Goal: Task Accomplishment & Management: Use online tool/utility

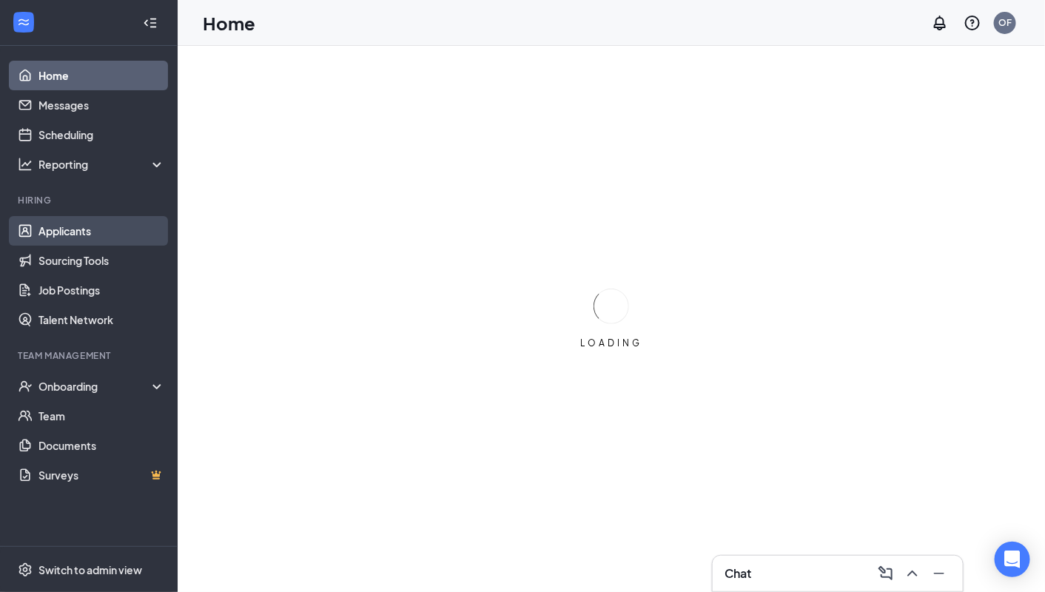
click at [38, 219] on link "Applicants" at bounding box center [101, 231] width 127 height 30
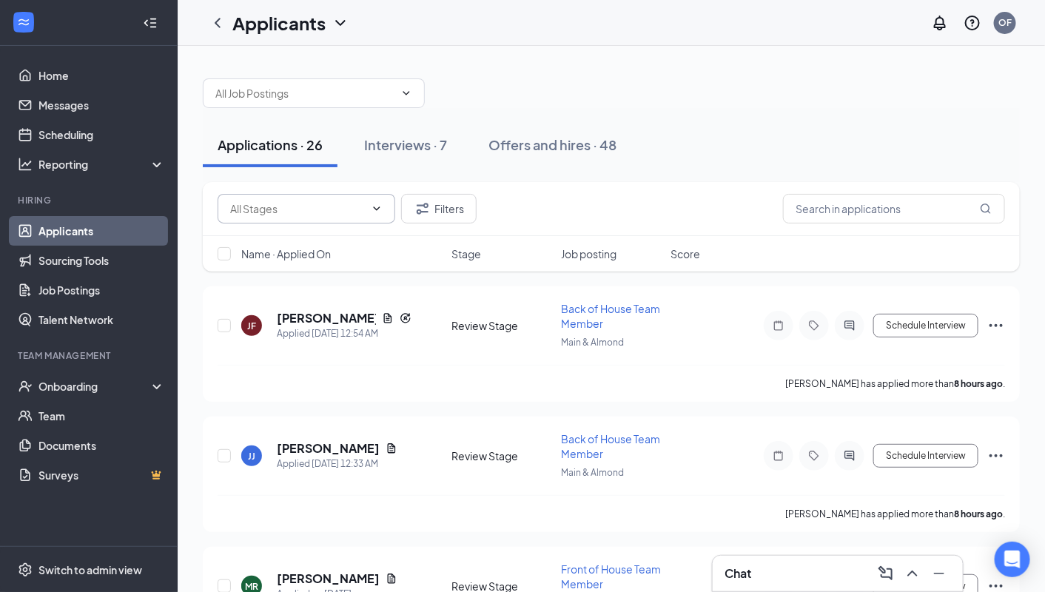
click at [318, 206] on input "text" at bounding box center [297, 208] width 135 height 16
click at [323, 270] on div "Review Stage (25)" at bounding box center [306, 275] width 154 height 16
type input "Review Stage (25)"
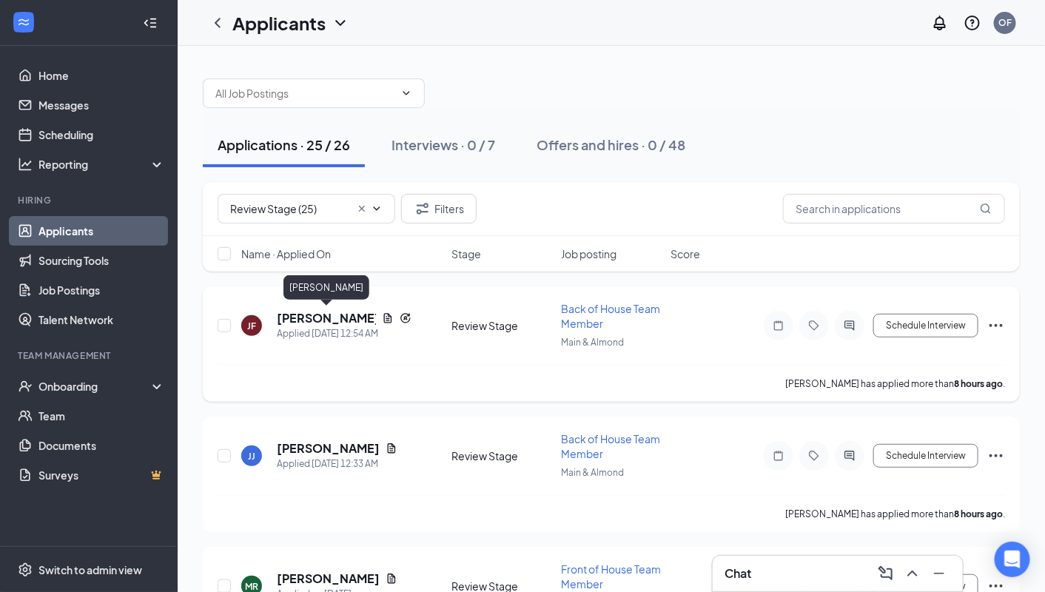
click at [334, 317] on h5 "[PERSON_NAME]" at bounding box center [326, 318] width 99 height 16
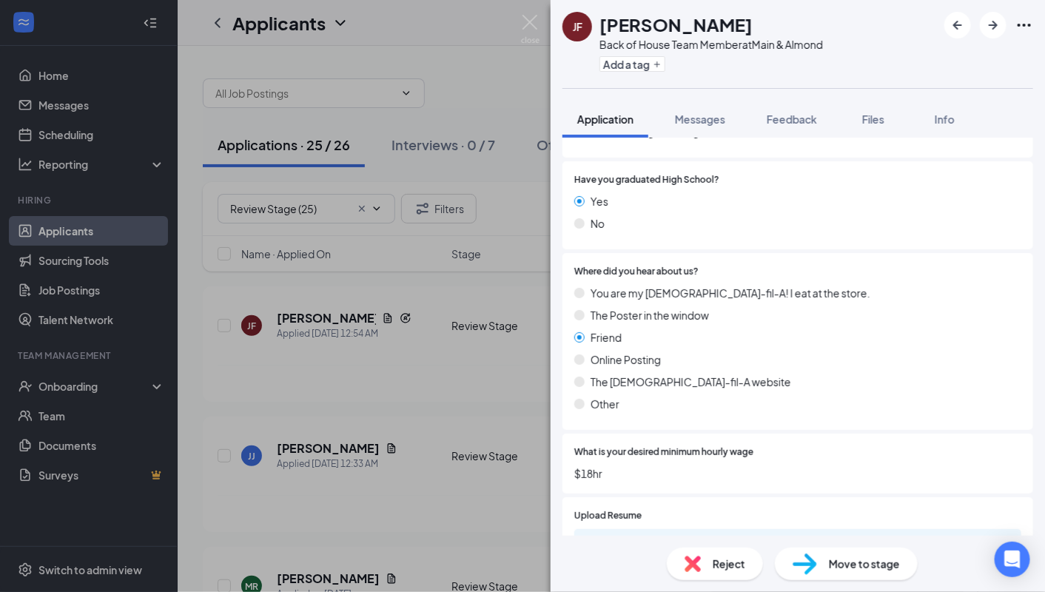
scroll to position [945, 0]
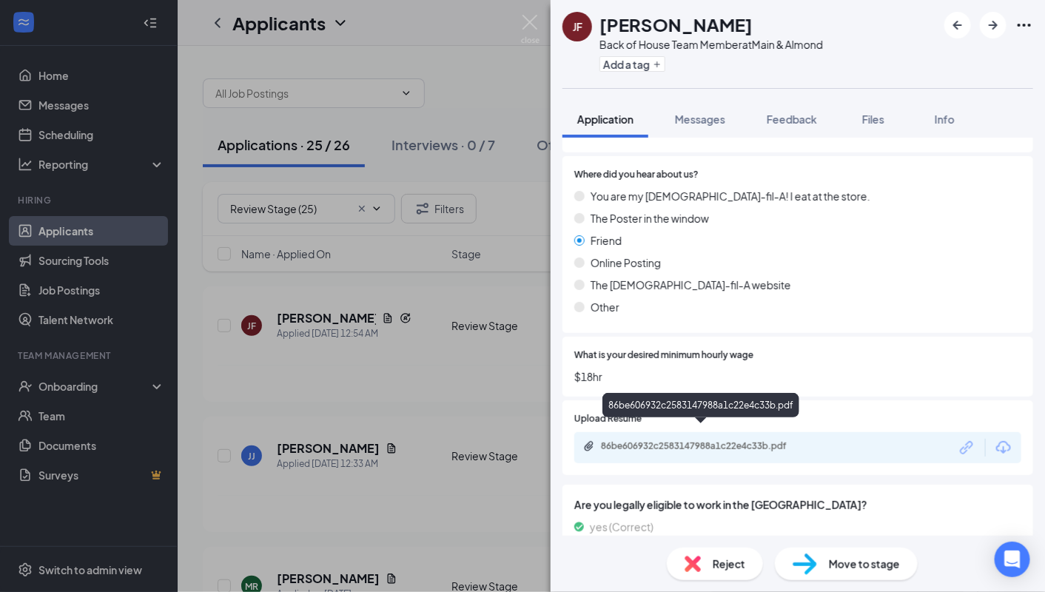
click at [611, 440] on div "86be606932c2583147988a1c22e4c33b.pdf" at bounding box center [704, 446] width 207 height 12
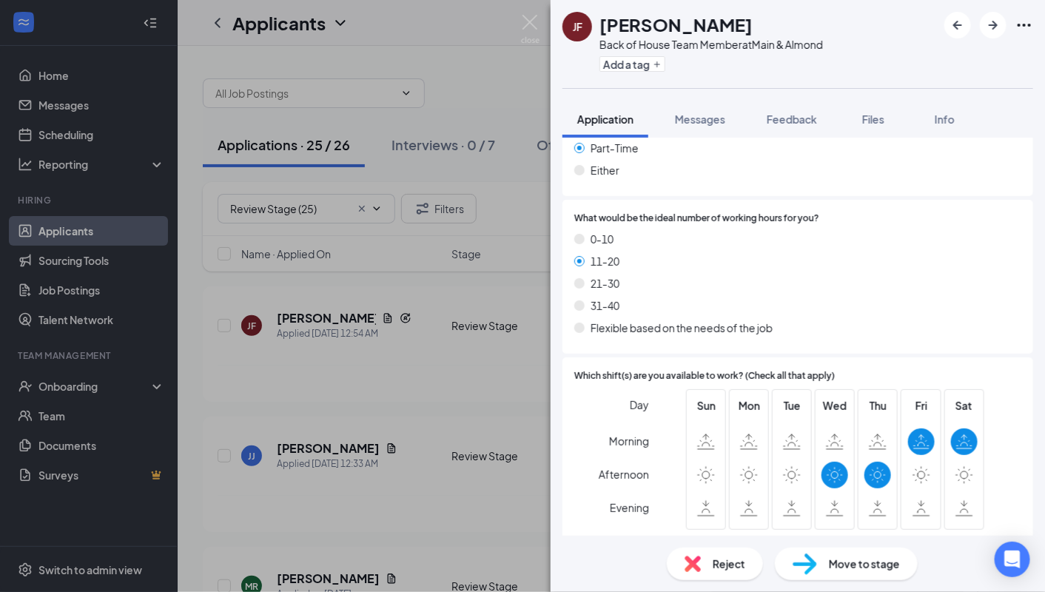
scroll to position [2440, 0]
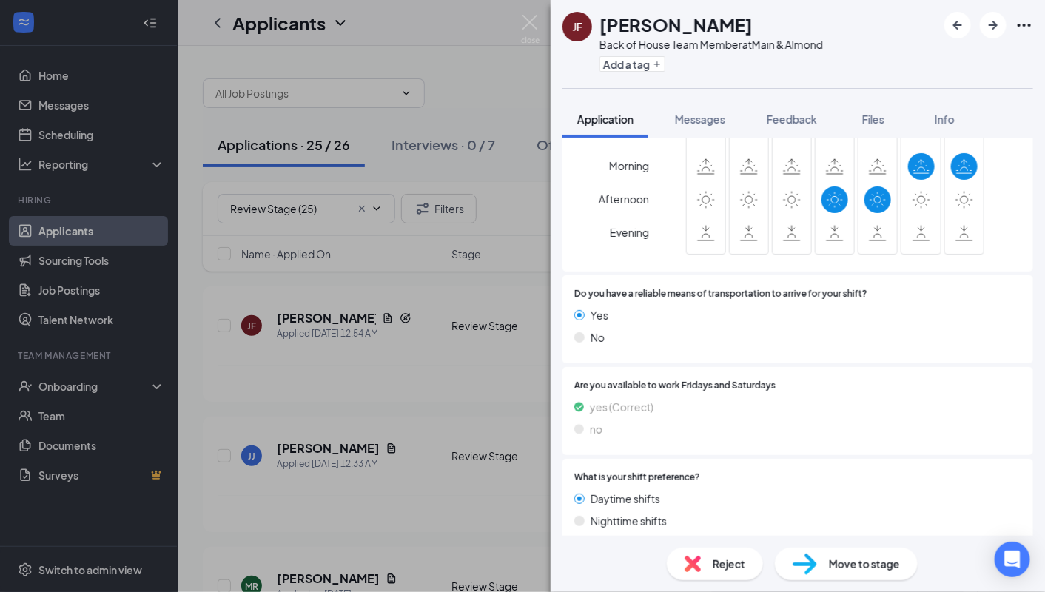
click at [724, 568] on span "Reject" at bounding box center [728, 564] width 33 height 16
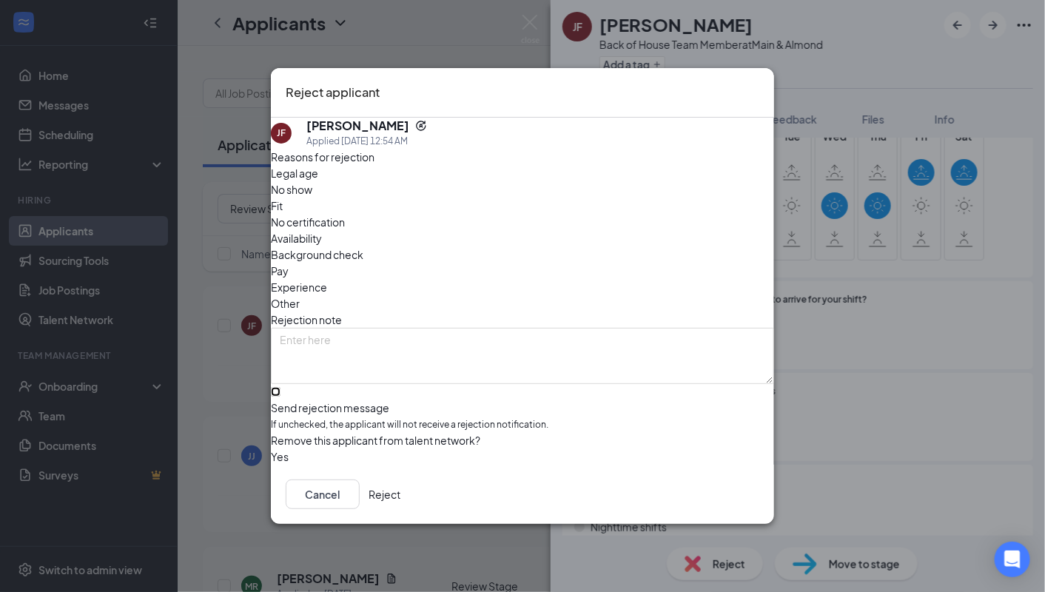
click at [280, 387] on input "Send rejection message If unchecked, the applicant will not receive a rejection…" at bounding box center [276, 392] width 10 height 10
checkbox input "true"
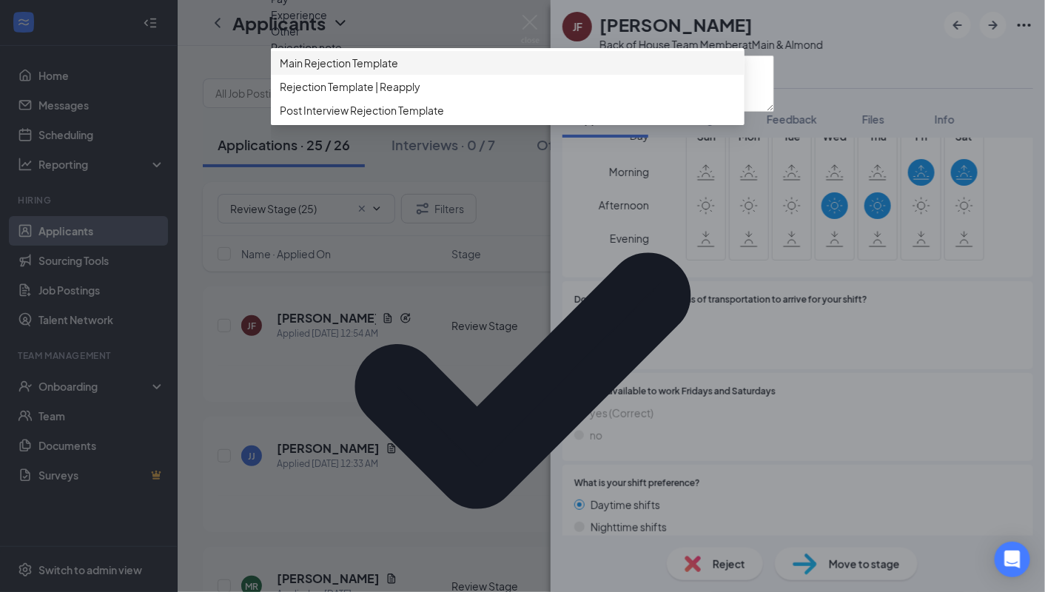
click at [385, 71] on span "Main Rejection Template" at bounding box center [339, 63] width 118 height 16
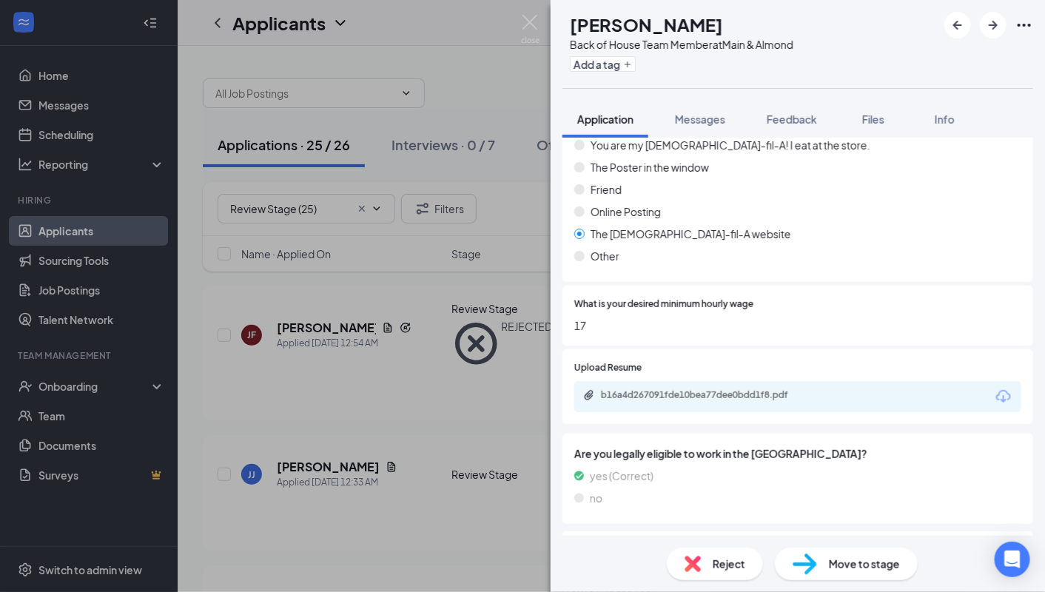
scroll to position [990, 0]
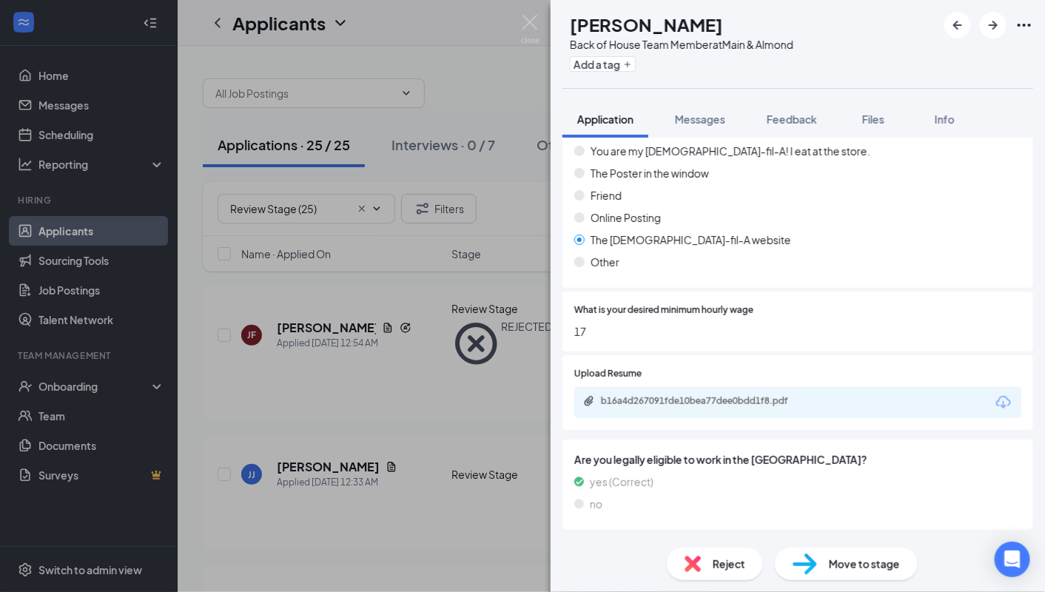
click at [642, 399] on div "b16a4d267091fde10bea77dee0bdd1f8.pdf" at bounding box center [797, 402] width 447 height 31
click at [633, 395] on div "b16a4d267091fde10bea77dee0bdd1f8.pdf" at bounding box center [704, 401] width 207 height 12
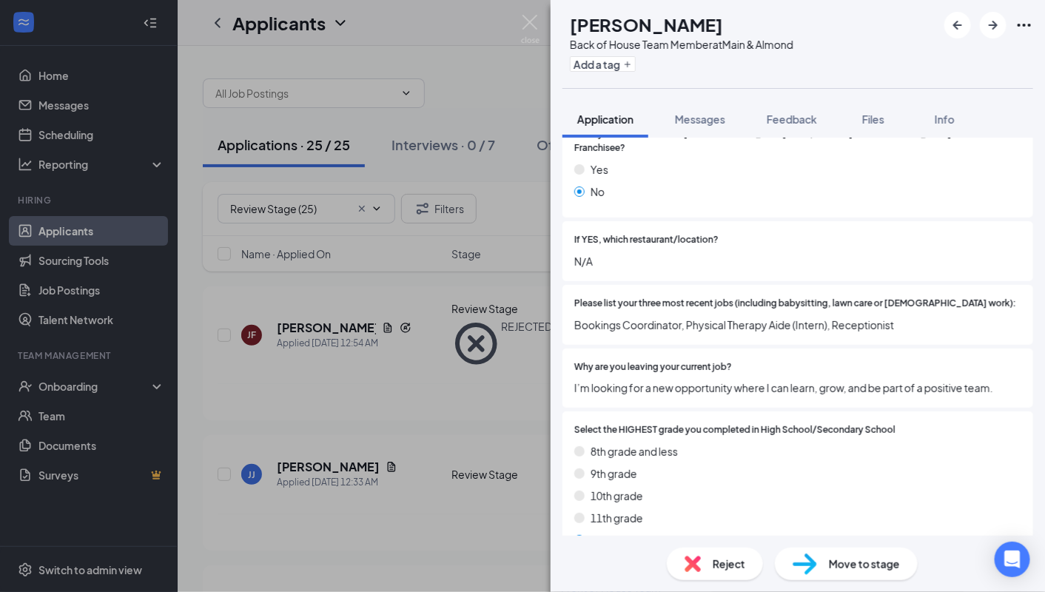
scroll to position [94, 0]
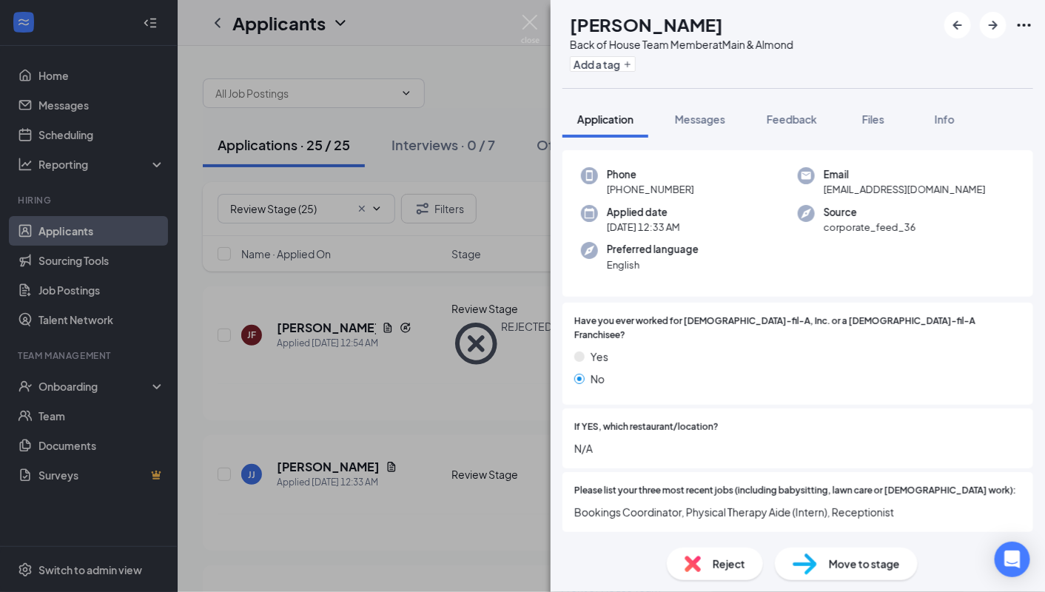
click at [829, 550] on div "Move to stage" at bounding box center [846, 563] width 143 height 33
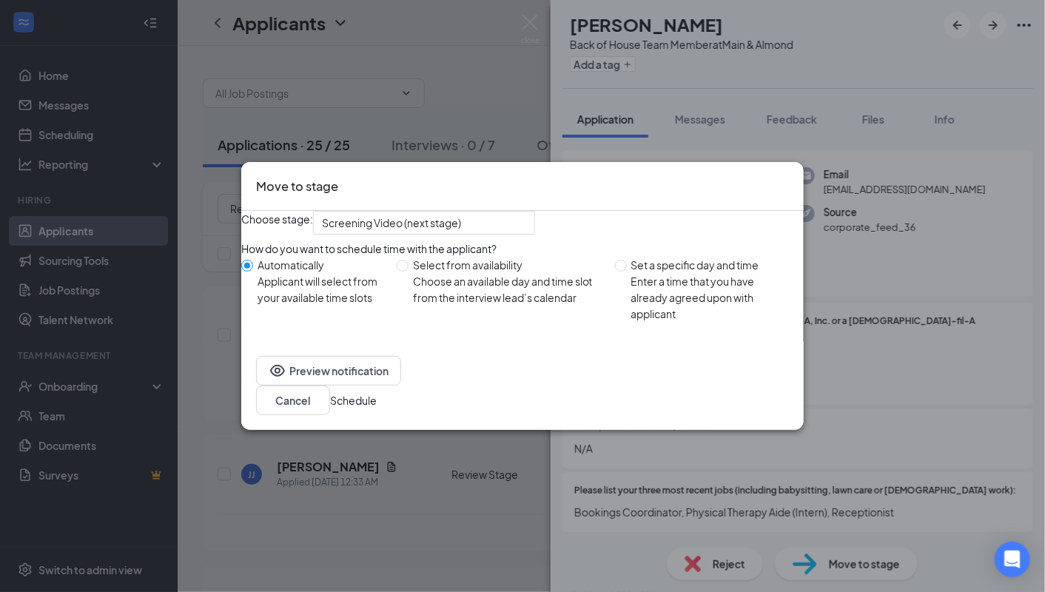
click at [377, 408] on button "Schedule" at bounding box center [353, 400] width 47 height 16
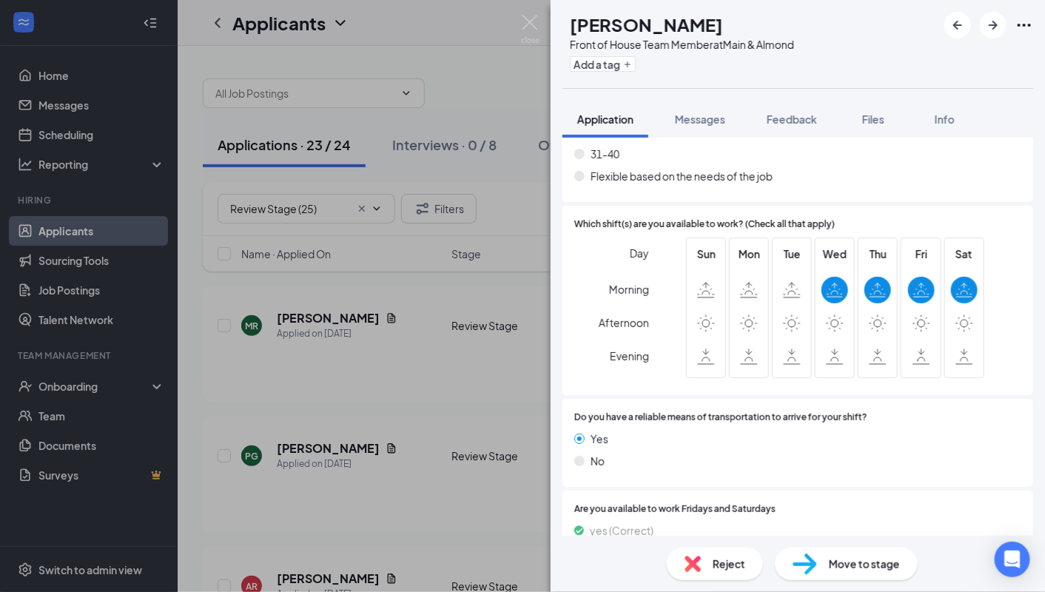
scroll to position [2074, 0]
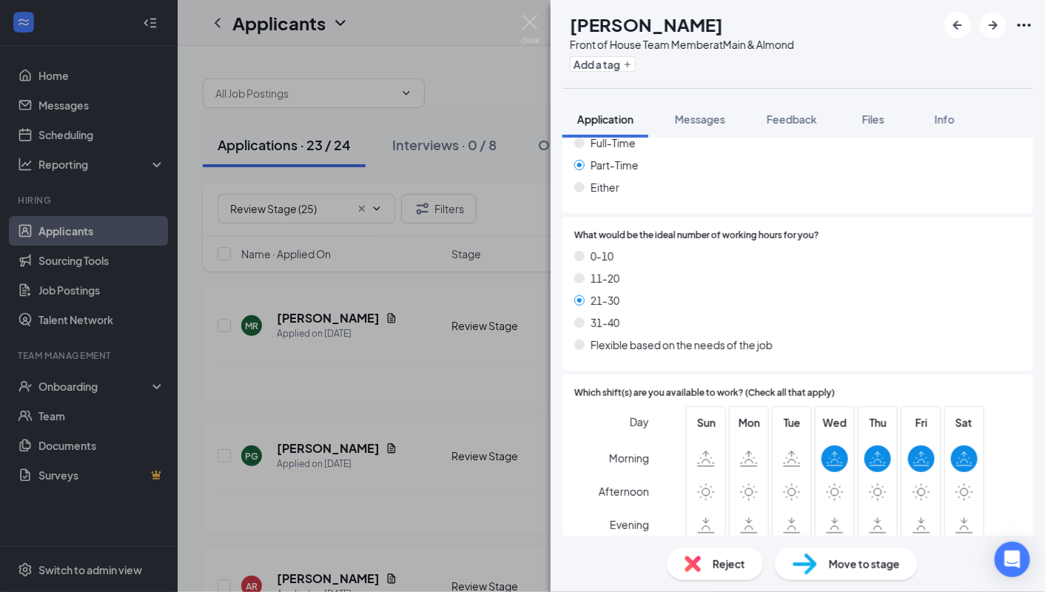
click at [718, 559] on span "Reject" at bounding box center [728, 564] width 33 height 16
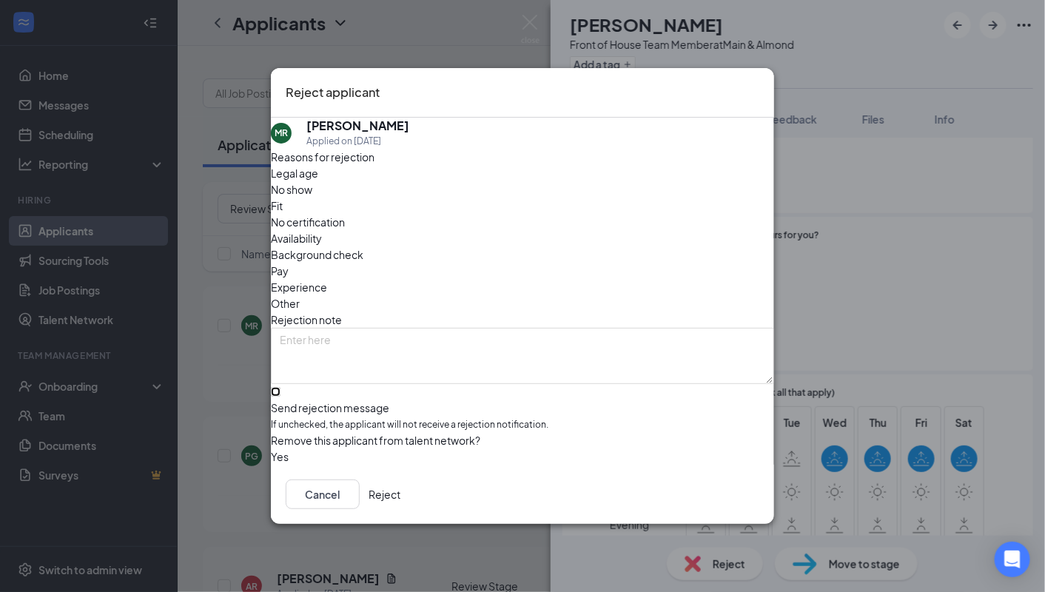
click at [280, 387] on input "Send rejection message If unchecked, the applicant will not receive a rejection…" at bounding box center [276, 392] width 10 height 10
checkbox input "true"
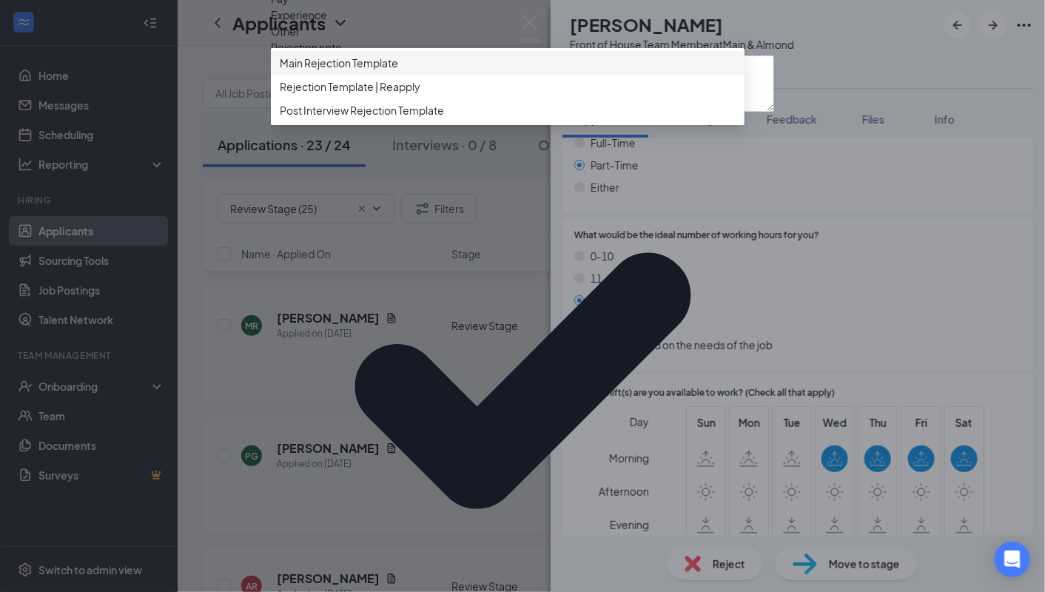
click at [368, 75] on div "Main Rejection Template" at bounding box center [507, 63] width 473 height 24
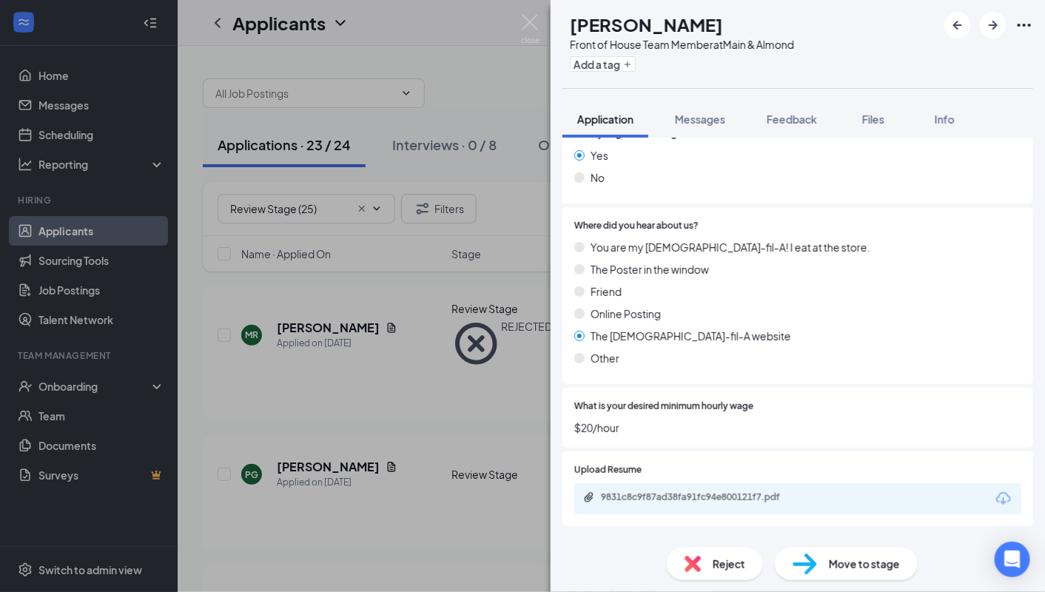
scroll to position [980, 0]
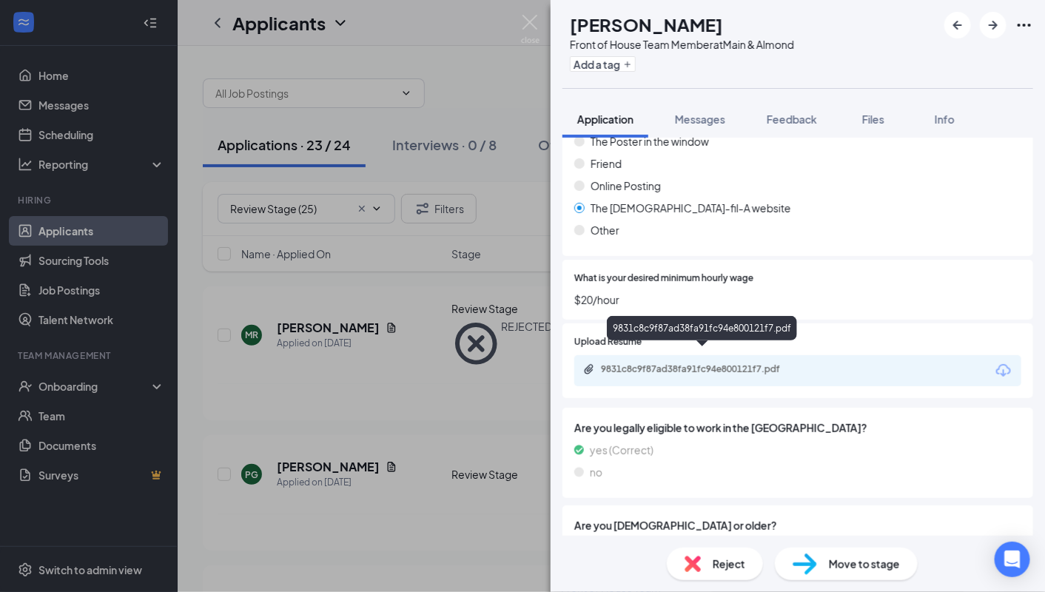
click at [641, 363] on div "9831c8c9f87ad38fa91fc94e800121f7.pdf" at bounding box center [704, 369] width 207 height 12
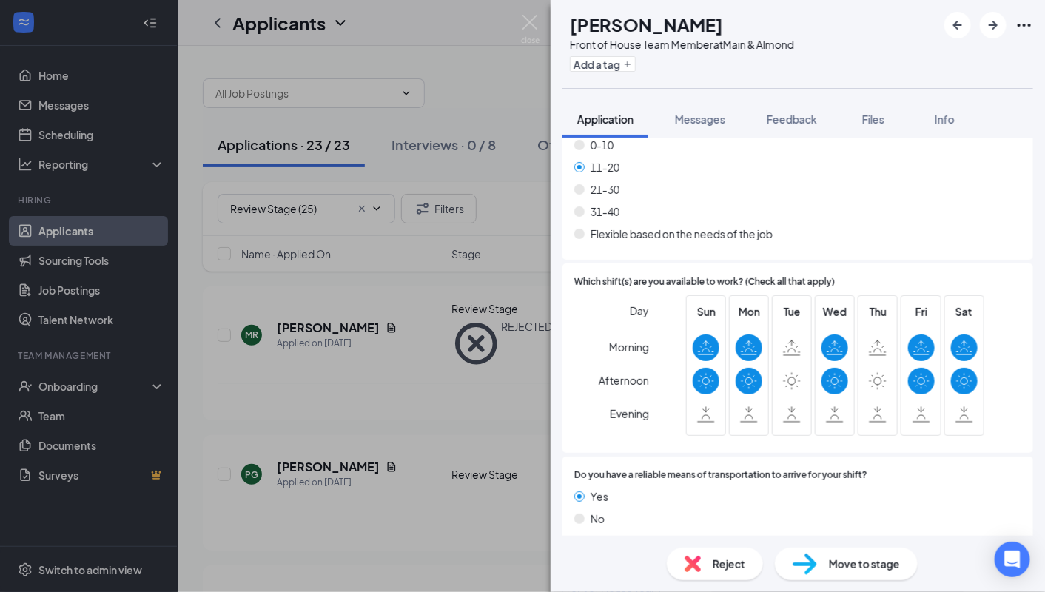
scroll to position [2301, 0]
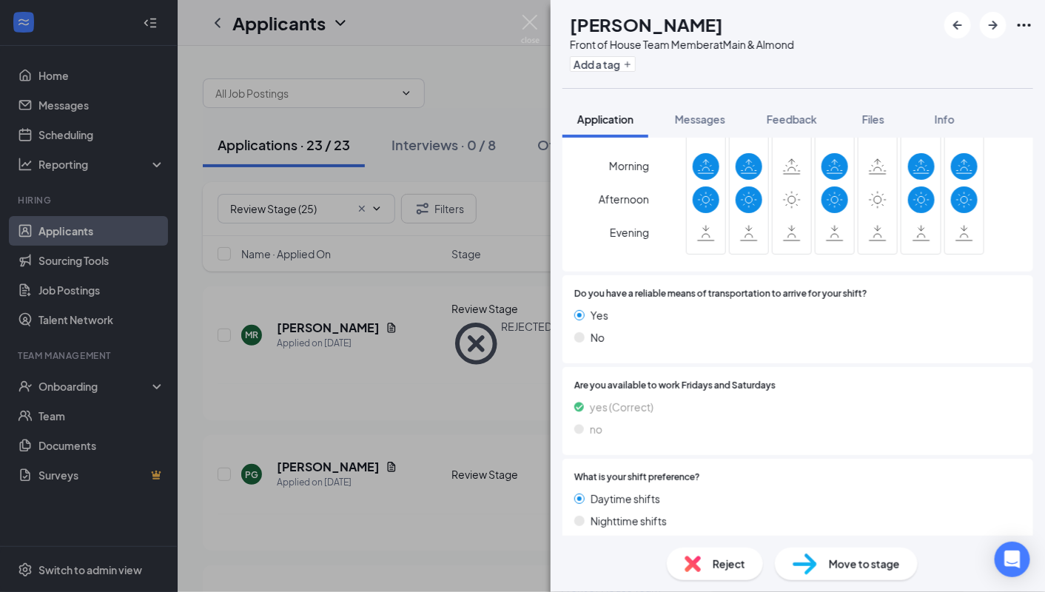
click at [695, 553] on div "Reject" at bounding box center [715, 563] width 96 height 33
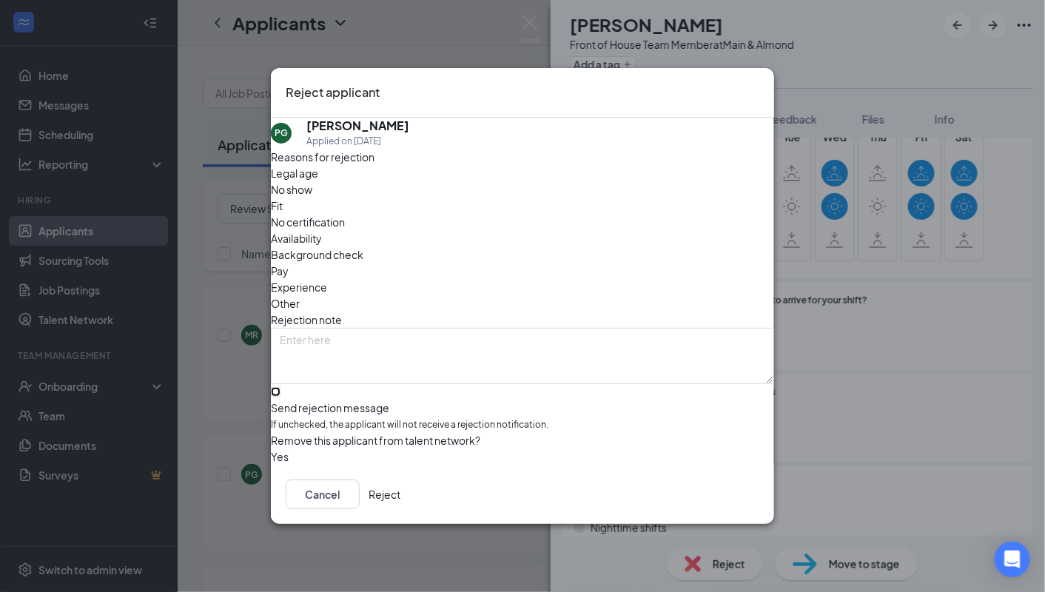
click at [280, 387] on input "Send rejection message If unchecked, the applicant will not receive a rejection…" at bounding box center [276, 392] width 10 height 10
checkbox input "true"
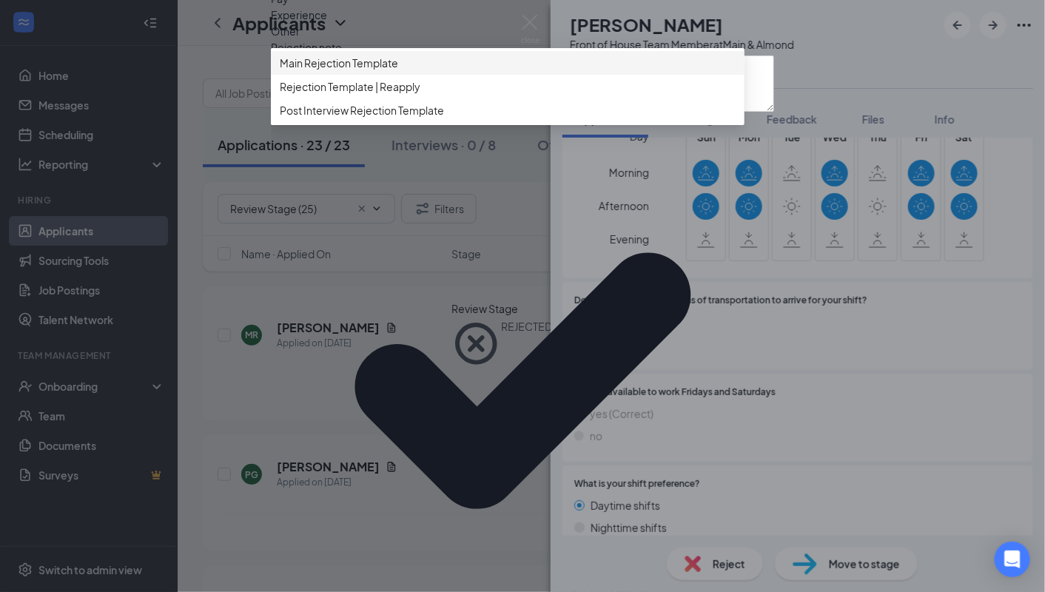
click at [398, 71] on span "Main Rejection Template" at bounding box center [339, 63] width 118 height 16
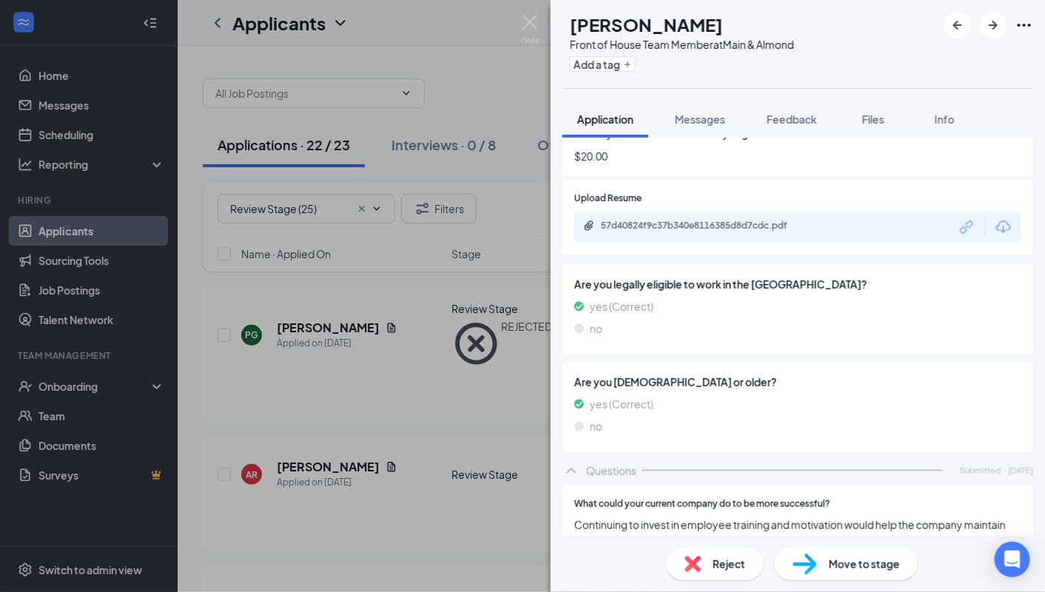
scroll to position [1111, 0]
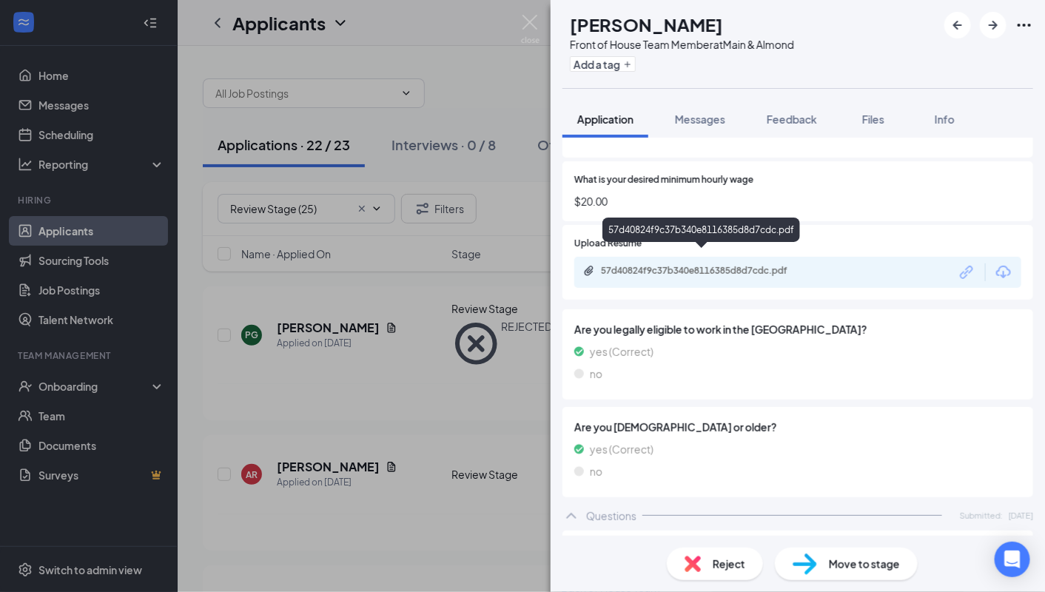
click at [740, 265] on div "57d40824f9c37b340e8116385d8d7cdc.pdf" at bounding box center [703, 272] width 240 height 14
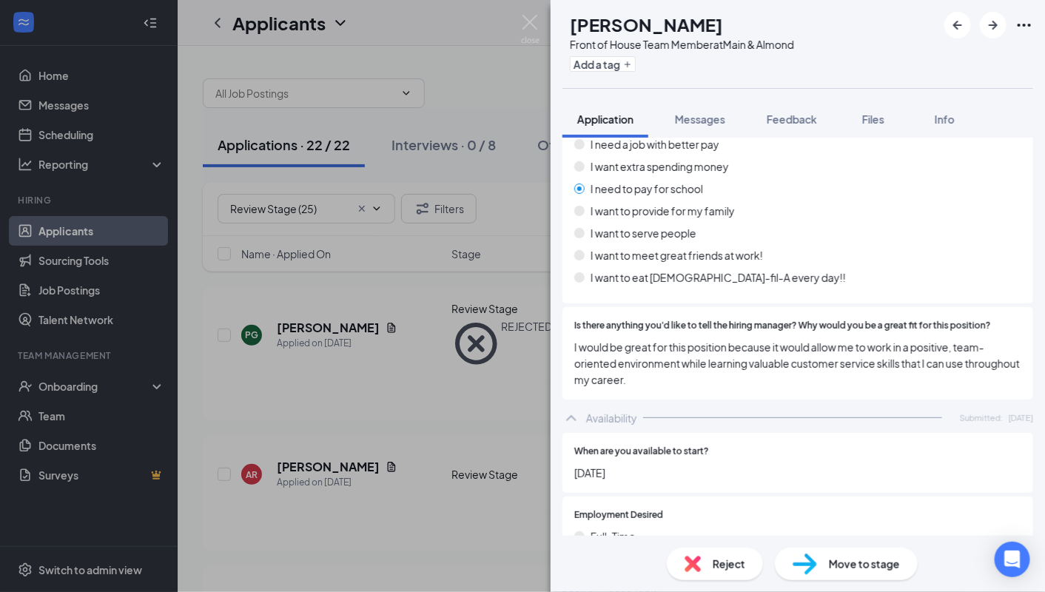
scroll to position [1983, 0]
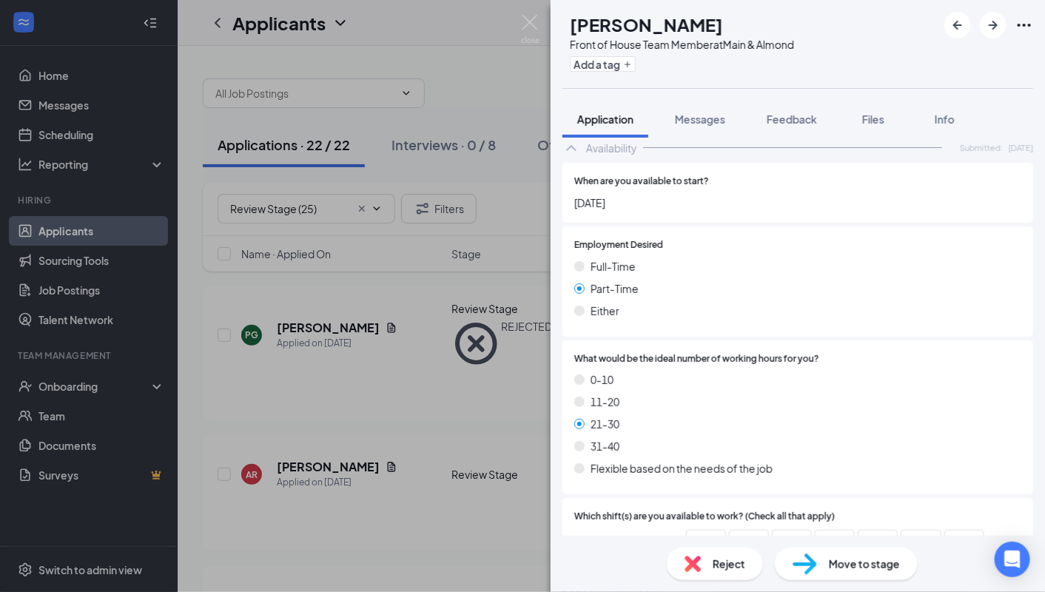
click at [831, 565] on span "Move to stage" at bounding box center [864, 564] width 71 height 16
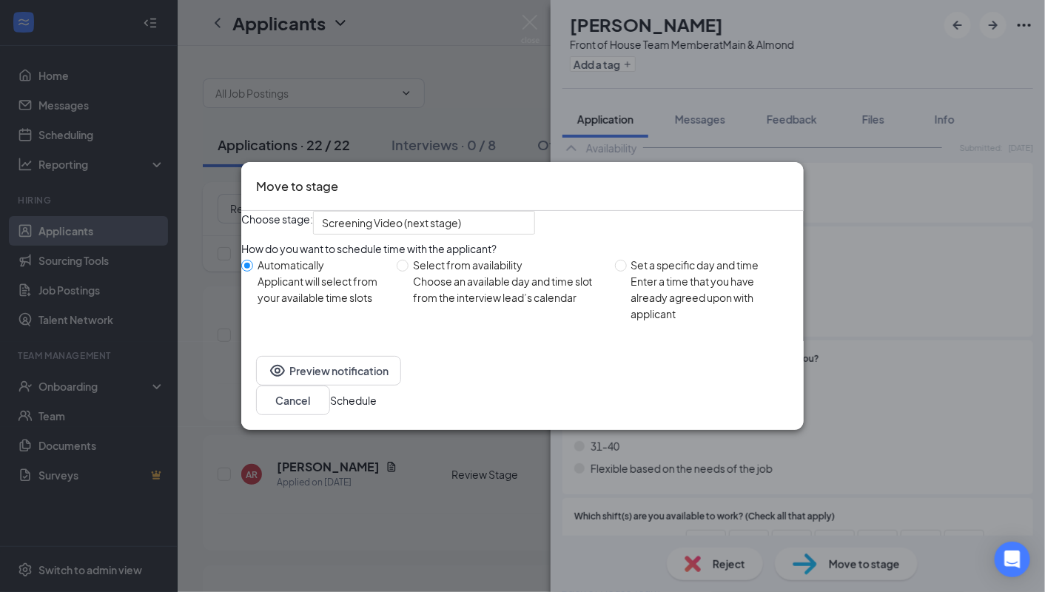
click at [377, 403] on button "Schedule" at bounding box center [353, 400] width 47 height 16
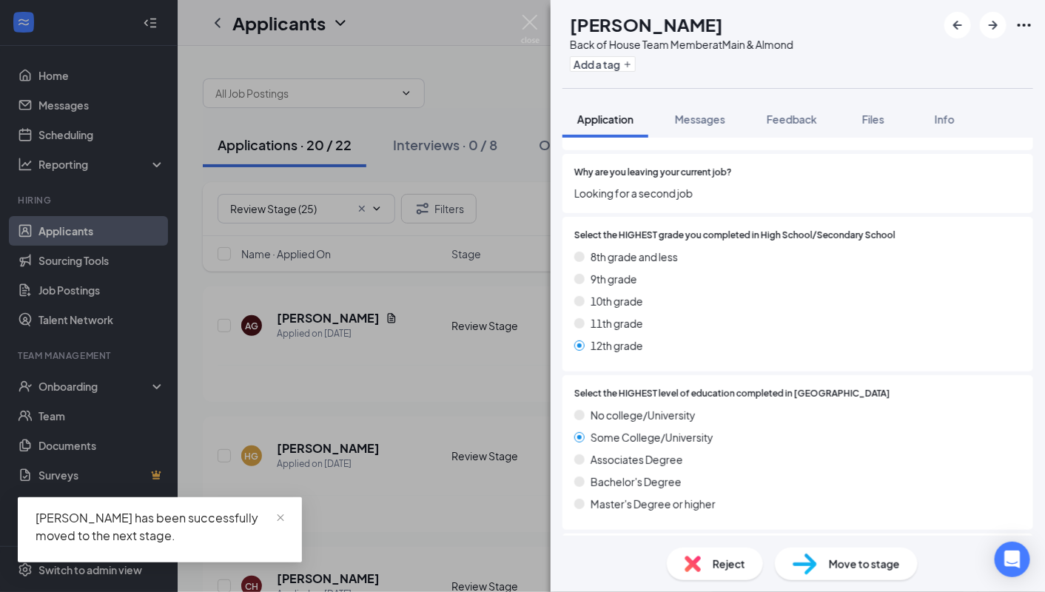
scroll to position [435, 0]
click at [690, 565] on img at bounding box center [692, 564] width 16 height 16
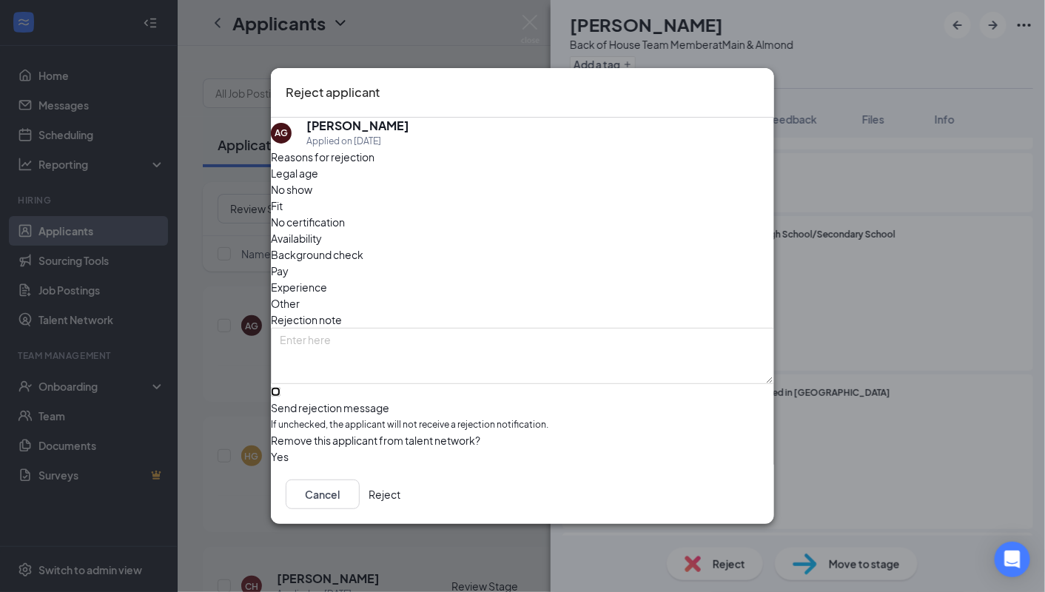
click at [280, 387] on input "Send rejection message If unchecked, the applicant will not receive a rejection…" at bounding box center [276, 392] width 10 height 10
checkbox input "true"
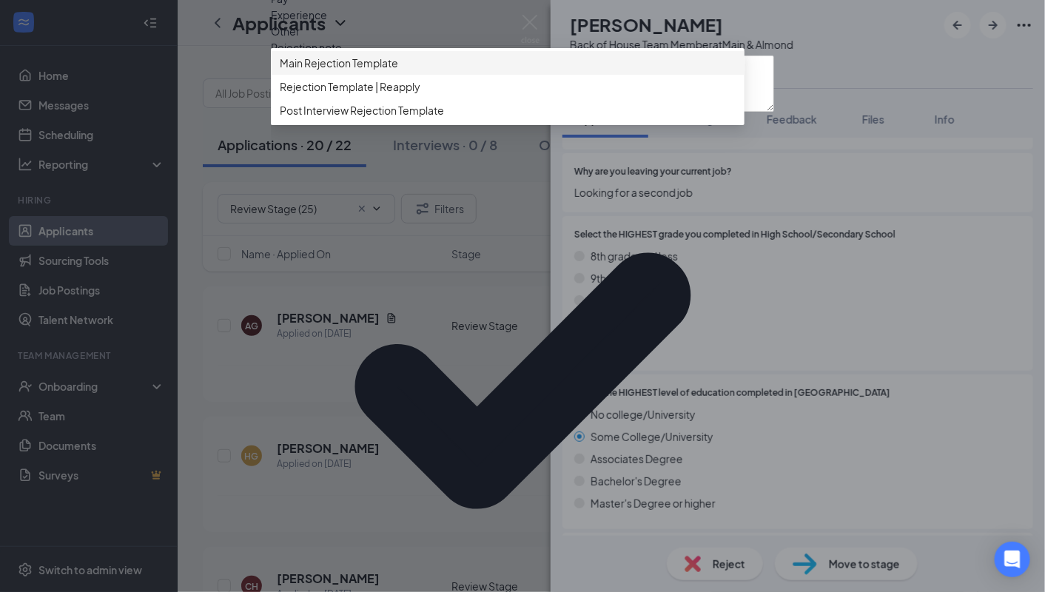
click at [397, 71] on span "Main Rejection Template" at bounding box center [339, 63] width 118 height 16
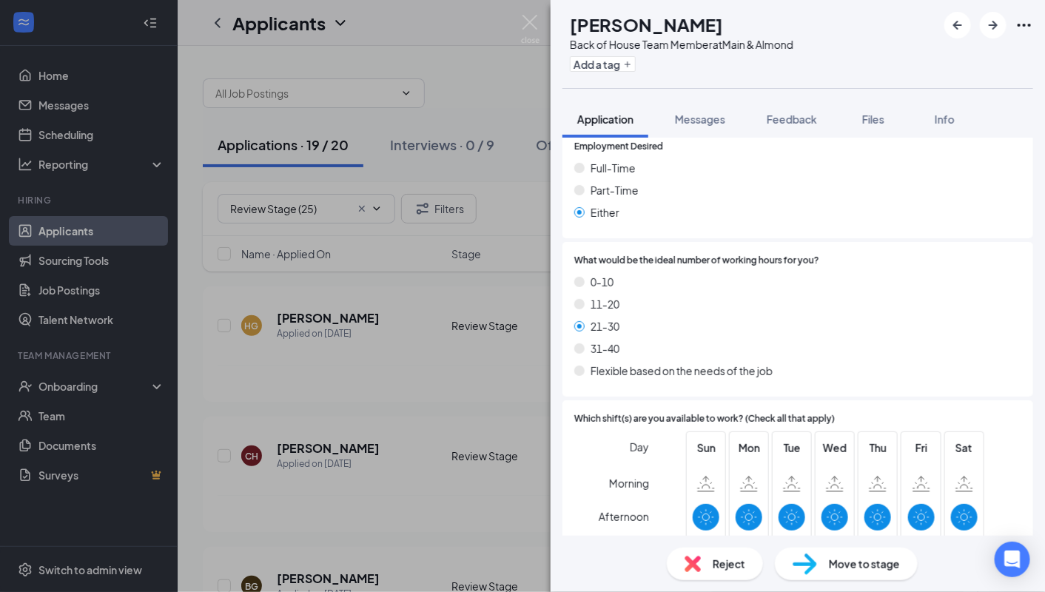
scroll to position [2112, 0]
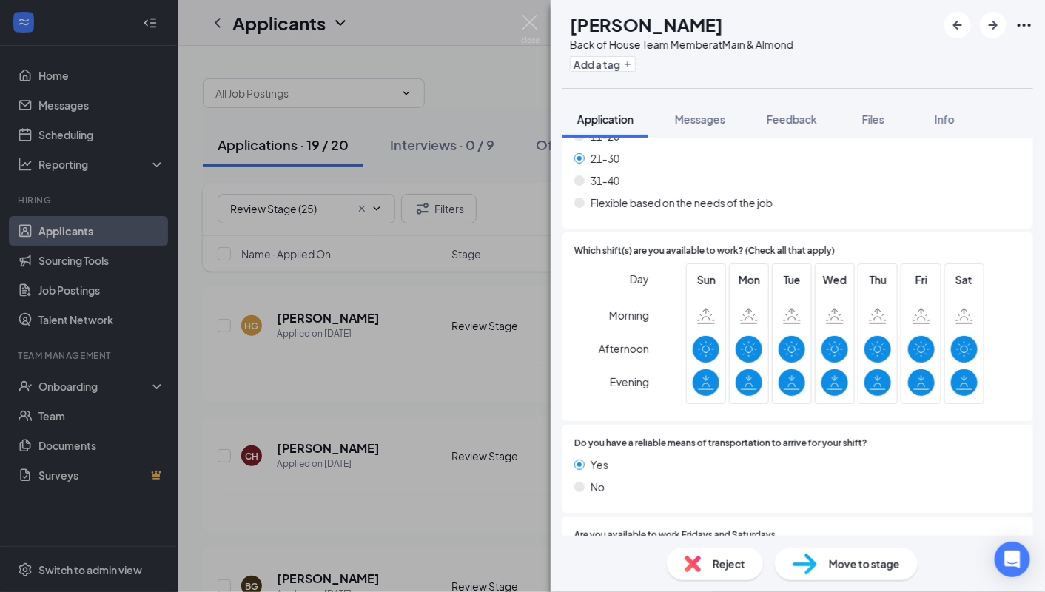
click at [690, 571] on img at bounding box center [692, 564] width 16 height 16
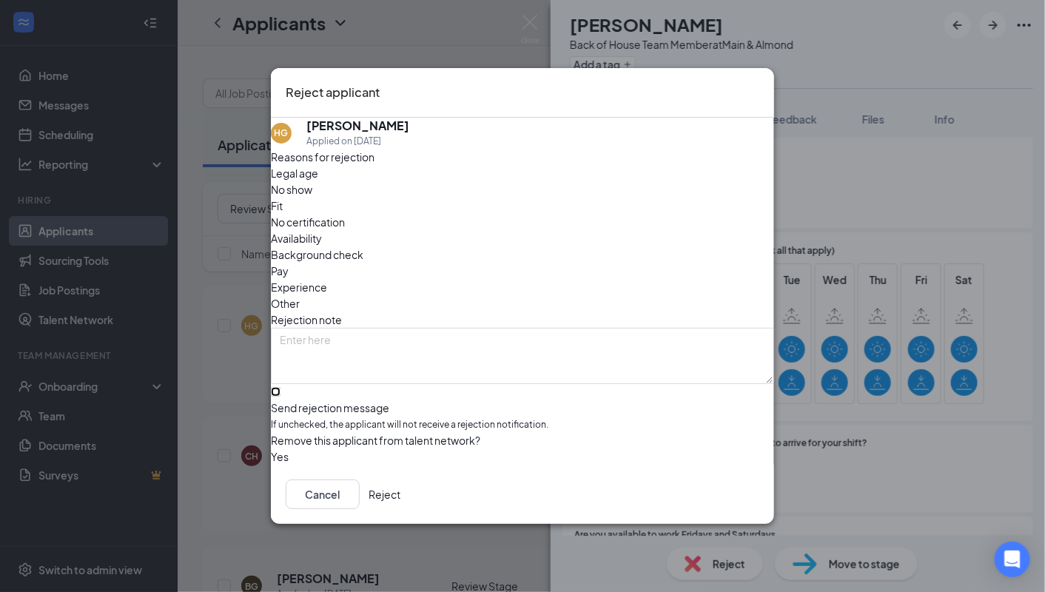
click at [280, 387] on input "Send rejection message If unchecked, the applicant will not receive a rejection…" at bounding box center [276, 392] width 10 height 10
checkbox input "true"
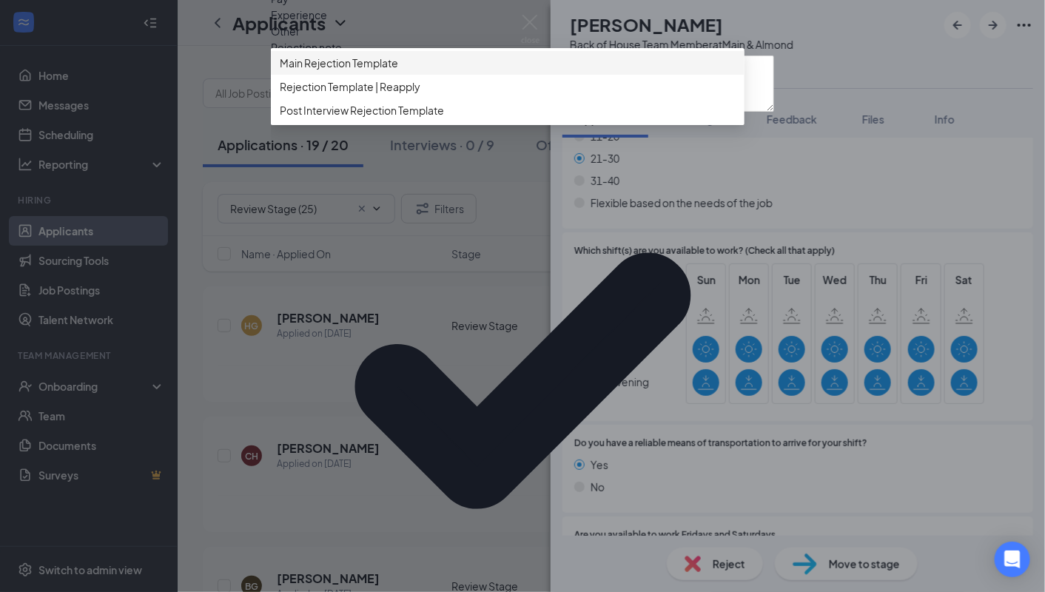
click at [357, 71] on span "Main Rejection Template" at bounding box center [339, 63] width 118 height 16
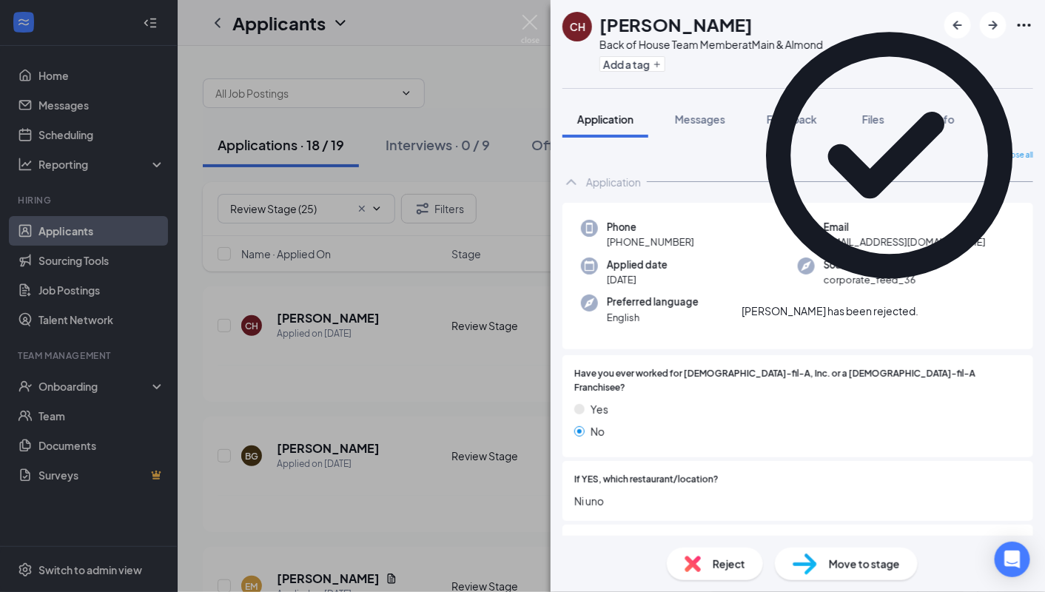
scroll to position [249, 0]
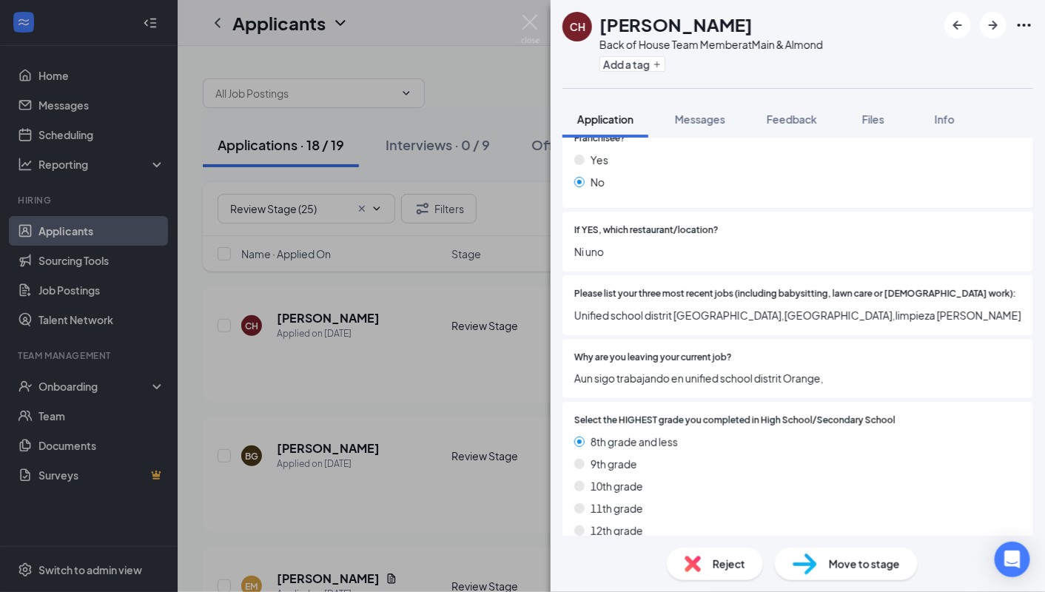
click at [712, 549] on div "Reject" at bounding box center [715, 563] width 96 height 33
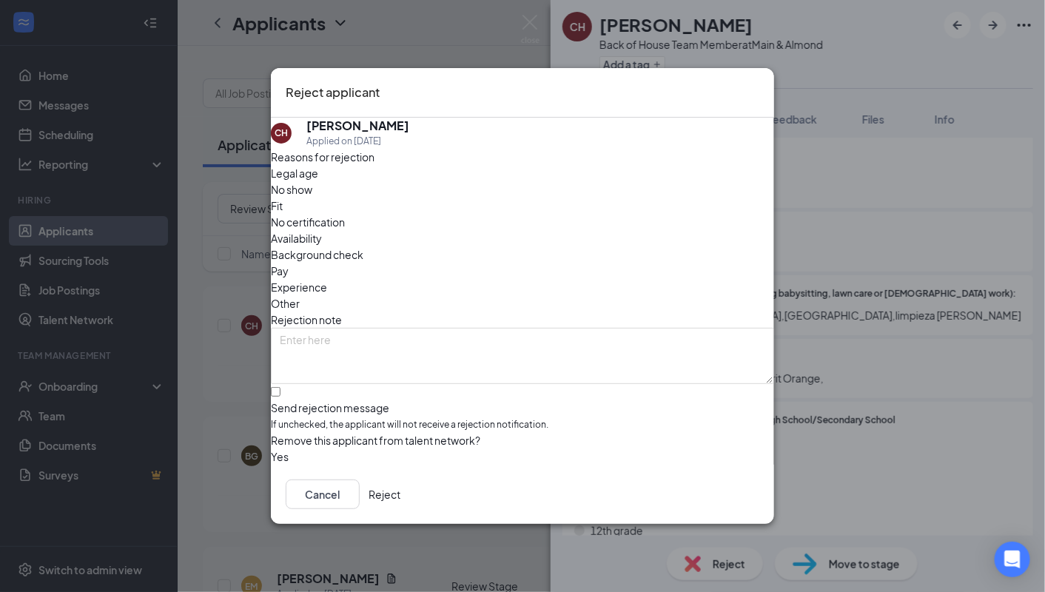
click at [339, 434] on span "Remove this applicant from talent network?" at bounding box center [375, 440] width 209 height 13
click at [280, 387] on input "Send rejection message If unchecked, the applicant will not receive a rejection…" at bounding box center [276, 392] width 10 height 10
checkbox input "true"
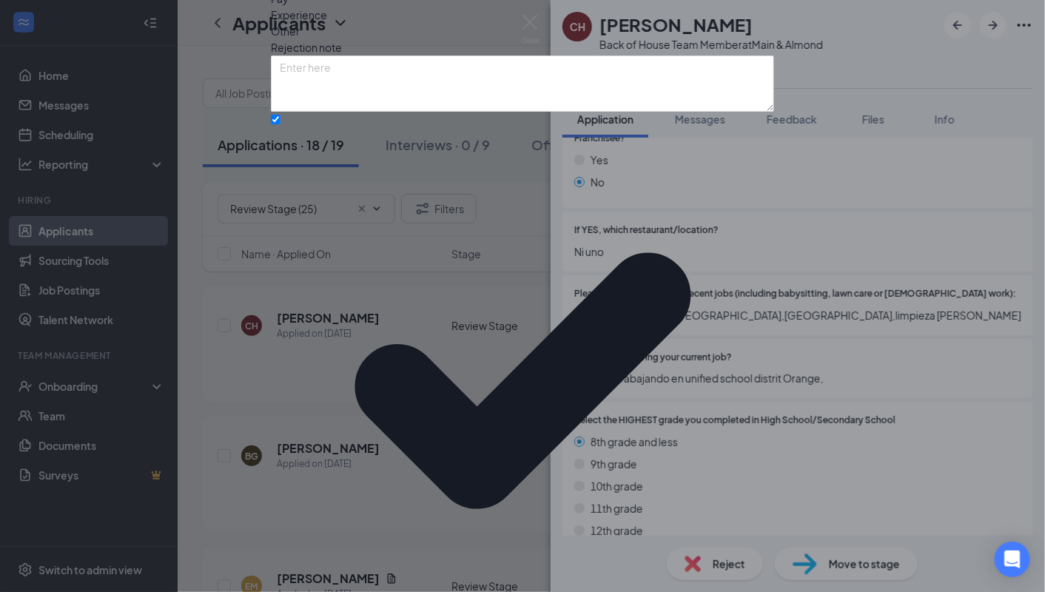
click at [370, 441] on div "Reasons for rejection Legal age No show Fit No certification Availability Backg…" at bounding box center [522, 314] width 503 height 876
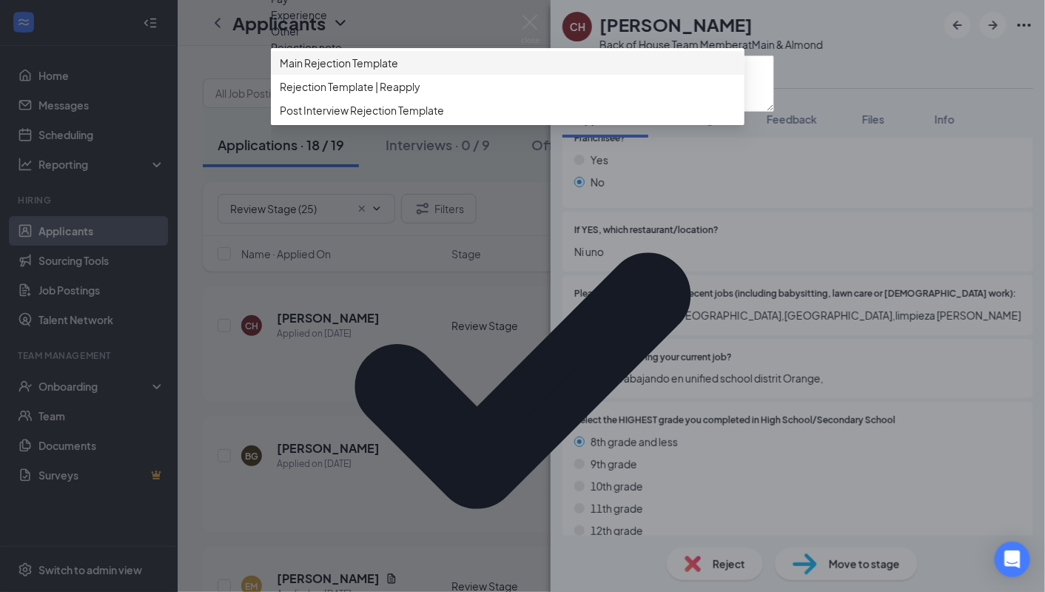
click at [330, 71] on span "Main Rejection Template" at bounding box center [339, 63] width 118 height 16
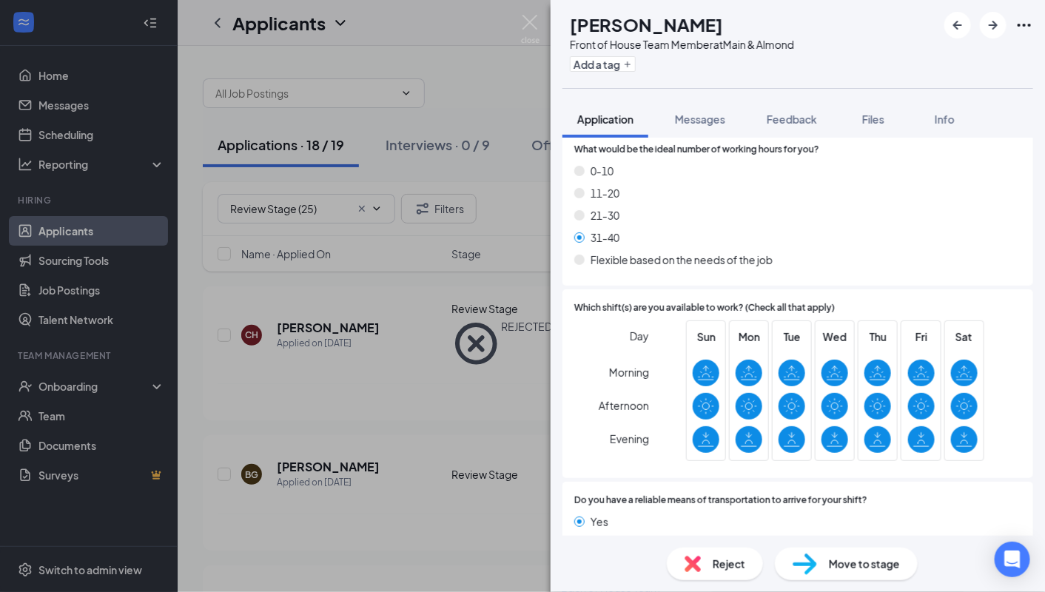
scroll to position [2099, 0]
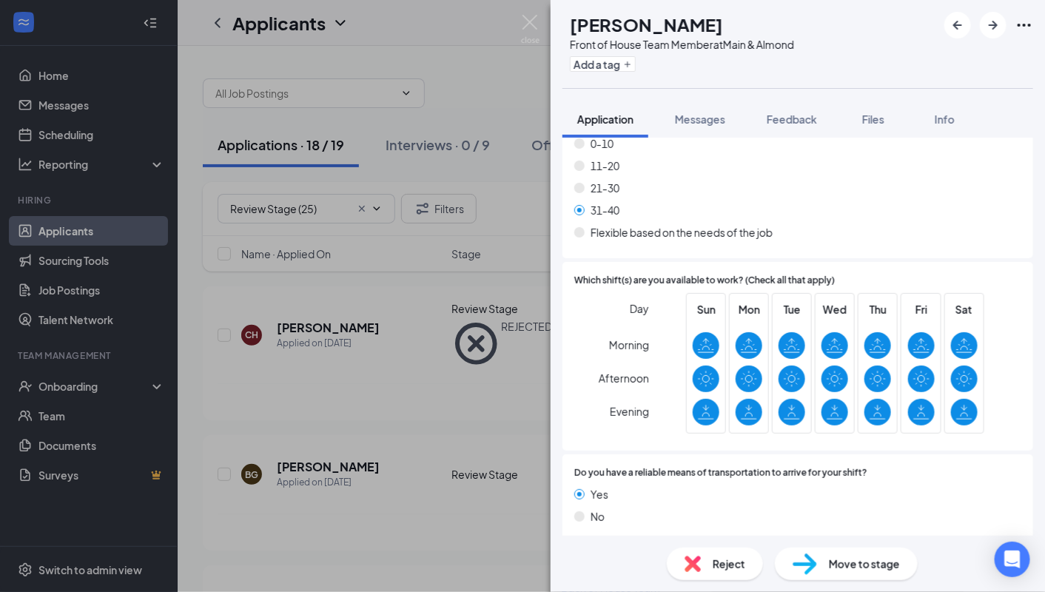
click at [698, 559] on img at bounding box center [692, 564] width 16 height 16
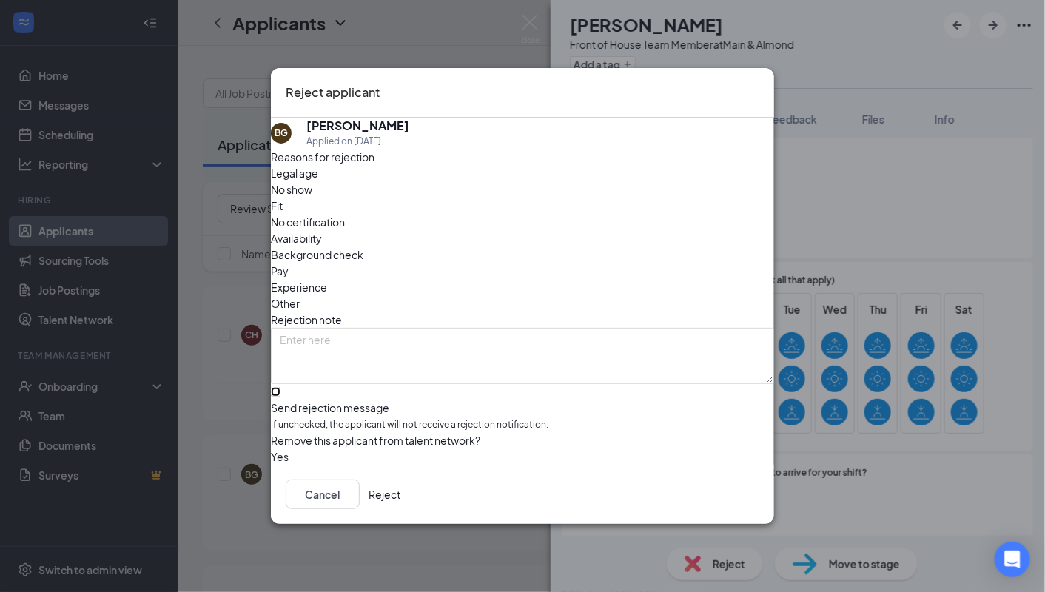
click at [280, 387] on input "Send rejection message If unchecked, the applicant will not receive a rejection…" at bounding box center [276, 392] width 10 height 10
checkbox input "true"
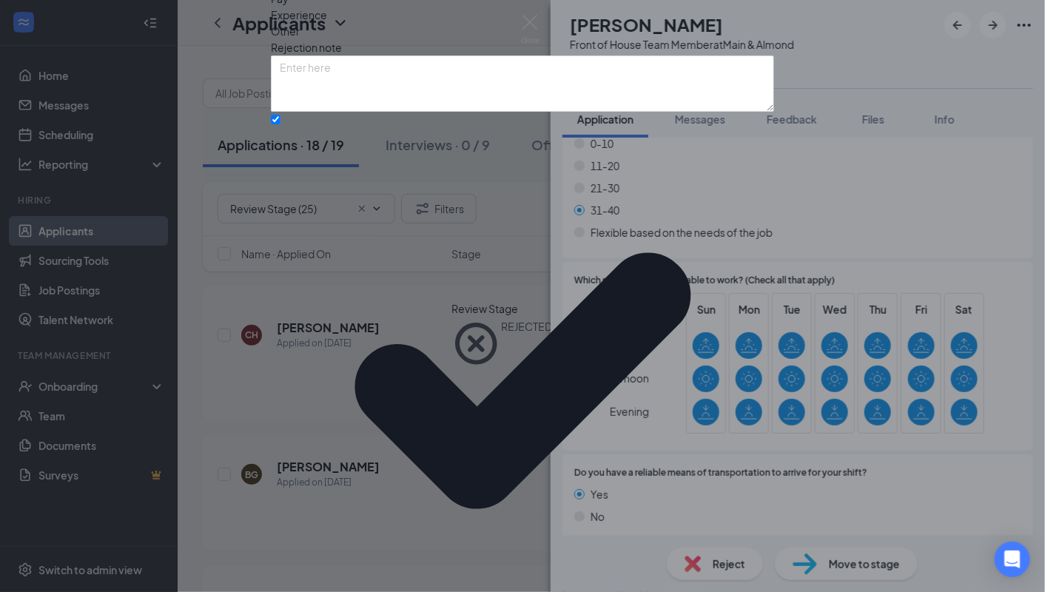
click at [379, 411] on div "Reasons for rejection Legal age No show Fit No certification Availability Backg…" at bounding box center [522, 314] width 503 height 876
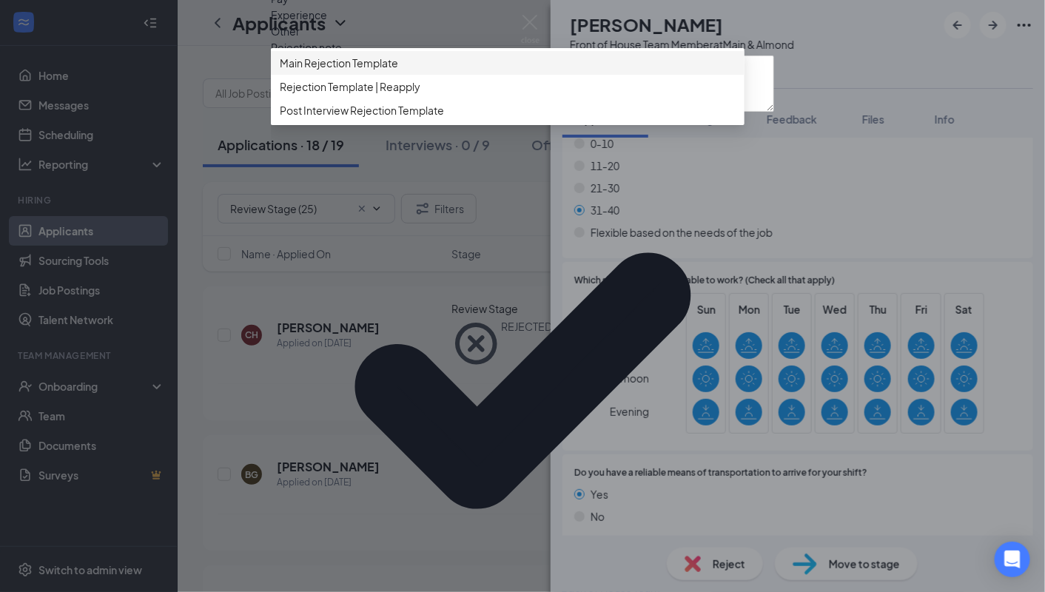
click at [342, 71] on span "Main Rejection Template" at bounding box center [339, 63] width 118 height 16
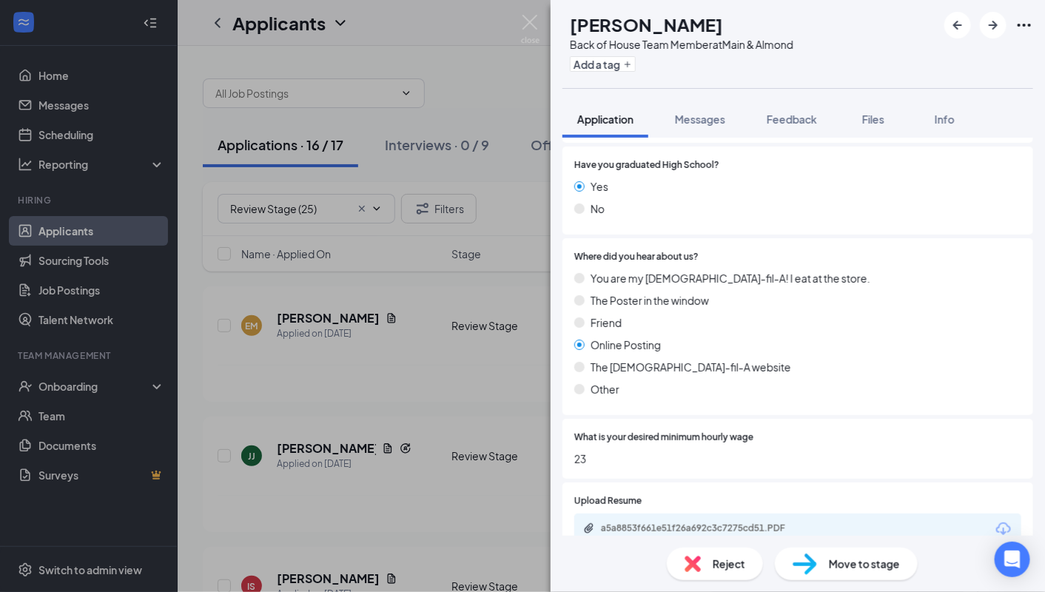
scroll to position [1086, 0]
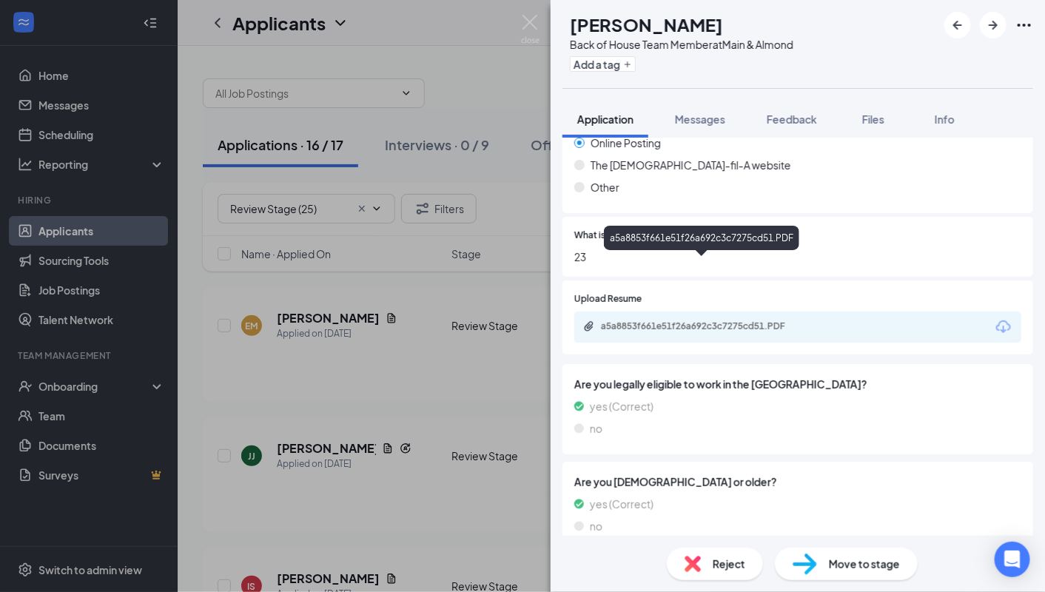
click at [635, 320] on div "a5a8853f661e51f26a692c3c7275cd51.PDF" at bounding box center [704, 326] width 207 height 12
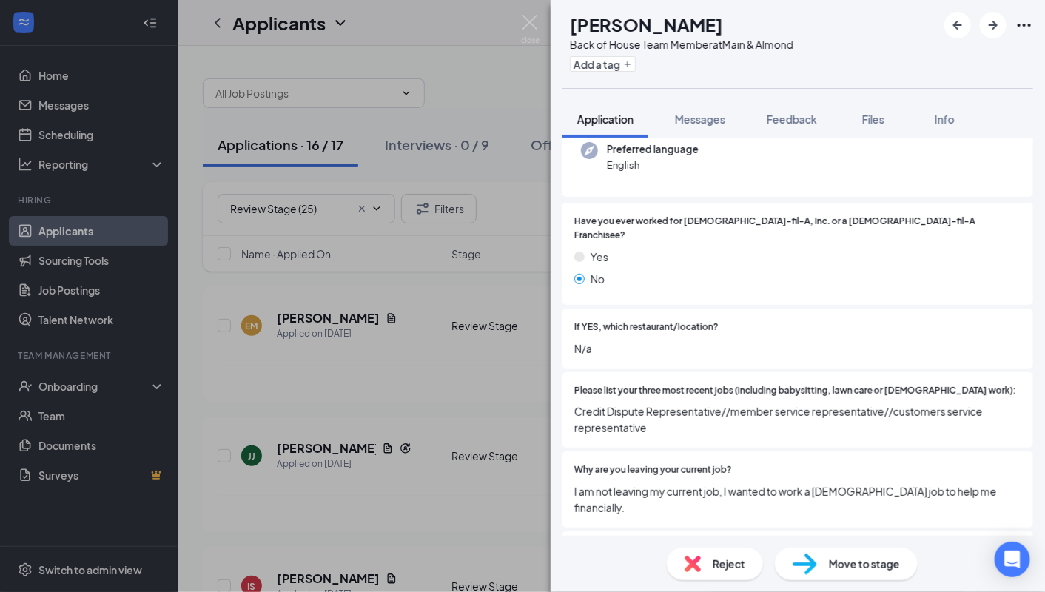
scroll to position [185, 0]
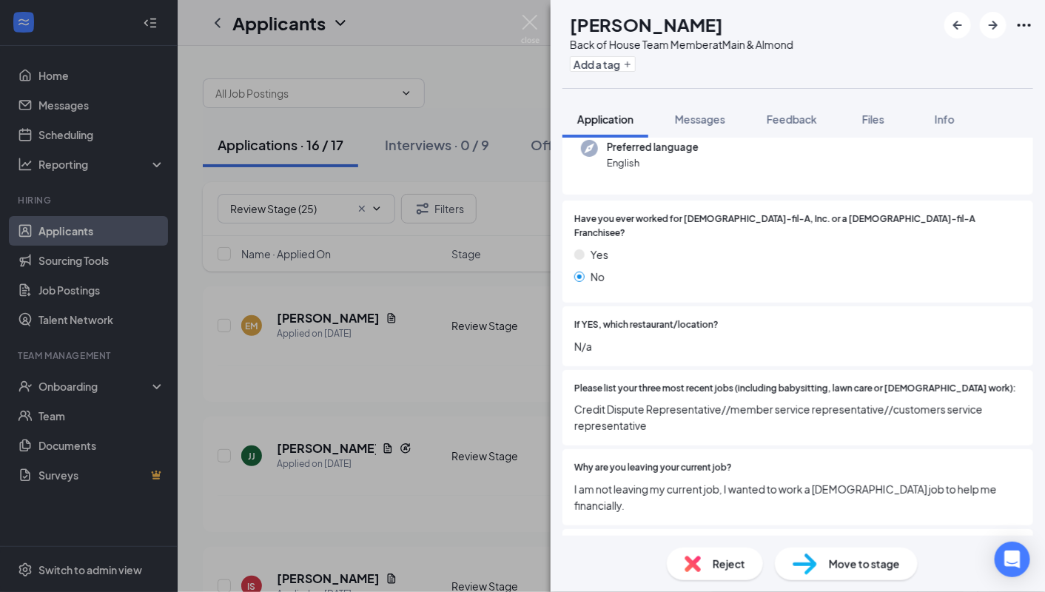
click at [716, 547] on div "Reject" at bounding box center [715, 563] width 96 height 33
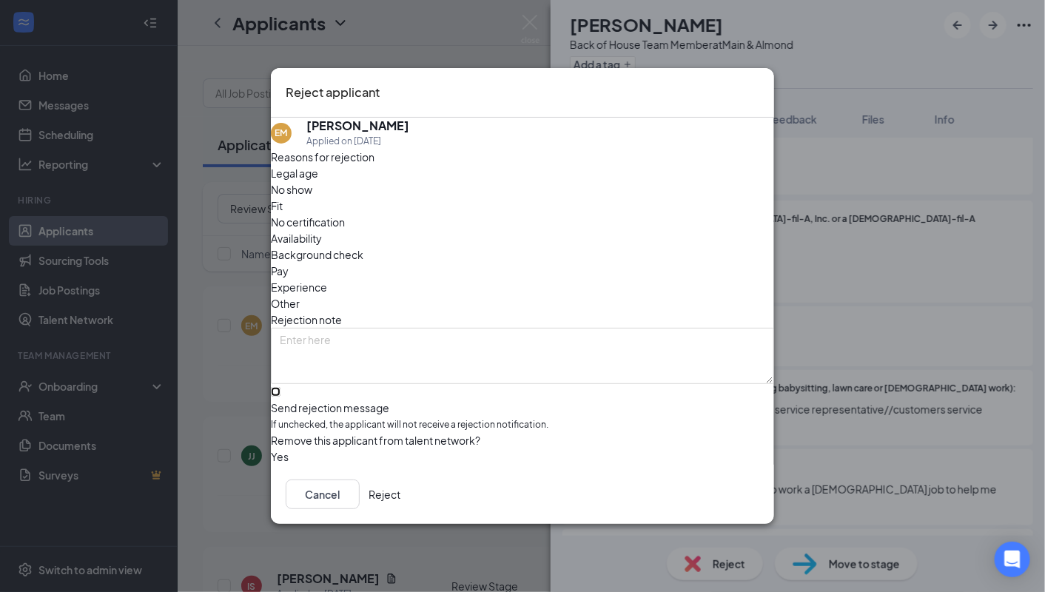
click at [280, 387] on input "Send rejection message If unchecked, the applicant will not receive a rejection…" at bounding box center [276, 392] width 10 height 10
checkbox input "true"
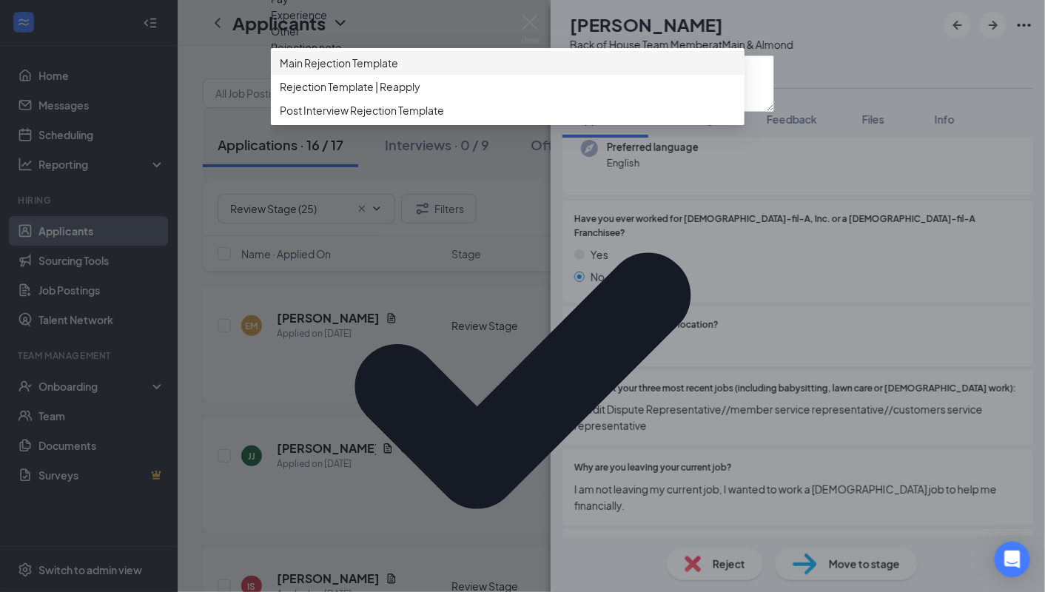
click at [345, 71] on span "Main Rejection Template" at bounding box center [339, 63] width 118 height 16
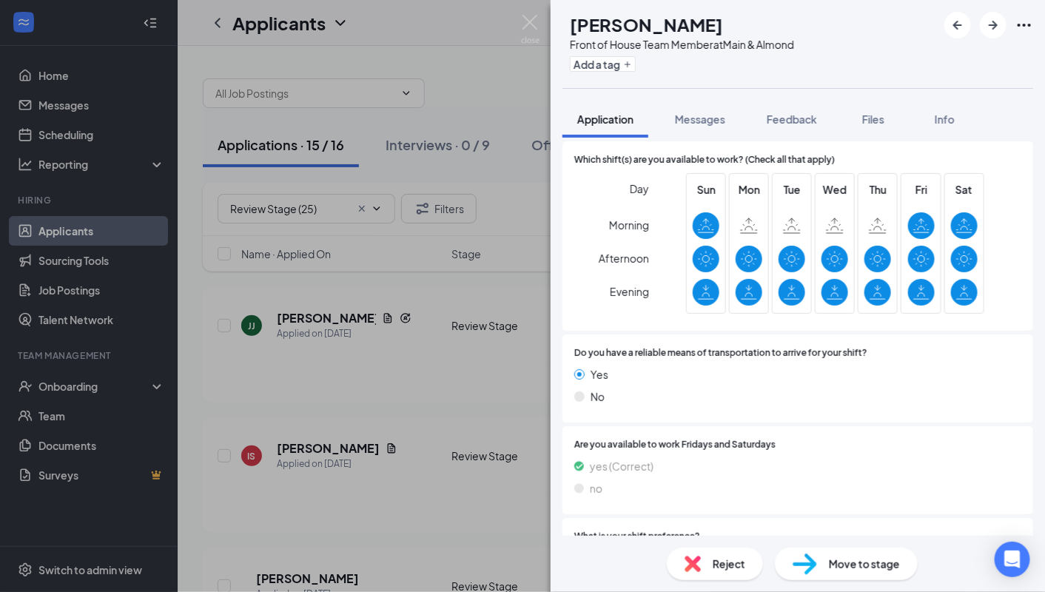
scroll to position [2424, 0]
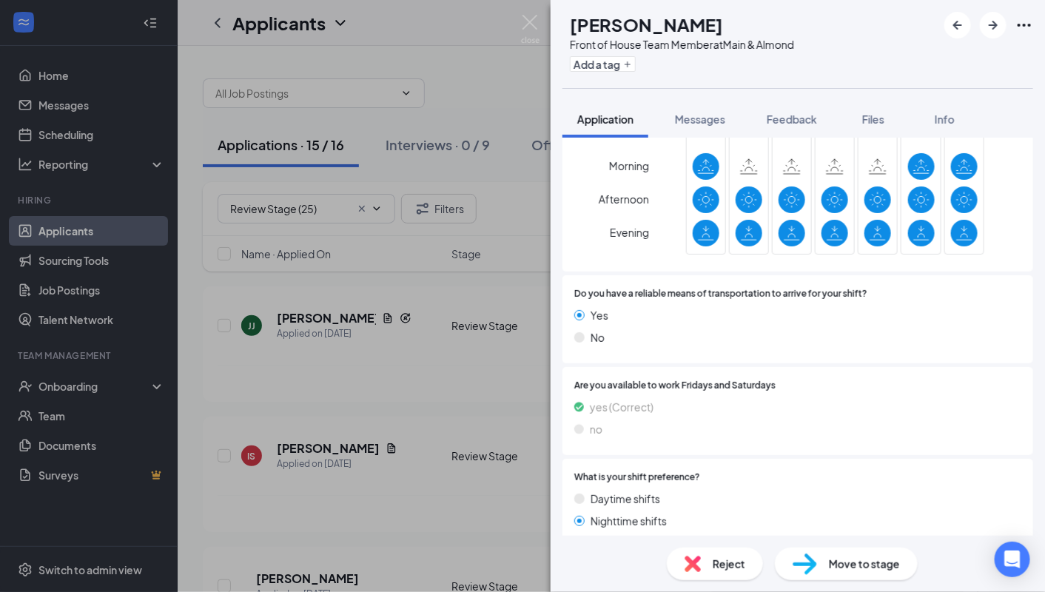
click at [716, 584] on div "Reject Move to stage" at bounding box center [797, 564] width 494 height 56
click at [701, 562] on div "Reject" at bounding box center [715, 563] width 96 height 33
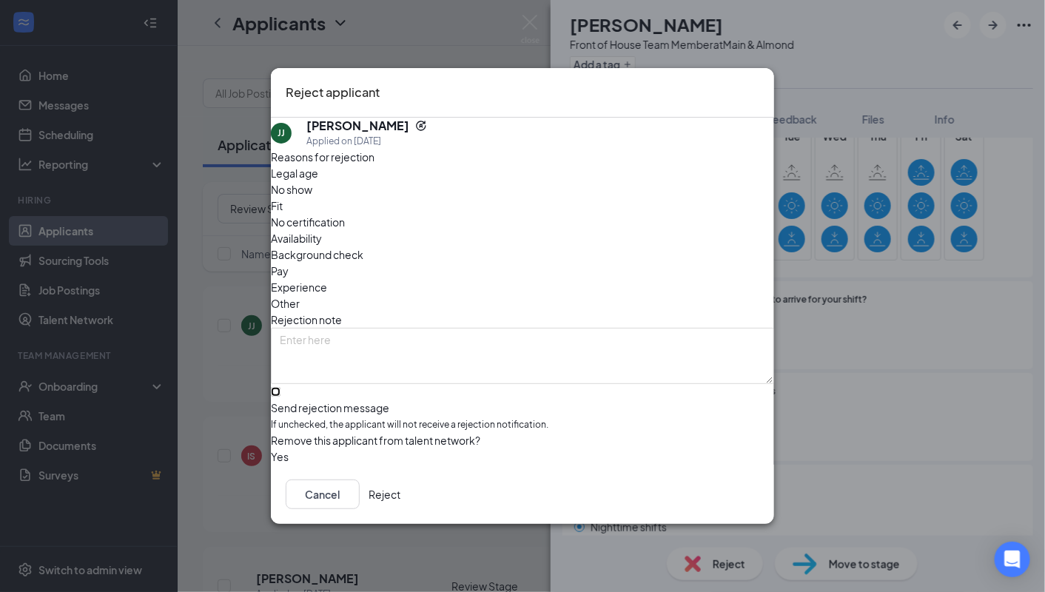
click at [280, 387] on input "Send rejection message If unchecked, the applicant will not receive a rejection…" at bounding box center [276, 392] width 10 height 10
checkbox input "true"
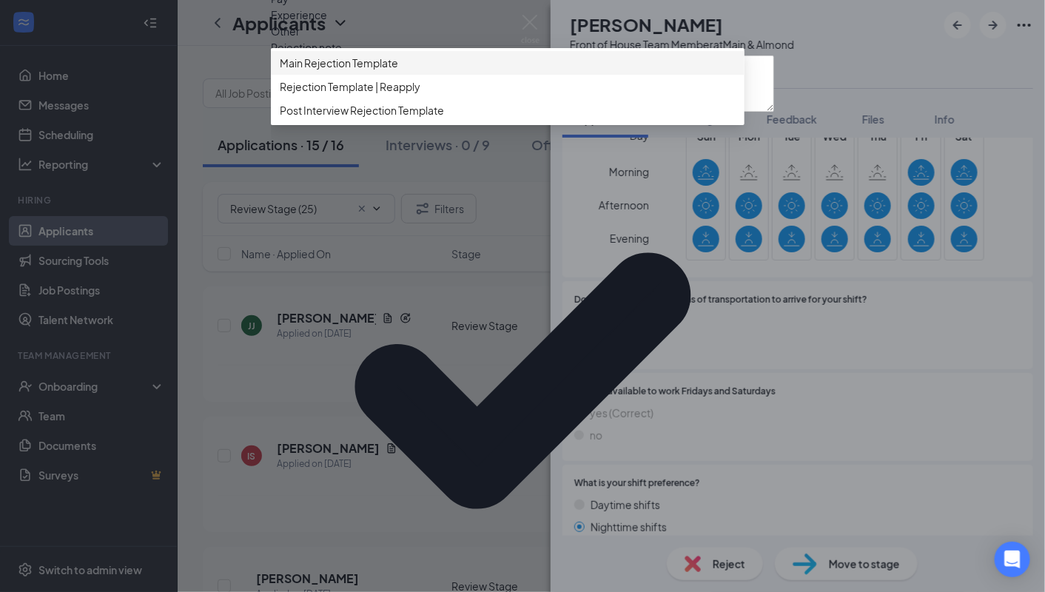
click at [398, 71] on span "Main Rejection Template" at bounding box center [339, 63] width 118 height 16
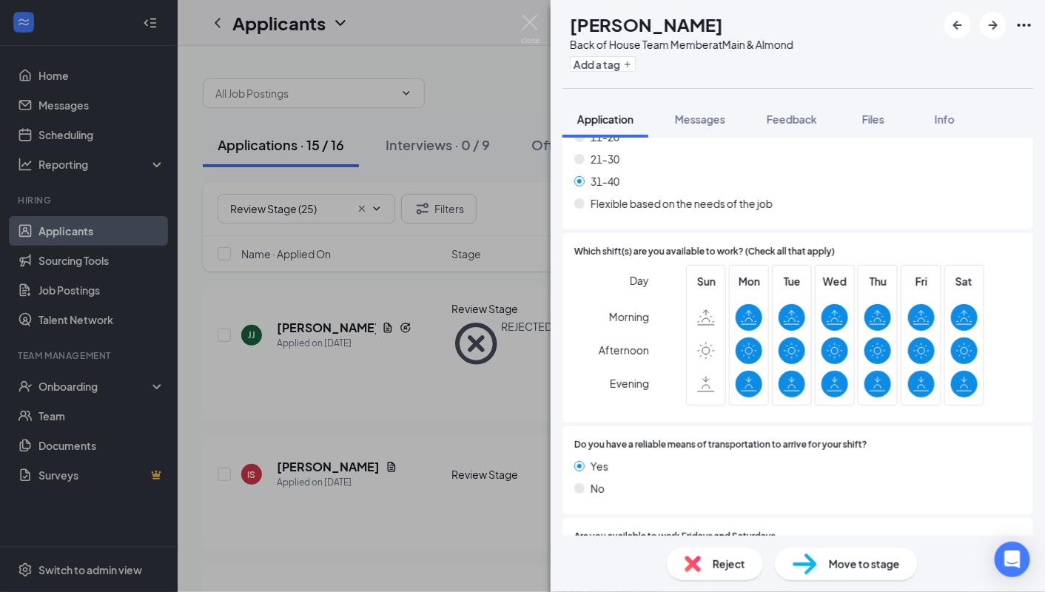
scroll to position [2333, 0]
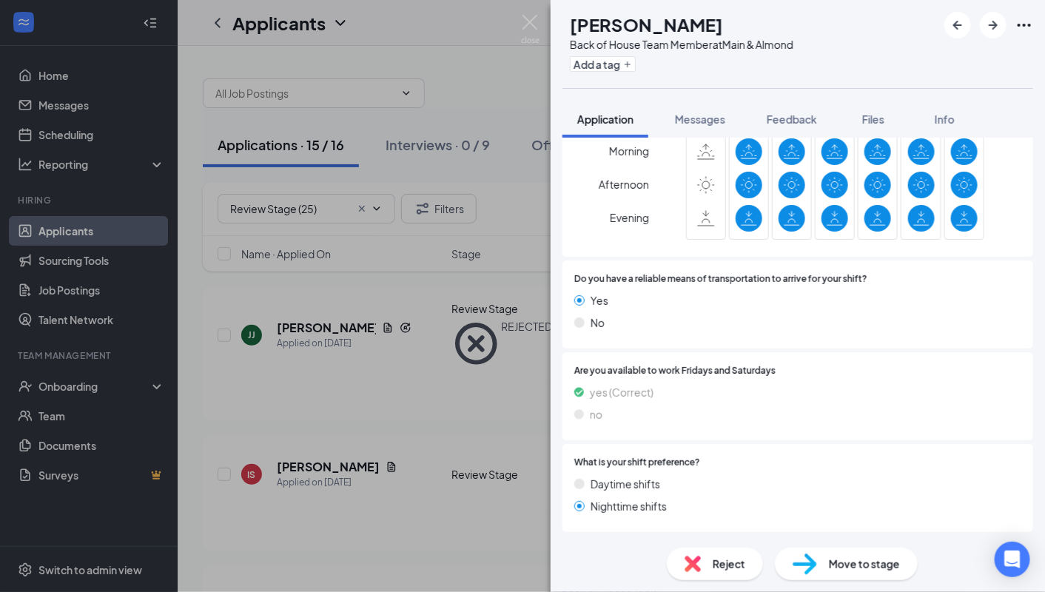
click at [706, 562] on div "Reject" at bounding box center [715, 563] width 96 height 33
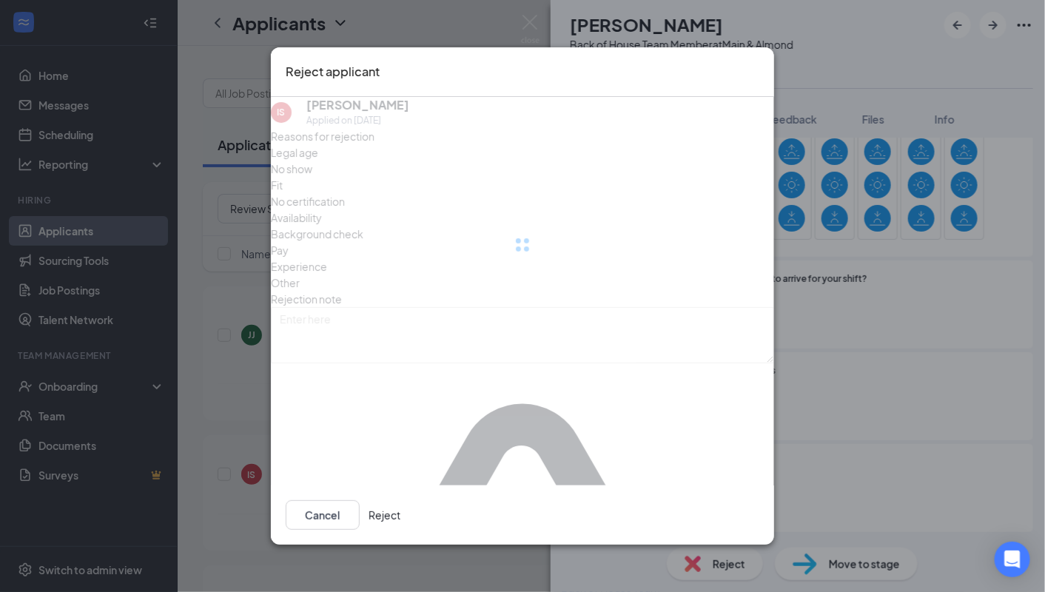
scroll to position [2327, 0]
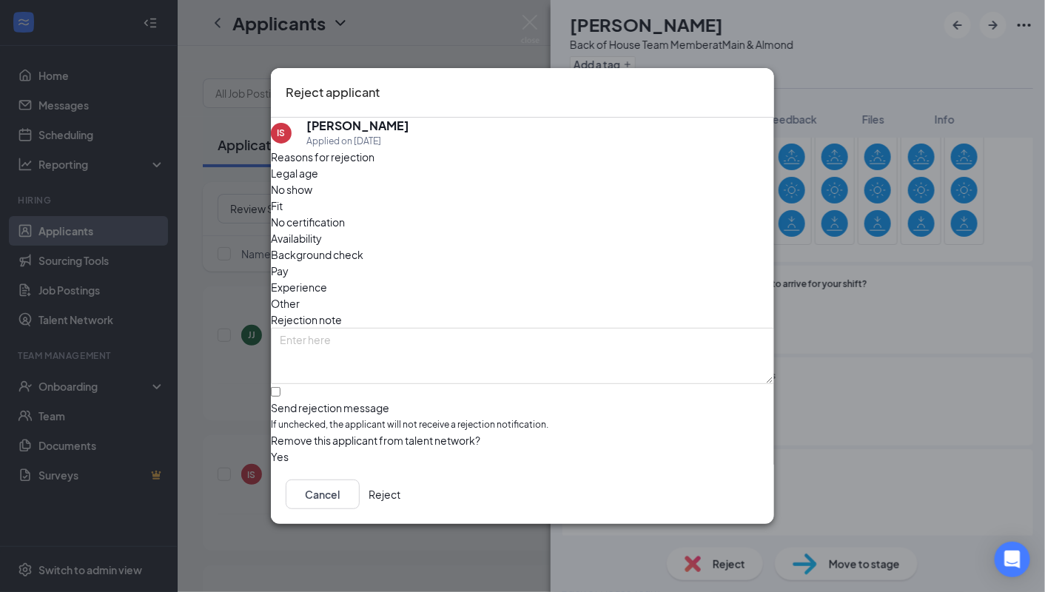
click at [415, 358] on div "Reasons for rejection Legal age No show Fit No certification Availability Backg…" at bounding box center [522, 307] width 503 height 317
click at [280, 387] on input "Send rejection message If unchecked, the applicant will not receive a rejection…" at bounding box center [276, 392] width 10 height 10
checkbox input "true"
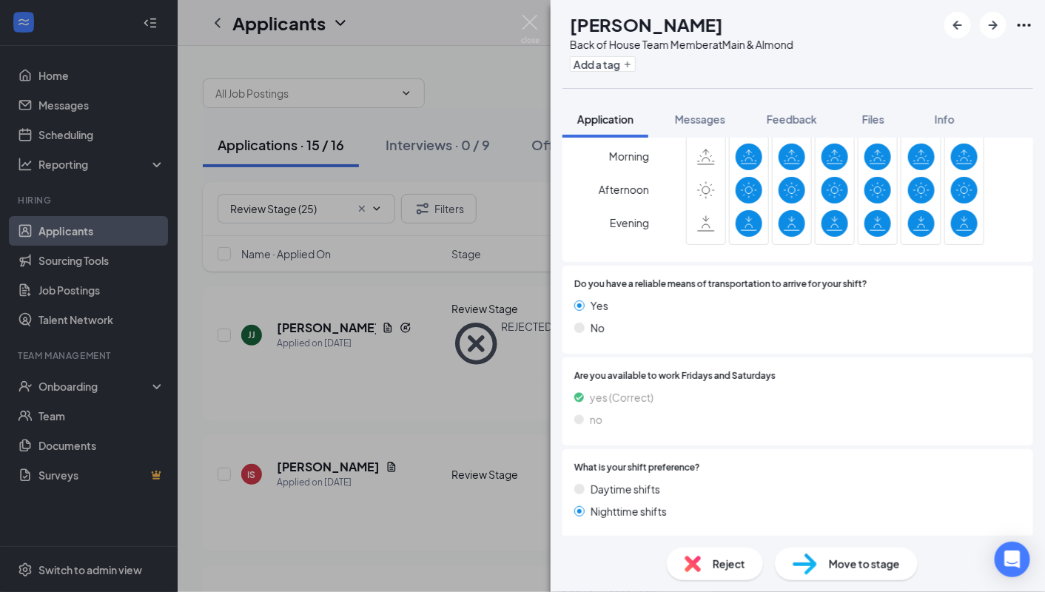
click at [812, 561] on img at bounding box center [804, 563] width 24 height 21
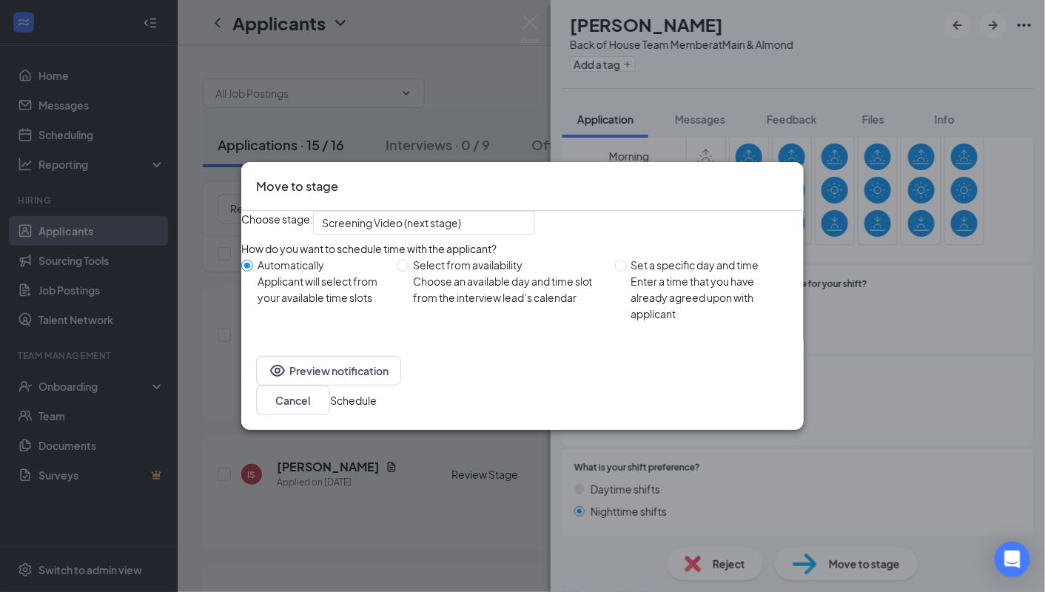
click at [377, 400] on button "Schedule" at bounding box center [353, 400] width 47 height 16
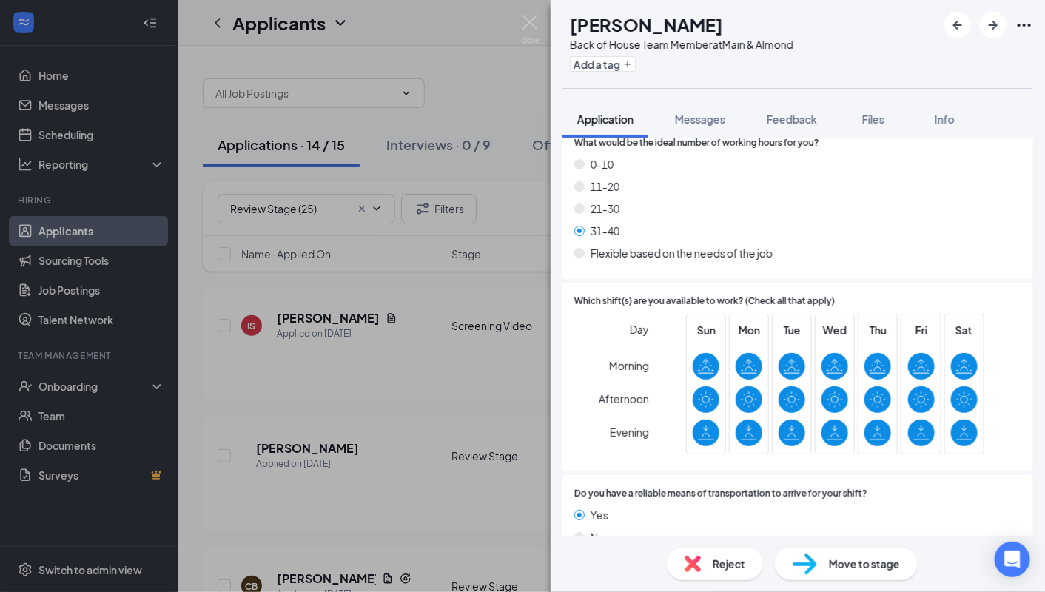
scroll to position [2314, 0]
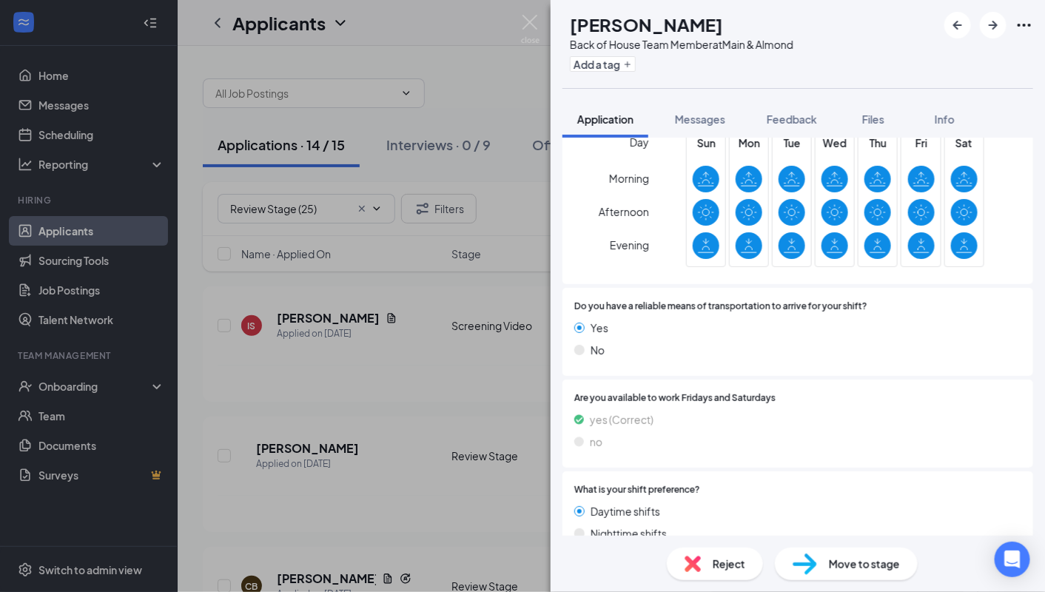
click at [712, 553] on div "Reject" at bounding box center [715, 563] width 96 height 33
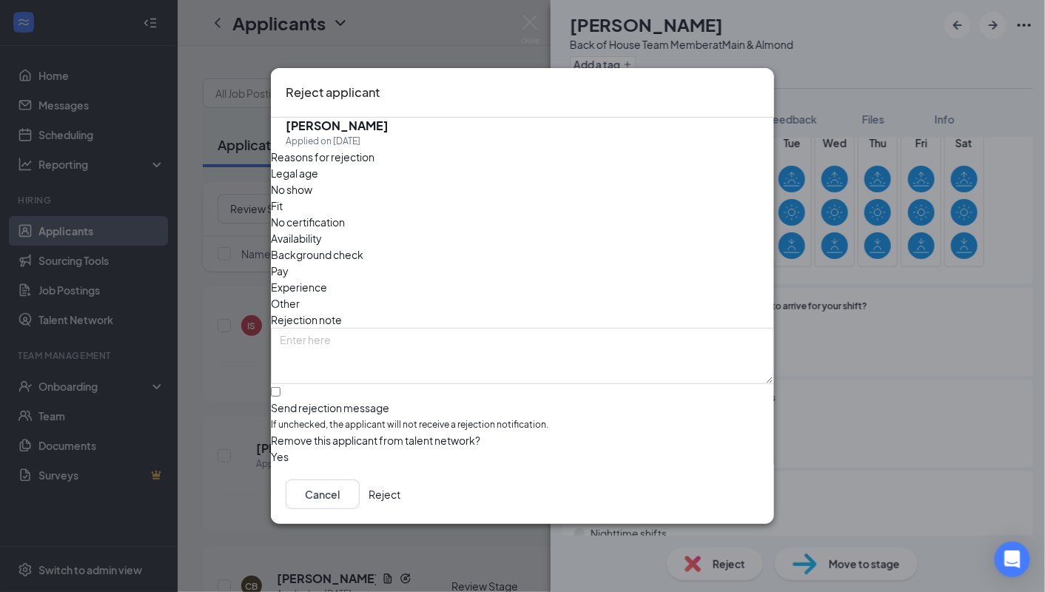
click at [357, 356] on div "Reasons for rejection Legal age No show Fit No certification Availability Backg…" at bounding box center [522, 307] width 503 height 317
click at [280, 387] on input "Send rejection message If unchecked, the applicant will not receive a rejection…" at bounding box center [276, 392] width 10 height 10
checkbox input "true"
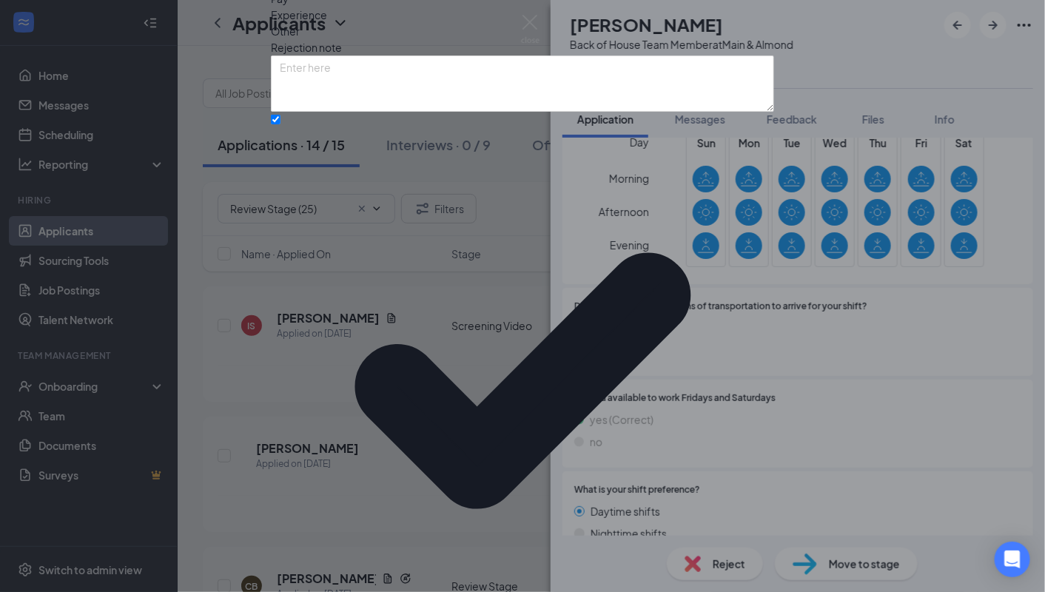
click at [370, 408] on div "Reasons for rejection Legal age No show Fit No certification Availability Backg…" at bounding box center [522, 314] width 503 height 876
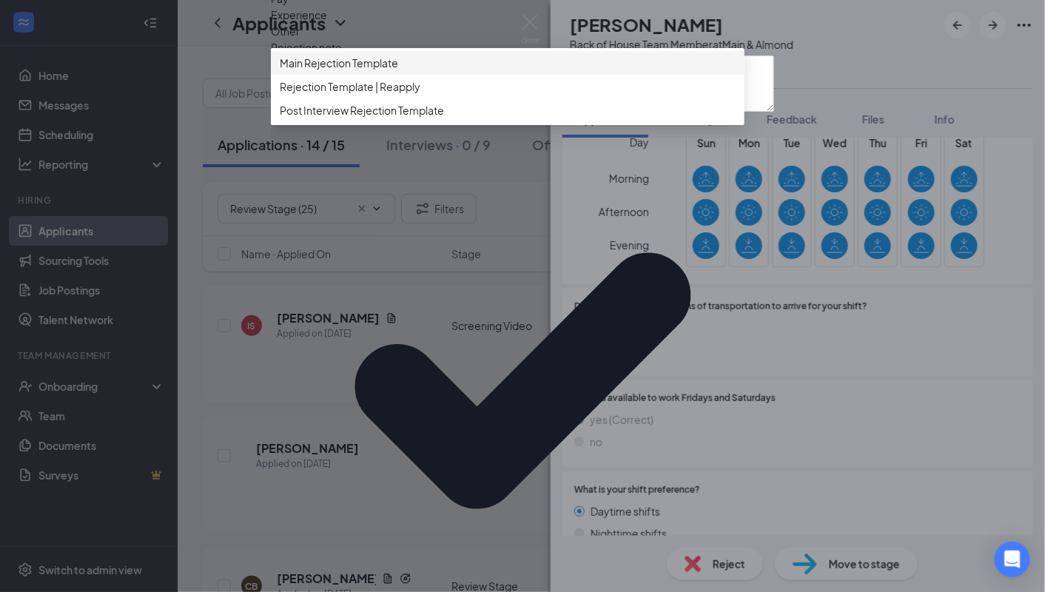
click at [372, 71] on span "Main Rejection Template" at bounding box center [339, 63] width 118 height 16
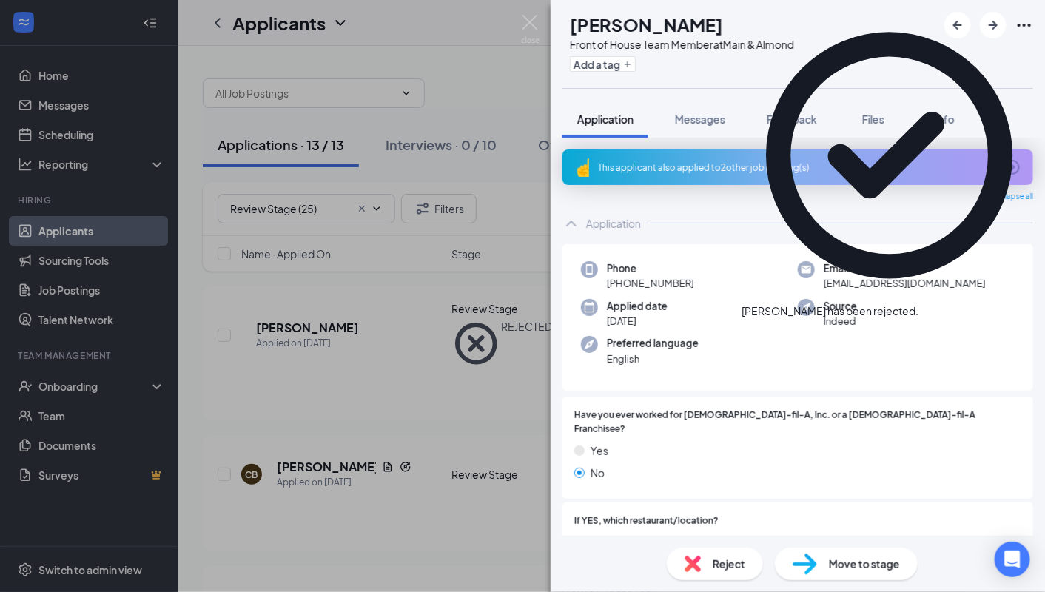
click at [274, 161] on div "CB [PERSON_NAME] Front of House Team Member at Main & Almond Add a tag Applicat…" at bounding box center [522, 296] width 1045 height 592
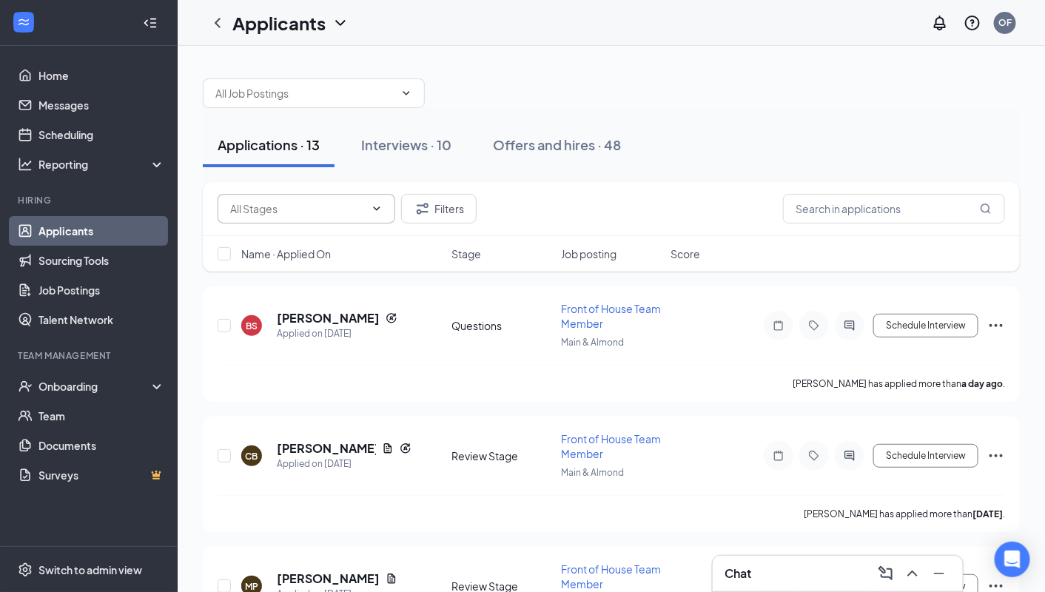
click at [313, 213] on input "text" at bounding box center [297, 208] width 135 height 16
click at [308, 275] on div "Review Stage (12)" at bounding box center [272, 275] width 86 height 16
type input "Review Stage (12)"
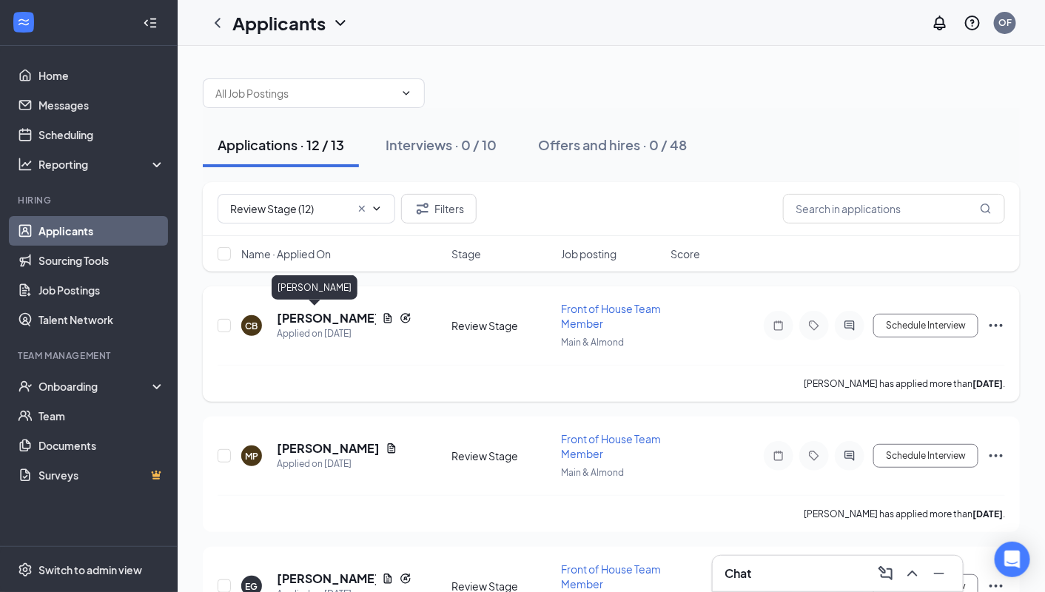
click at [318, 311] on h5 "[PERSON_NAME]" at bounding box center [326, 318] width 99 height 16
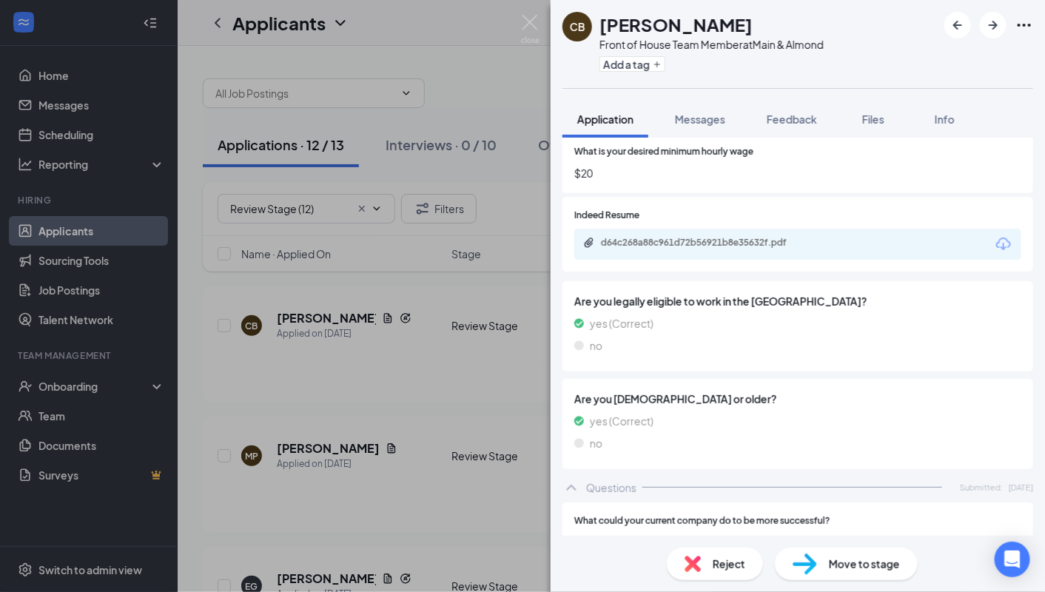
scroll to position [1069, 0]
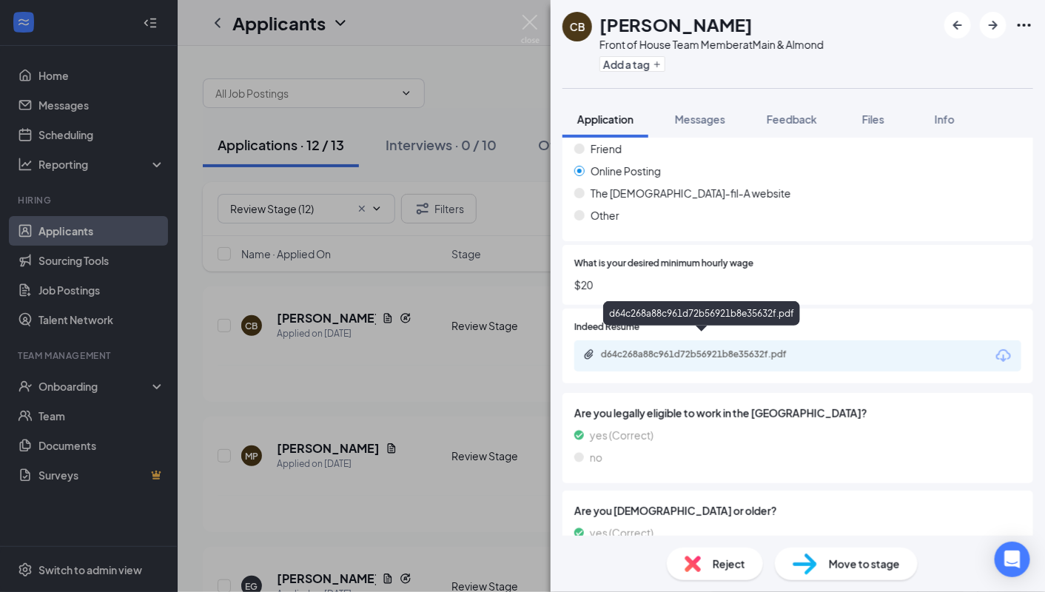
click at [655, 348] on div "d64c268a88c961d72b56921b8e35632f.pdf" at bounding box center [704, 354] width 207 height 12
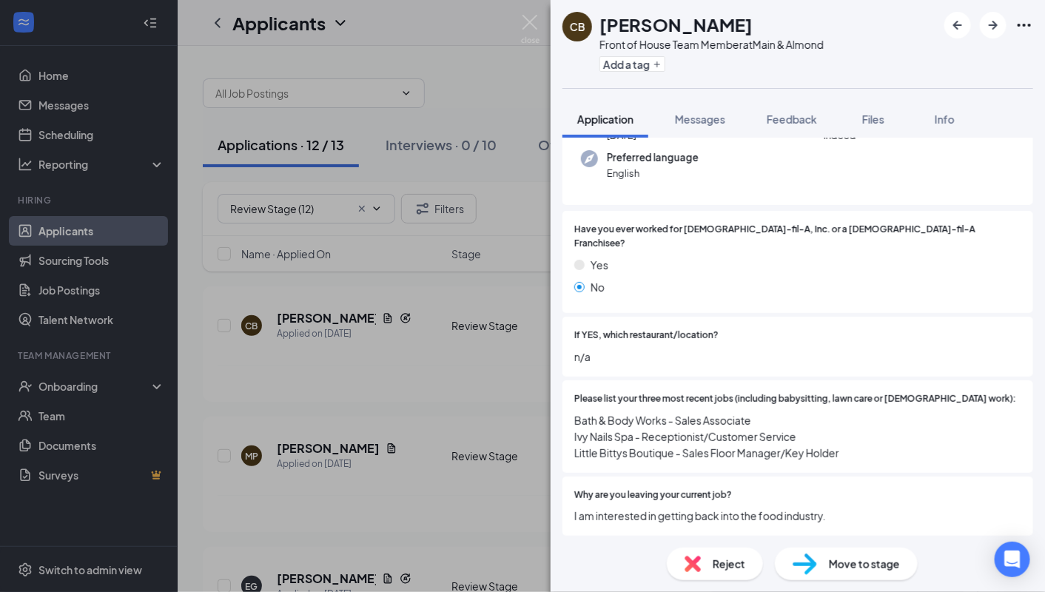
scroll to position [190, 0]
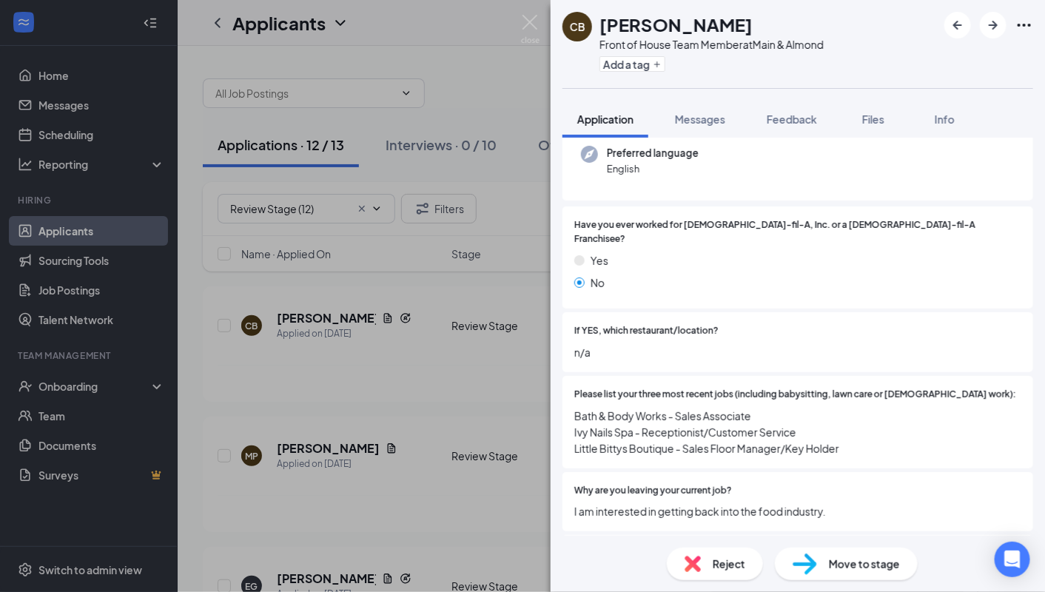
click at [814, 570] on img at bounding box center [804, 563] width 24 height 21
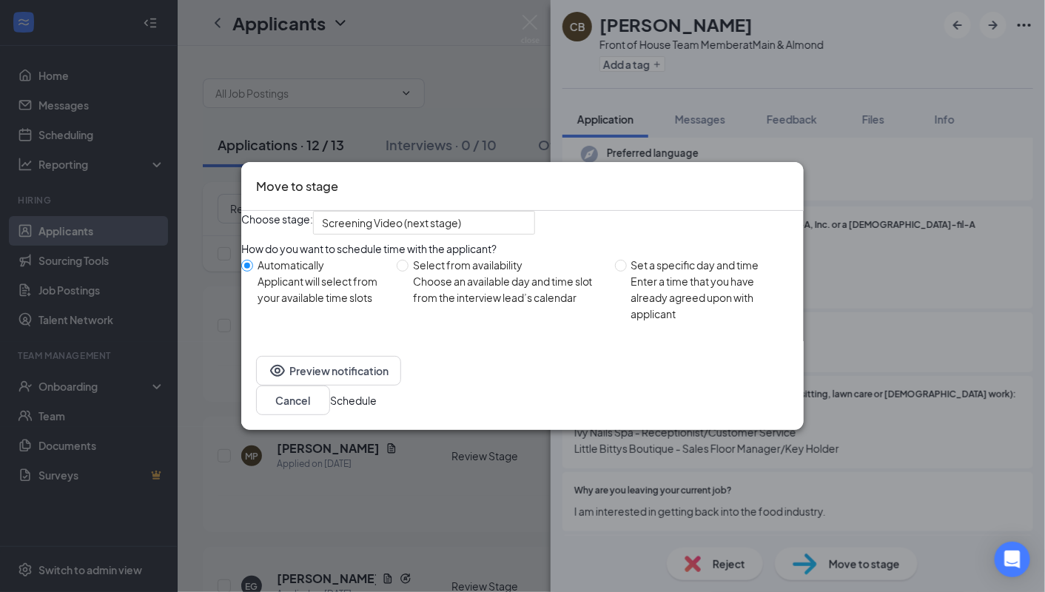
click at [377, 408] on button "Schedule" at bounding box center [353, 400] width 47 height 16
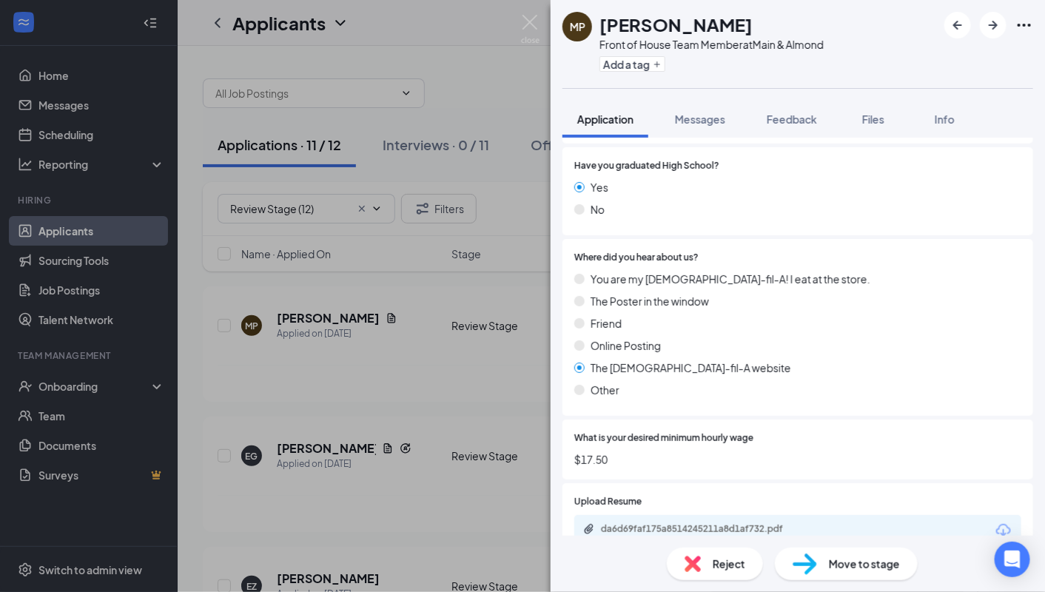
scroll to position [914, 0]
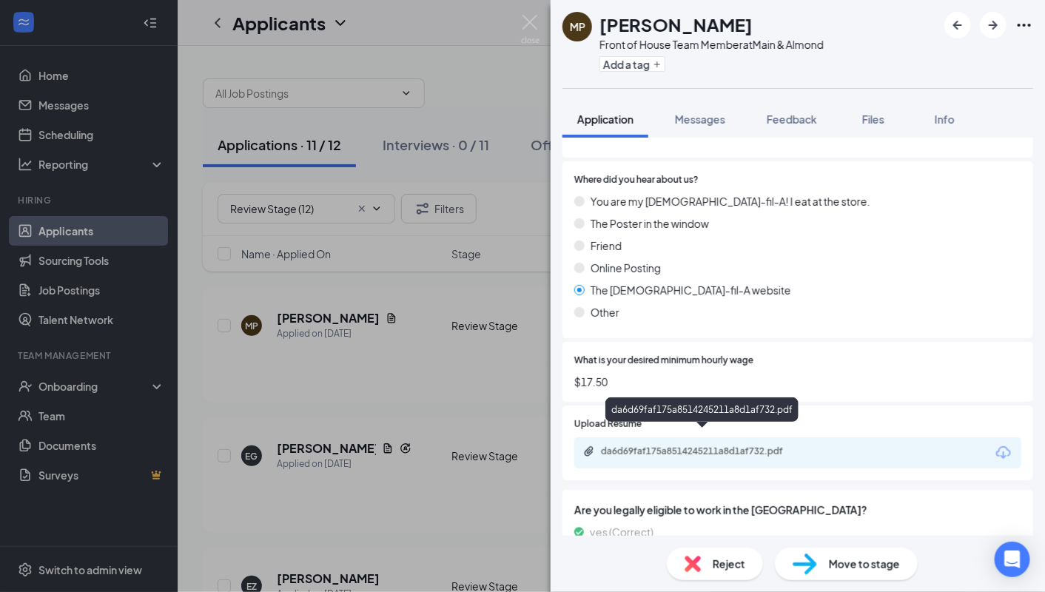
click at [630, 445] on div "da6d69faf175a8514245211a8d1af732.pdf" at bounding box center [704, 451] width 207 height 12
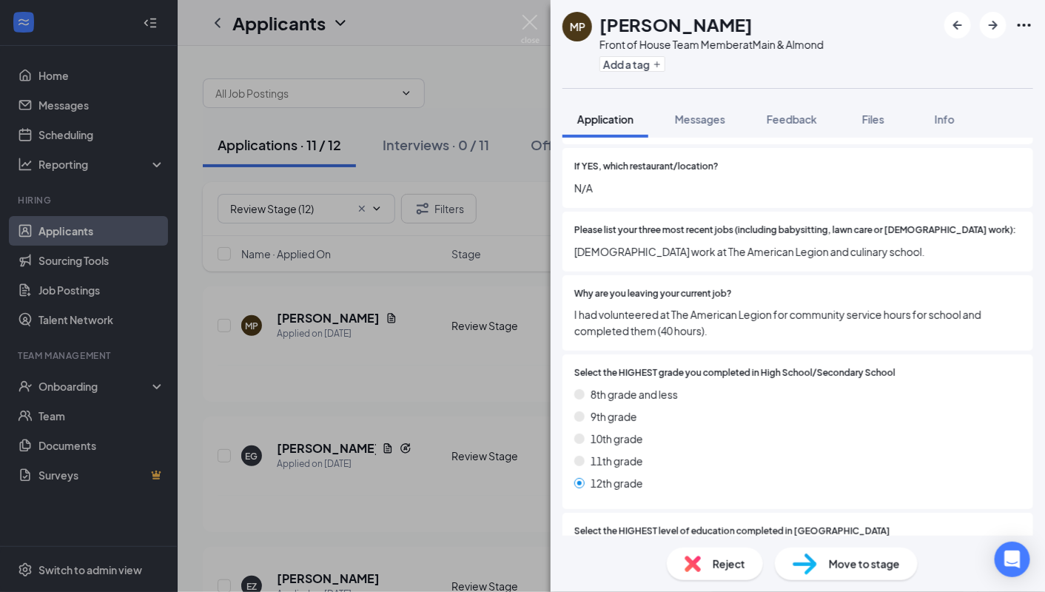
scroll to position [288, 0]
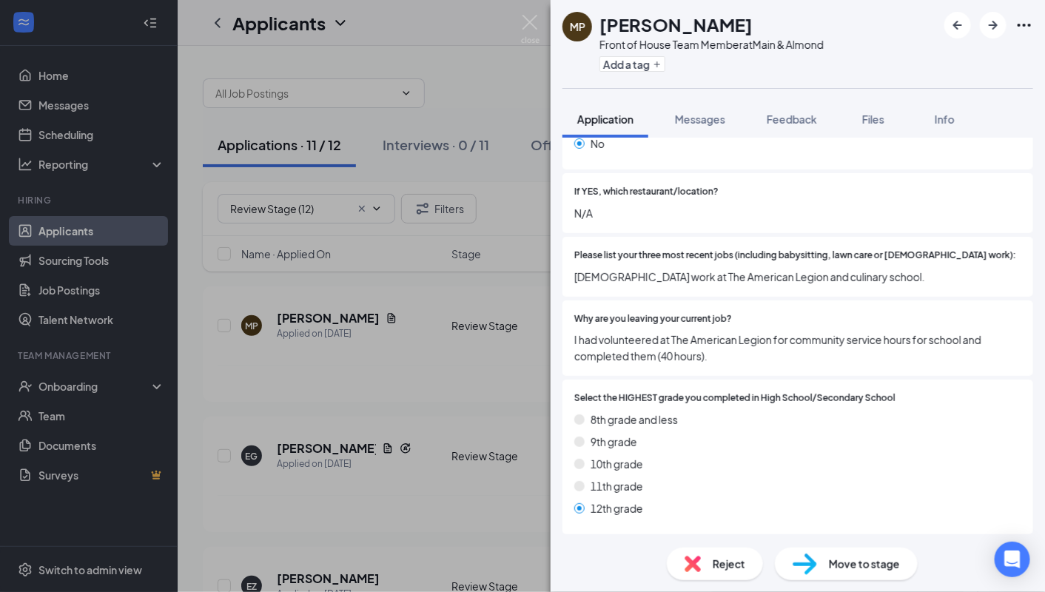
click at [849, 562] on span "Move to stage" at bounding box center [864, 564] width 71 height 16
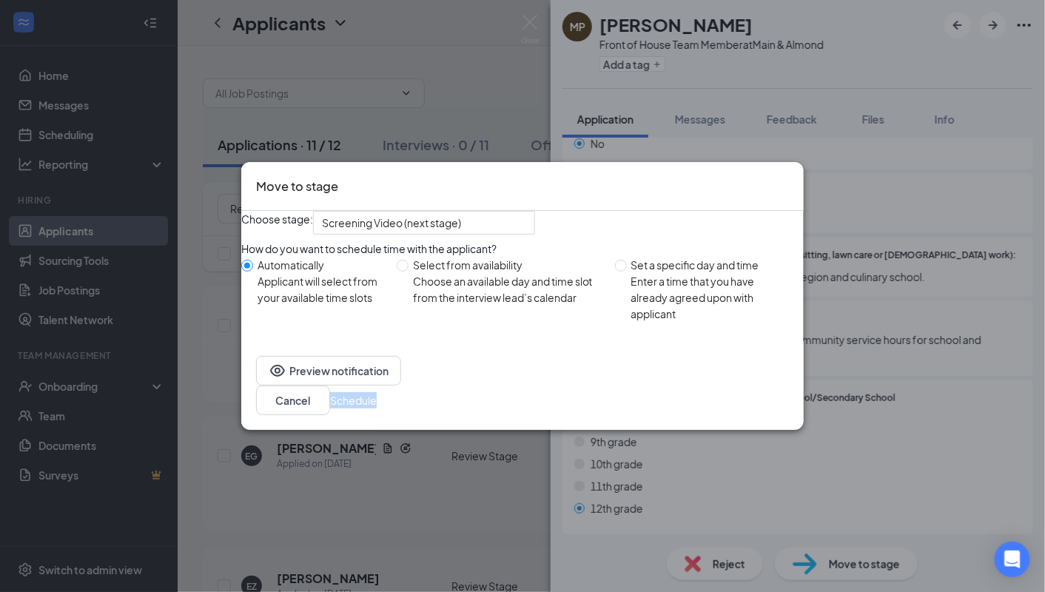
click at [377, 408] on button "Schedule" at bounding box center [353, 400] width 47 height 16
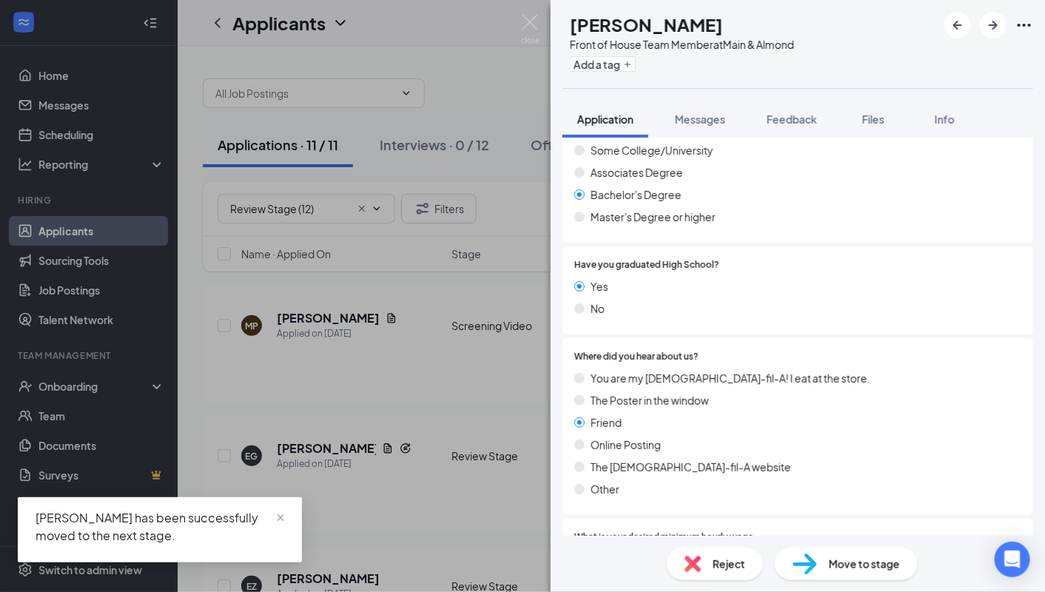
scroll to position [982, 0]
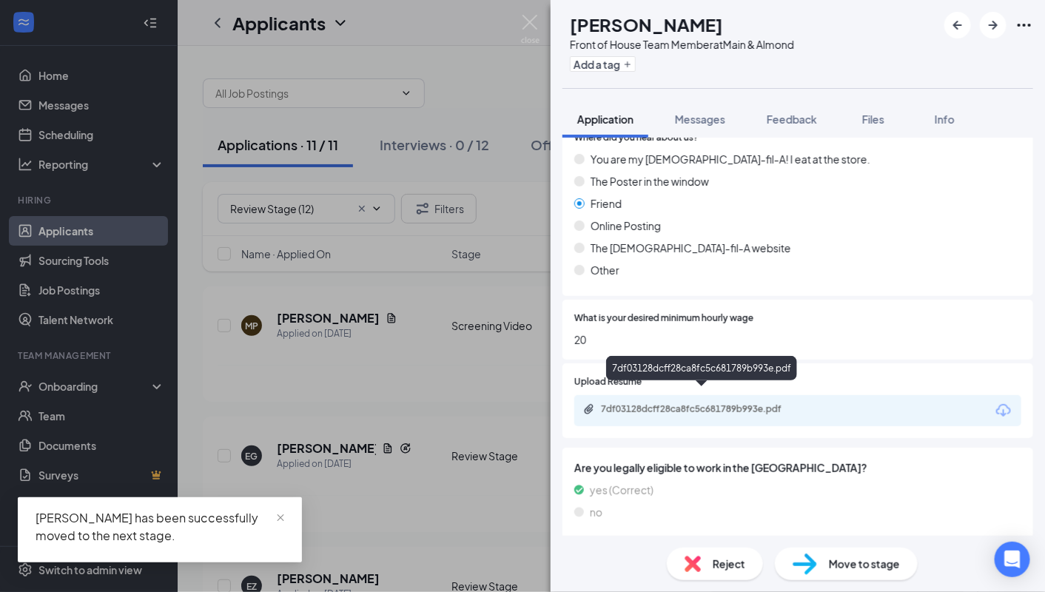
click at [658, 403] on div "7df03128dcff28ca8fc5c681789b993e.pdf" at bounding box center [704, 409] width 207 height 12
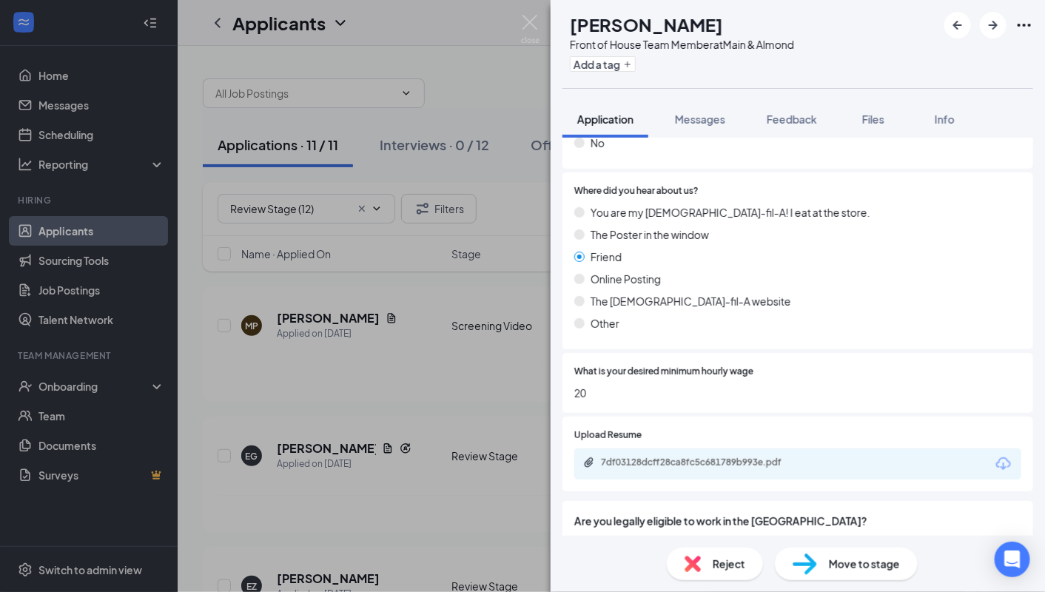
scroll to position [903, 0]
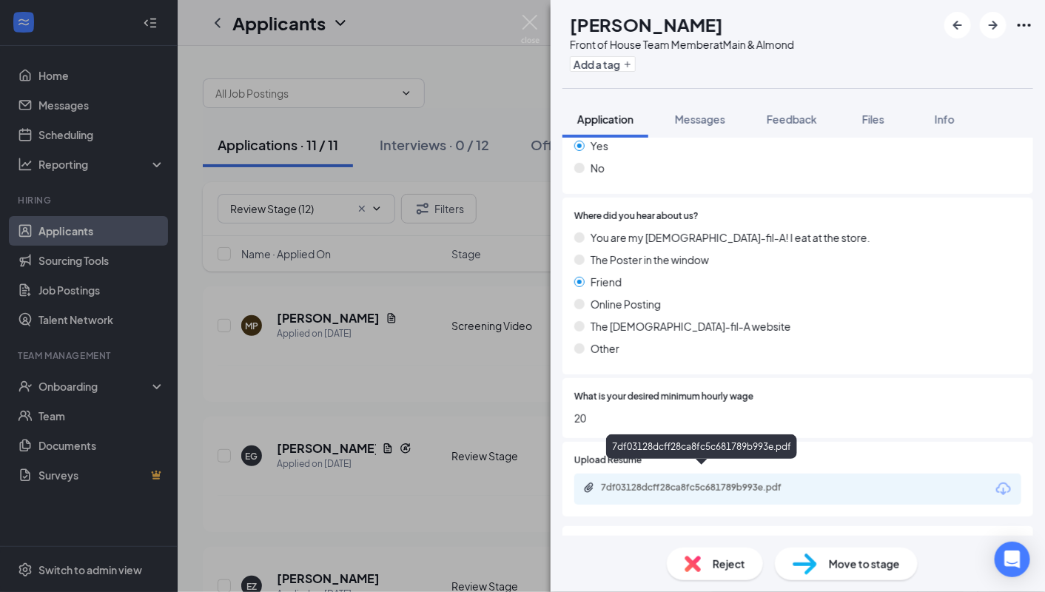
click at [600, 482] on div "7df03128dcff28ca8fc5c681789b993e.pdf" at bounding box center [703, 488] width 240 height 12
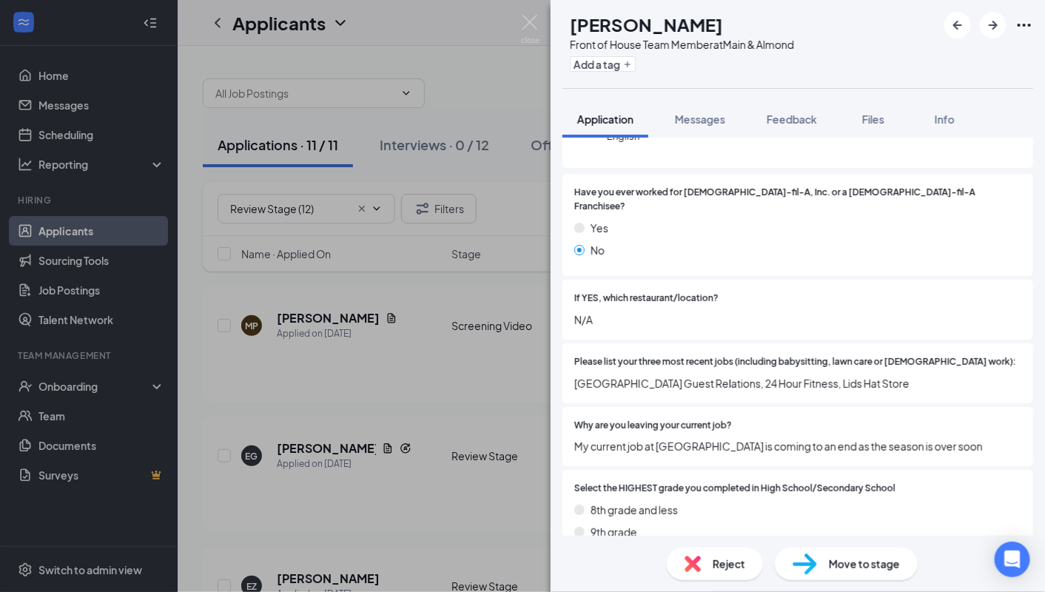
scroll to position [0, 0]
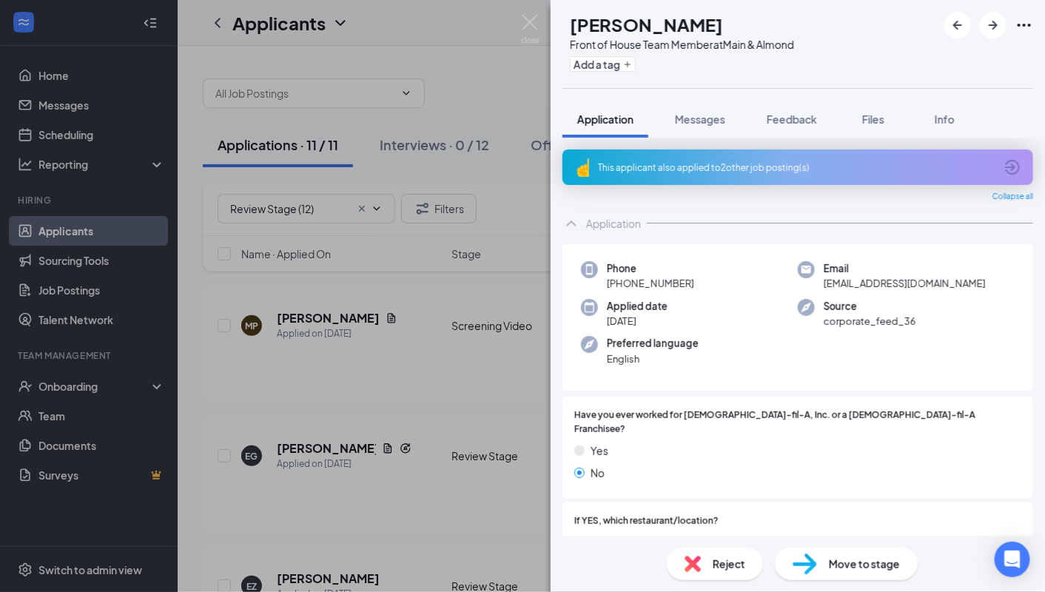
click at [832, 562] on span "Move to stage" at bounding box center [864, 564] width 71 height 16
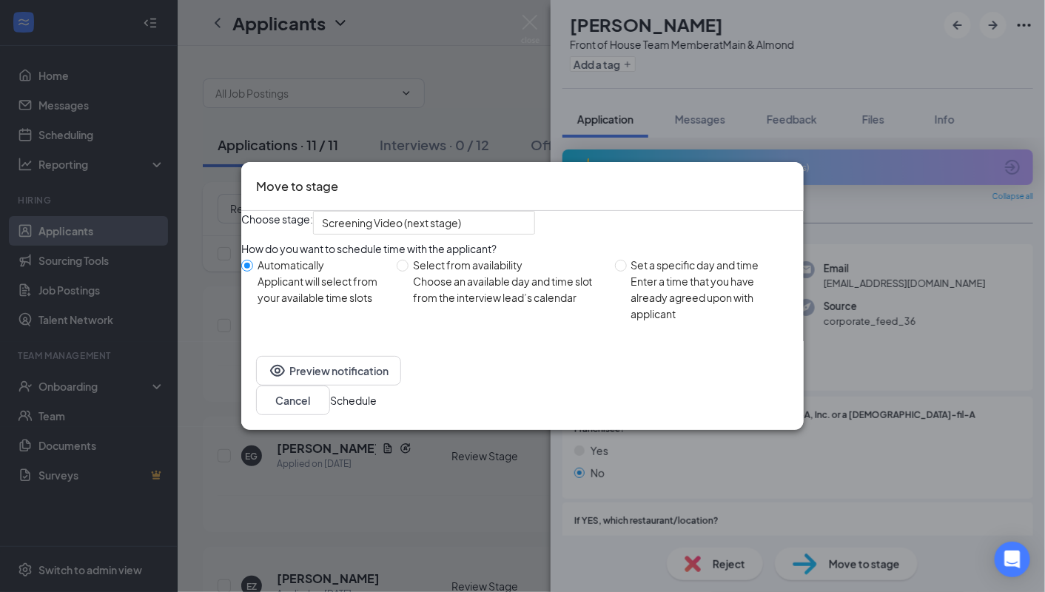
click at [377, 408] on button "Schedule" at bounding box center [353, 400] width 47 height 16
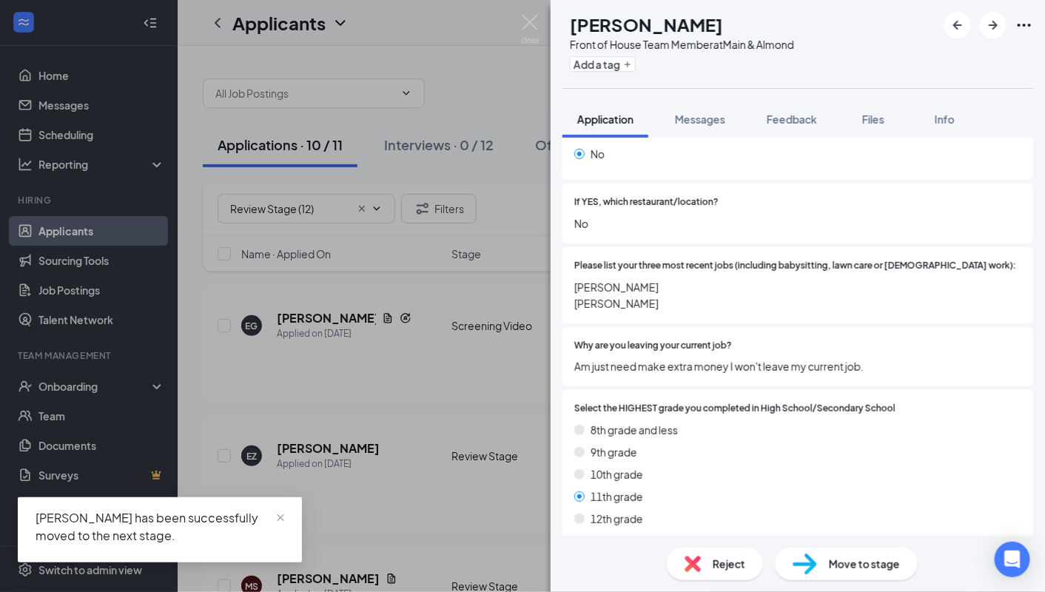
scroll to position [300, 0]
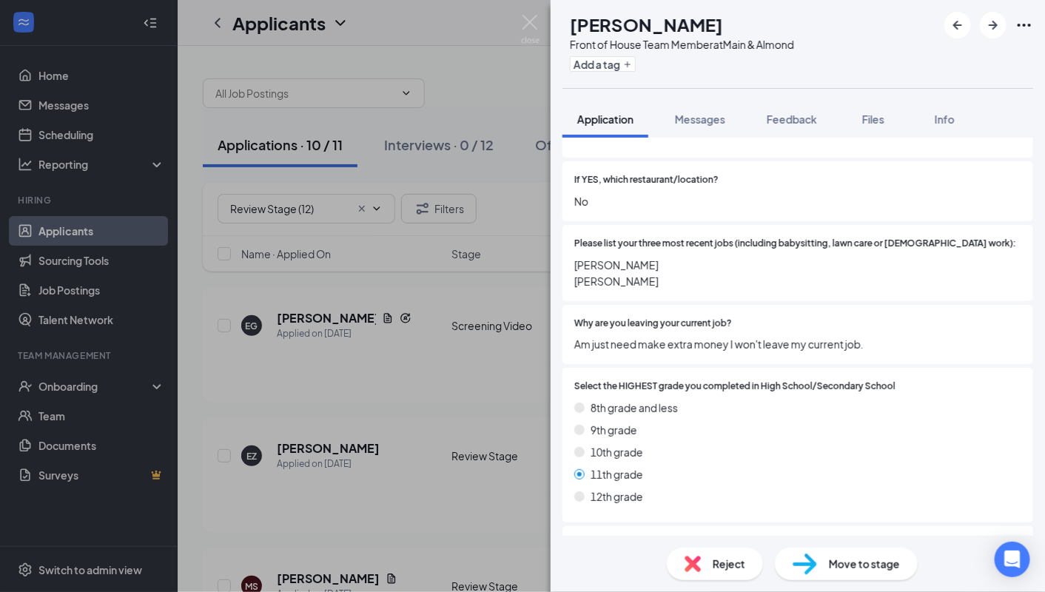
click at [715, 556] on span "Reject" at bounding box center [728, 564] width 33 height 16
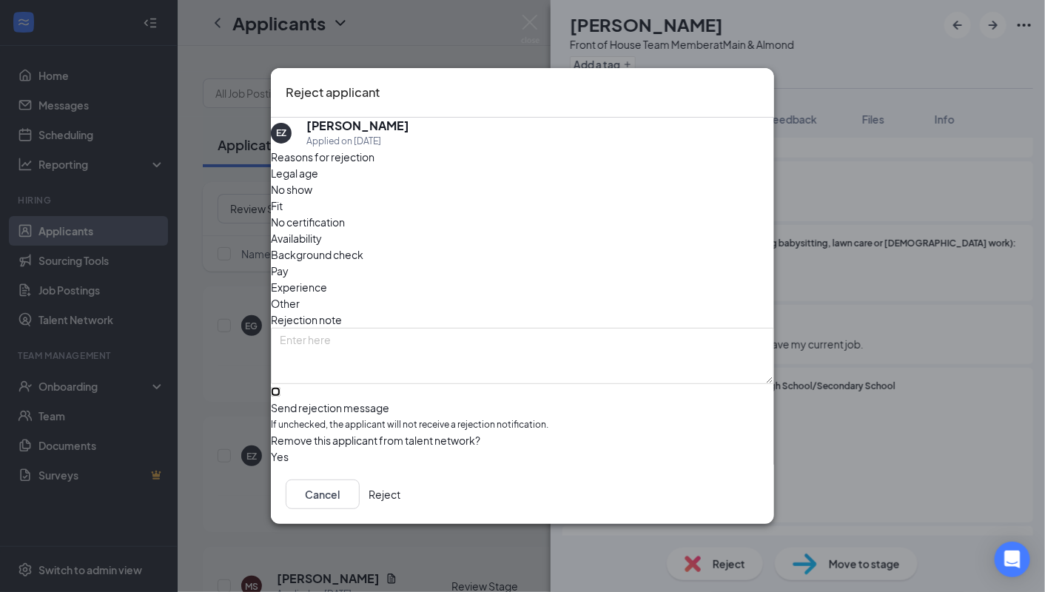
click at [280, 387] on input "Send rejection message If unchecked, the applicant will not receive a rejection…" at bounding box center [276, 392] width 10 height 10
checkbox input "true"
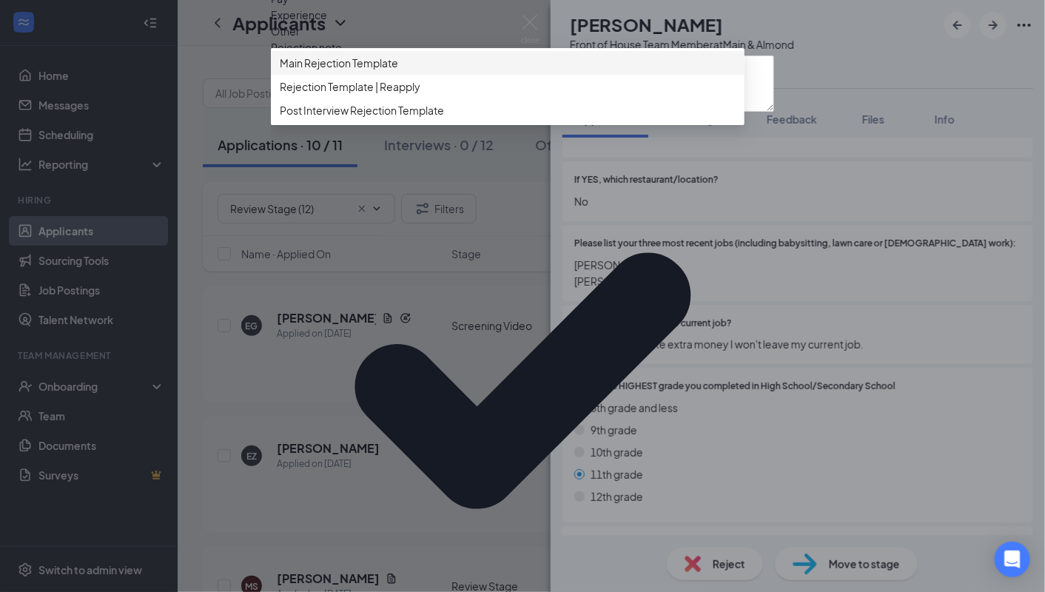
click at [354, 71] on span "Main Rejection Template" at bounding box center [339, 63] width 118 height 16
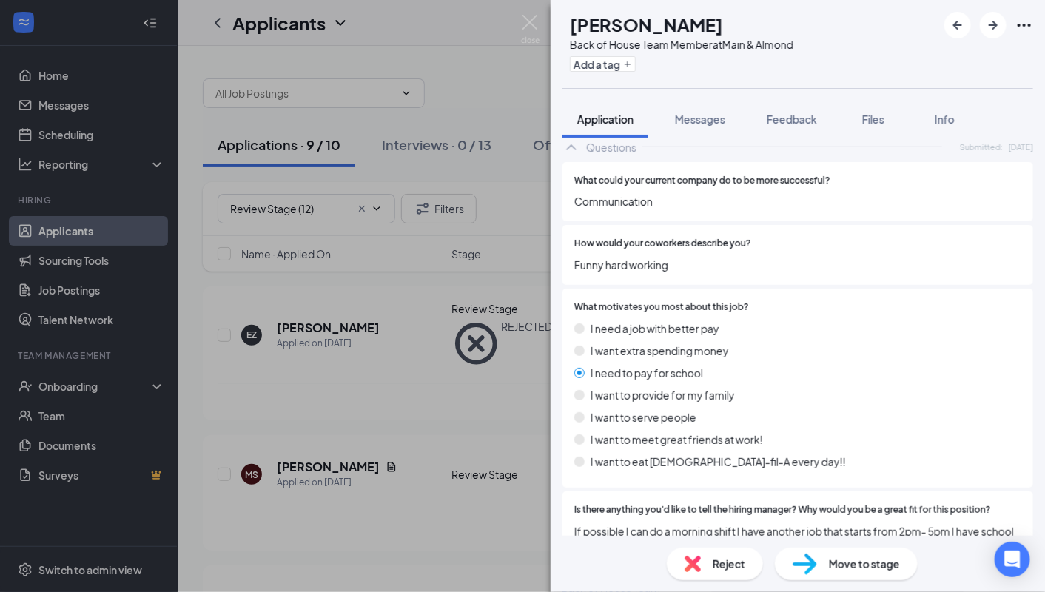
scroll to position [1608, 0]
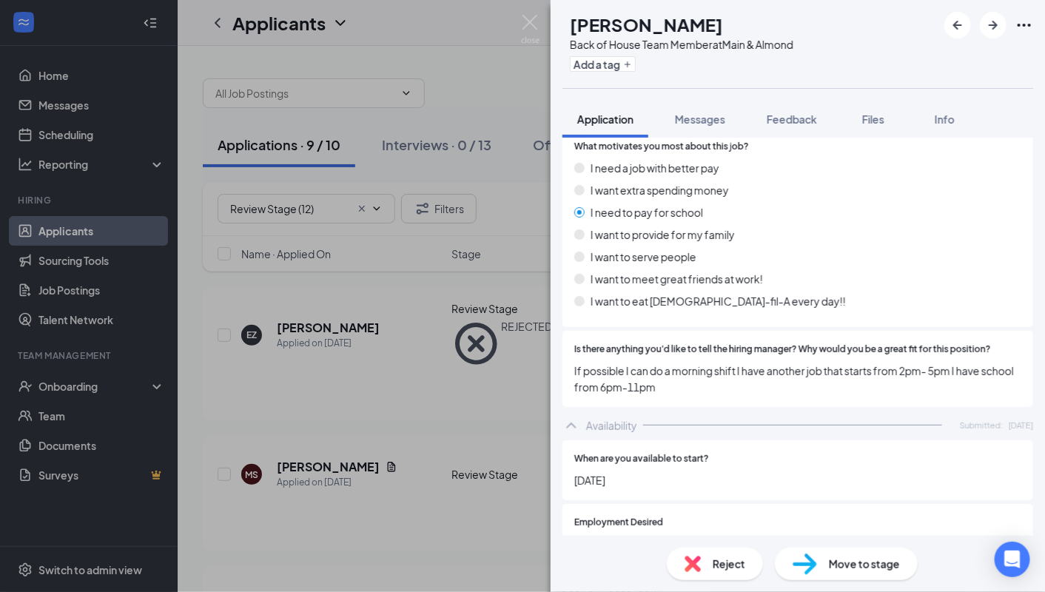
click at [701, 573] on div "Reject" at bounding box center [715, 563] width 96 height 33
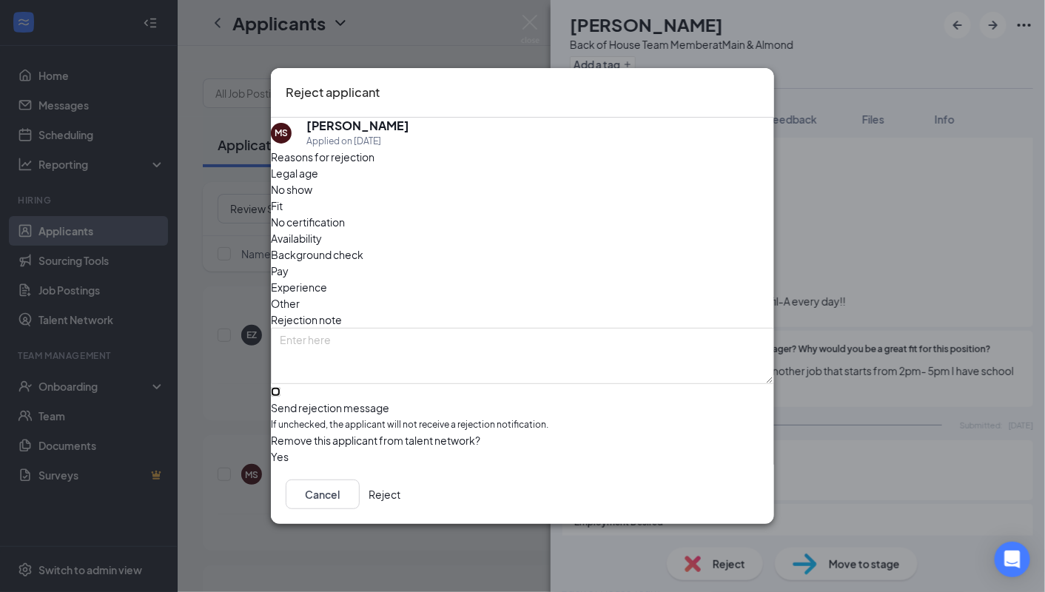
click at [280, 387] on input "Send rejection message If unchecked, the applicant will not receive a rejection…" at bounding box center [276, 392] width 10 height 10
checkbox input "true"
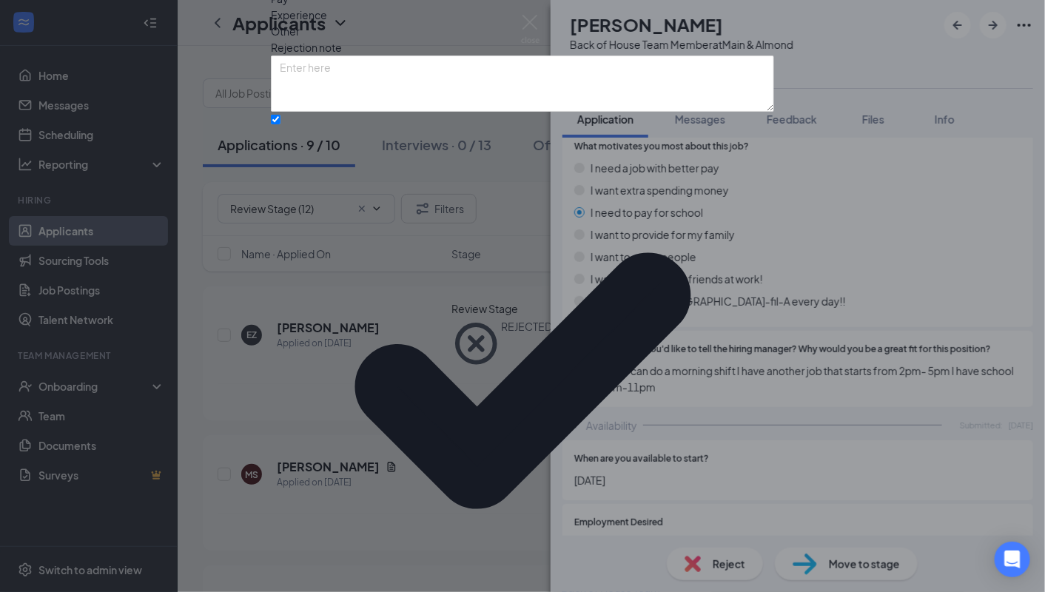
click at [420, 411] on div "Reasons for rejection Legal age No show Fit No certification Availability Backg…" at bounding box center [522, 314] width 503 height 876
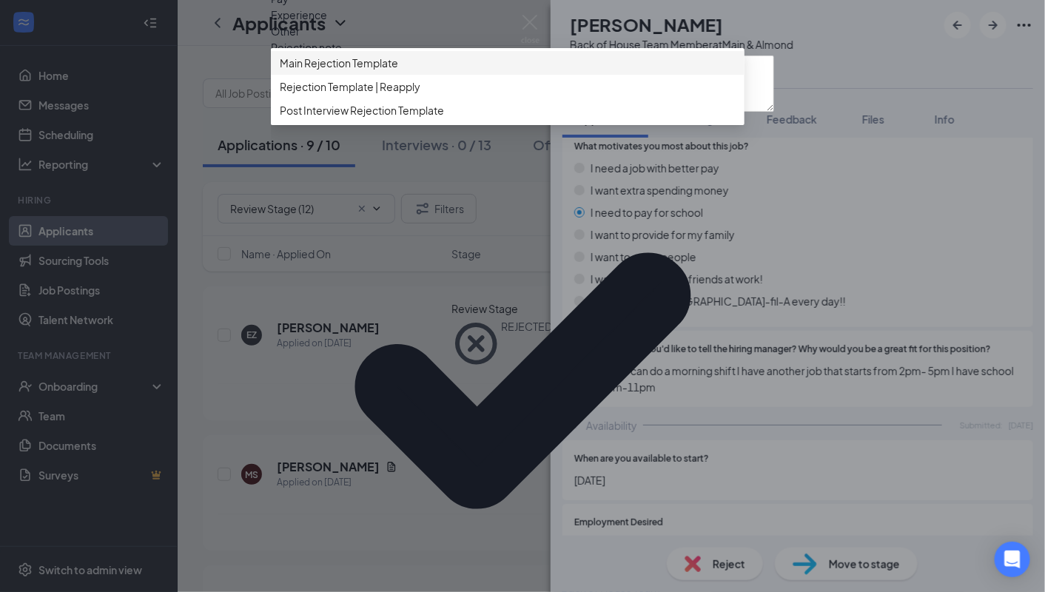
click at [422, 71] on span "Main Rejection Template" at bounding box center [508, 63] width 456 height 16
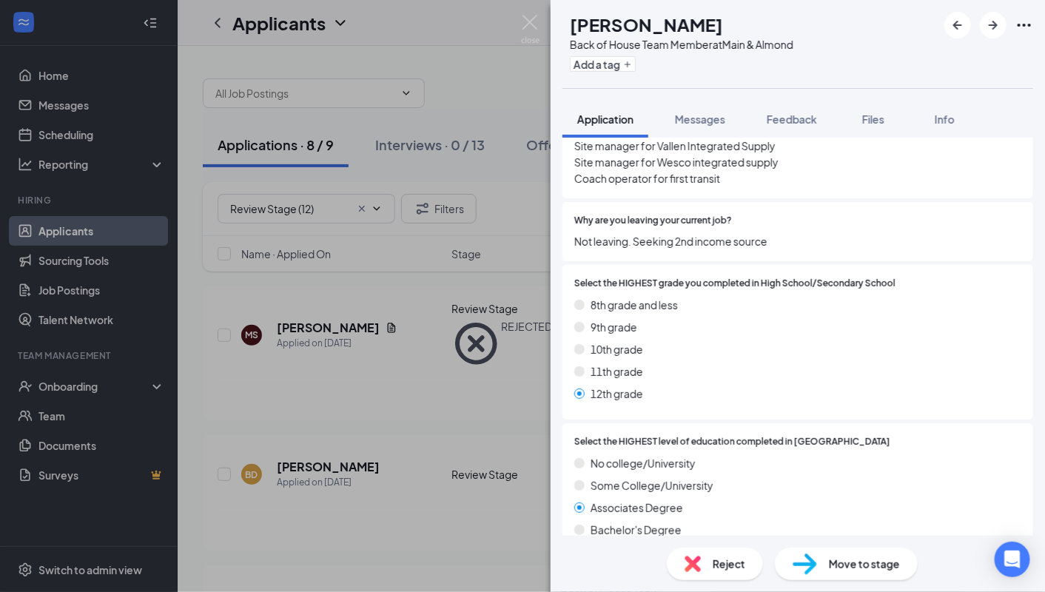
scroll to position [451, 0]
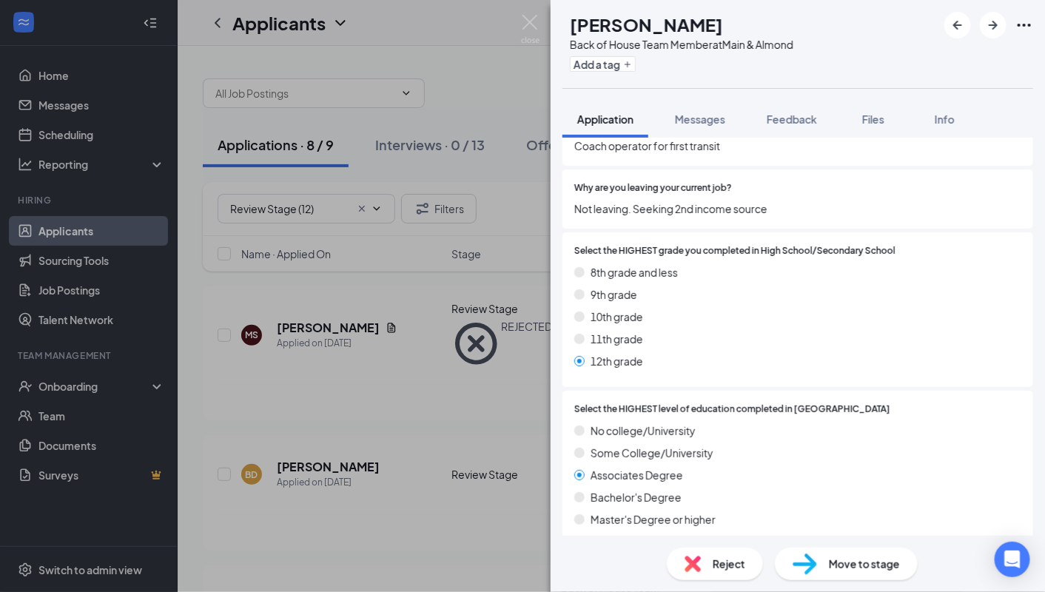
click at [703, 558] on div "Reject" at bounding box center [715, 563] width 96 height 33
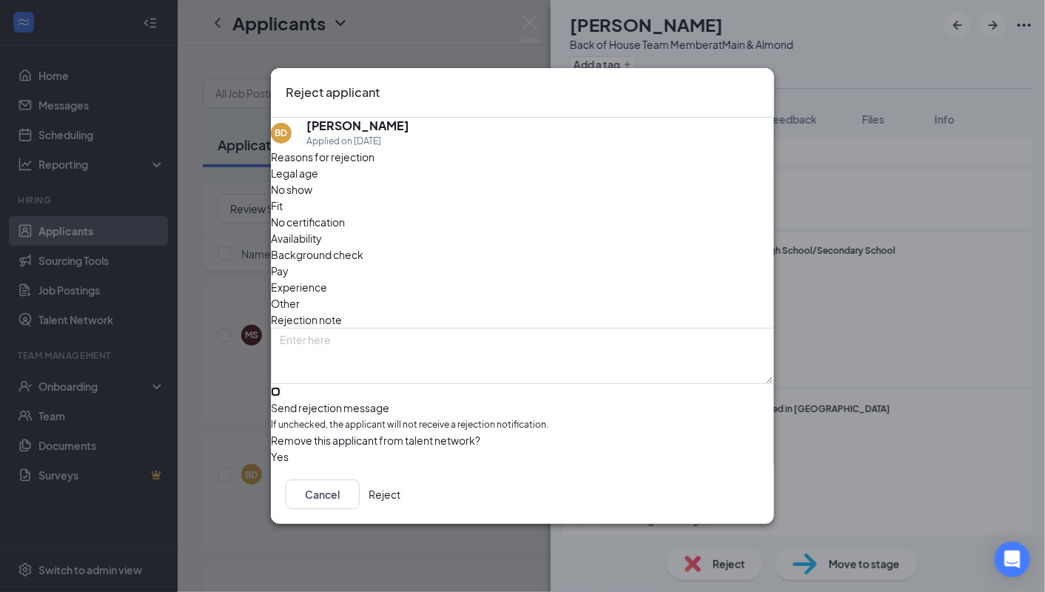
click at [280, 387] on input "Send rejection message If unchecked, the applicant will not receive a rejection…" at bounding box center [276, 392] width 10 height 10
checkbox input "true"
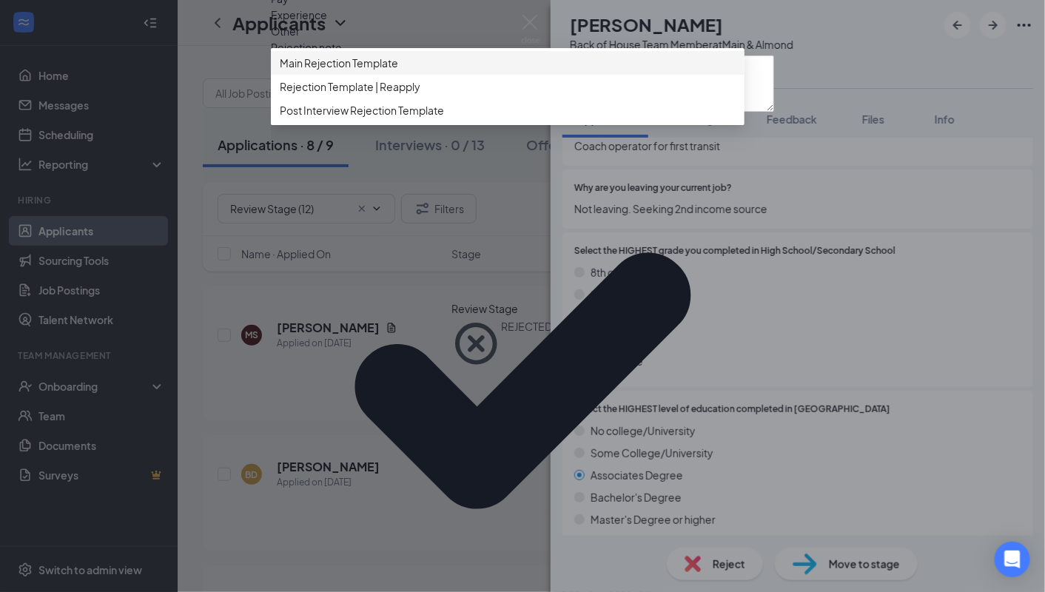
click at [368, 71] on span "Main Rejection Template" at bounding box center [339, 63] width 118 height 16
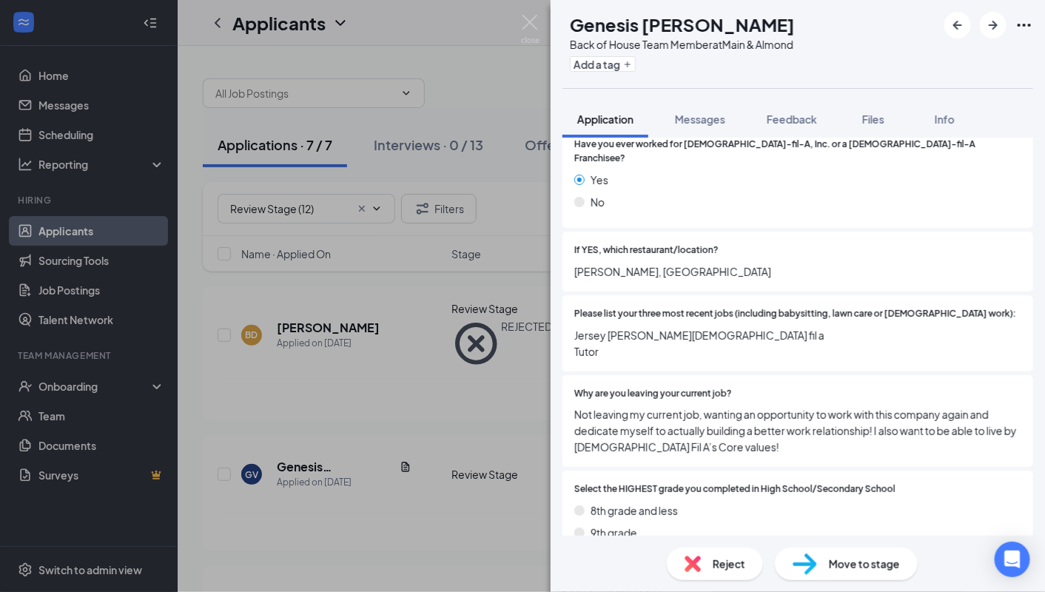
scroll to position [237, 0]
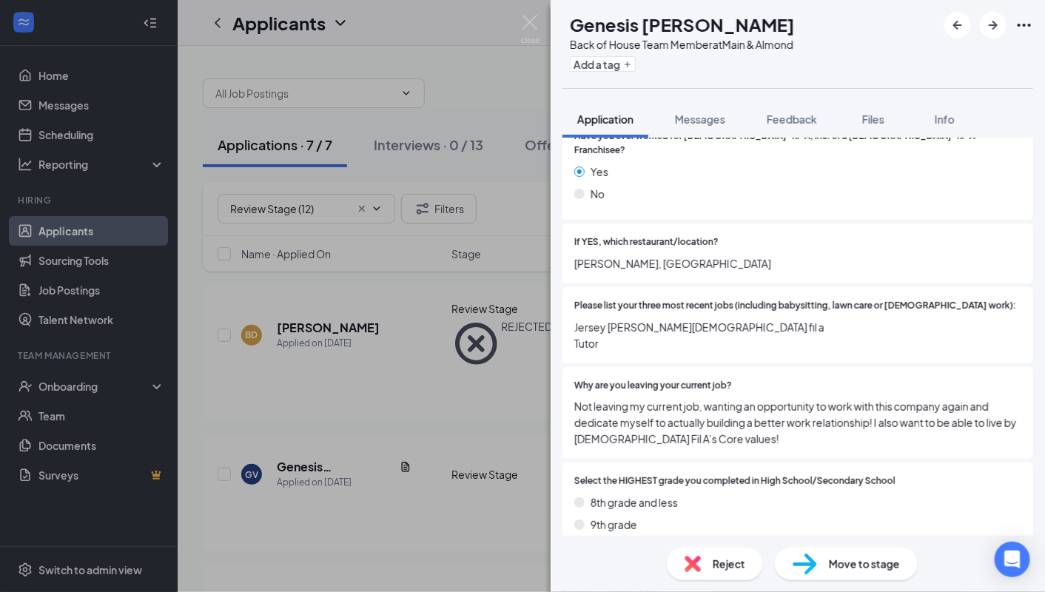
click at [697, 558] on img at bounding box center [692, 564] width 16 height 16
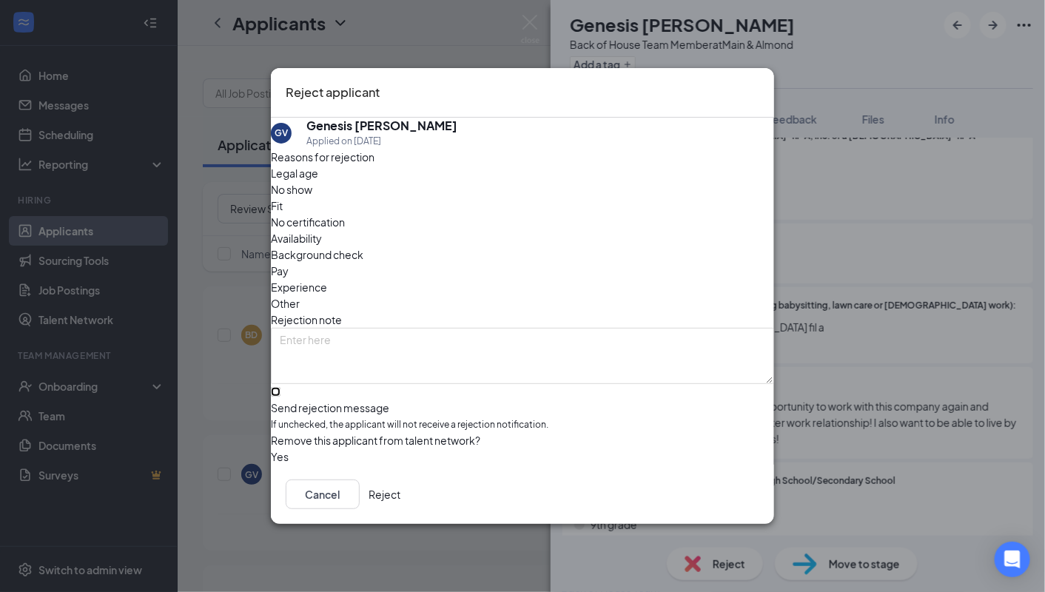
click at [280, 387] on input "Send rejection message If unchecked, the applicant will not receive a rejection…" at bounding box center [276, 392] width 10 height 10
checkbox input "true"
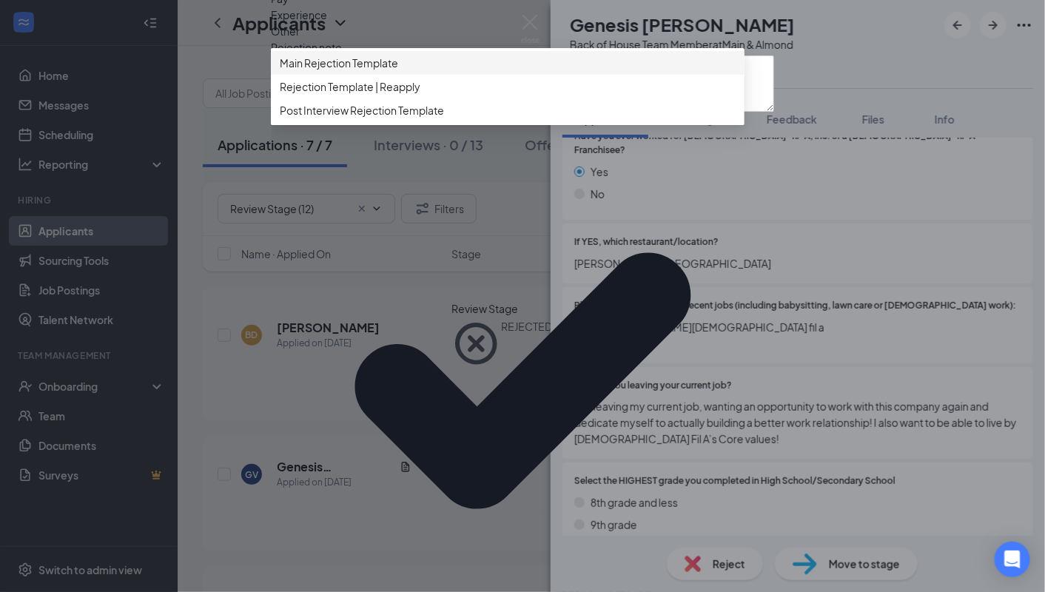
click at [326, 71] on span "Main Rejection Template" at bounding box center [339, 63] width 118 height 16
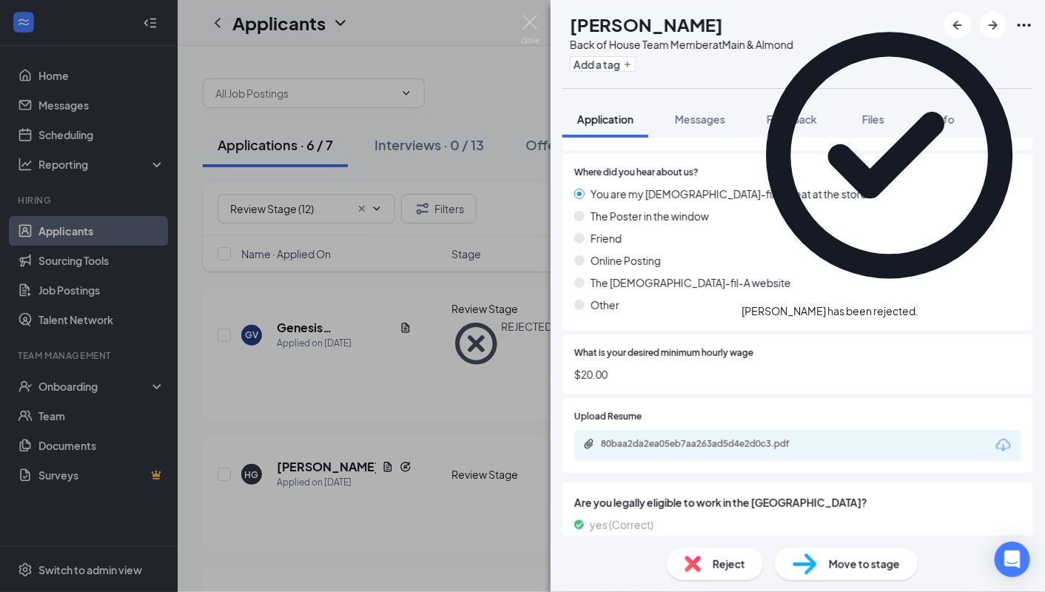
scroll to position [1047, 0]
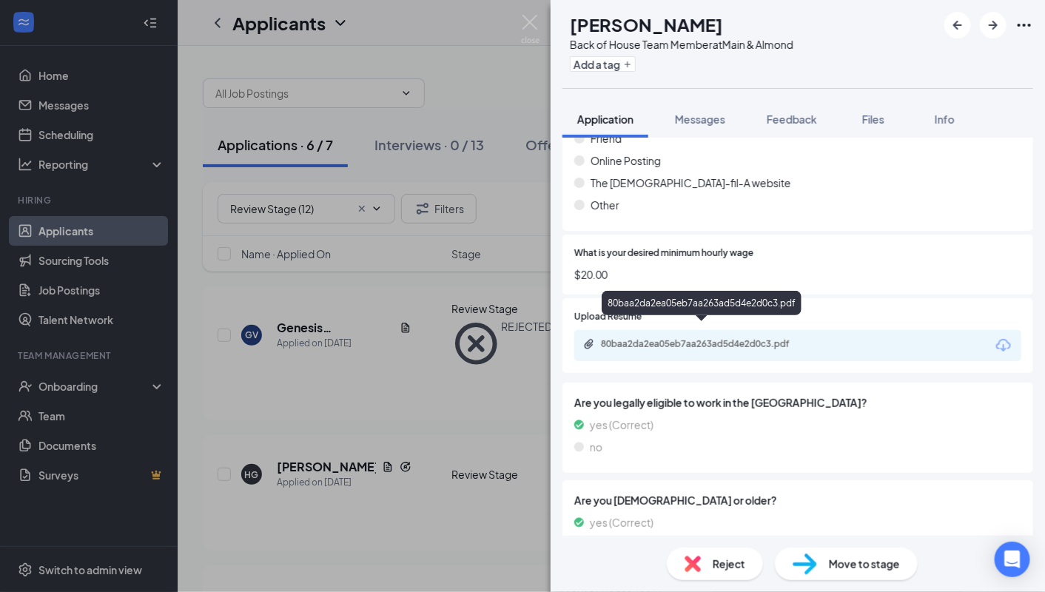
click at [687, 338] on div "80baa2da2ea05eb7aa263ad5d4e2d0c3.pdf" at bounding box center [704, 344] width 207 height 12
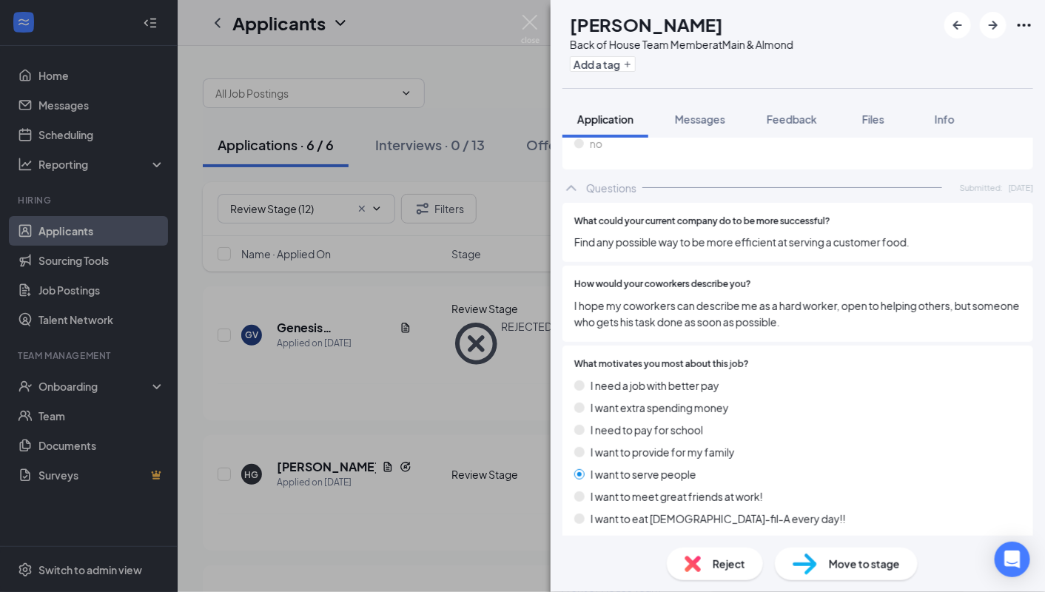
scroll to position [1392, 0]
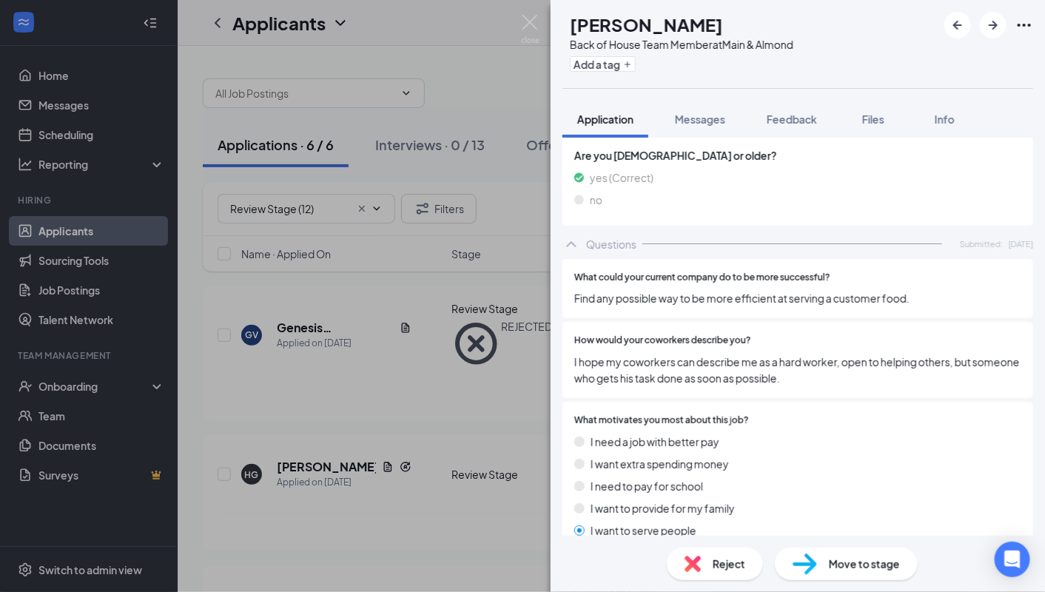
click at [687, 570] on img at bounding box center [692, 564] width 16 height 16
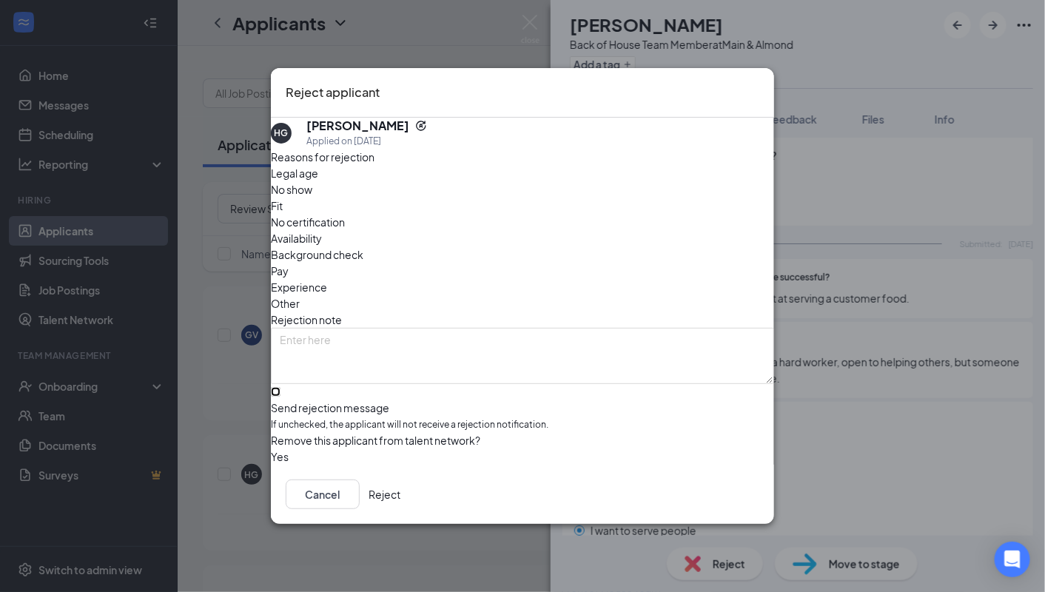
click at [280, 387] on input "Send rejection message If unchecked, the applicant will not receive a rejection…" at bounding box center [276, 392] width 10 height 10
checkbox input "true"
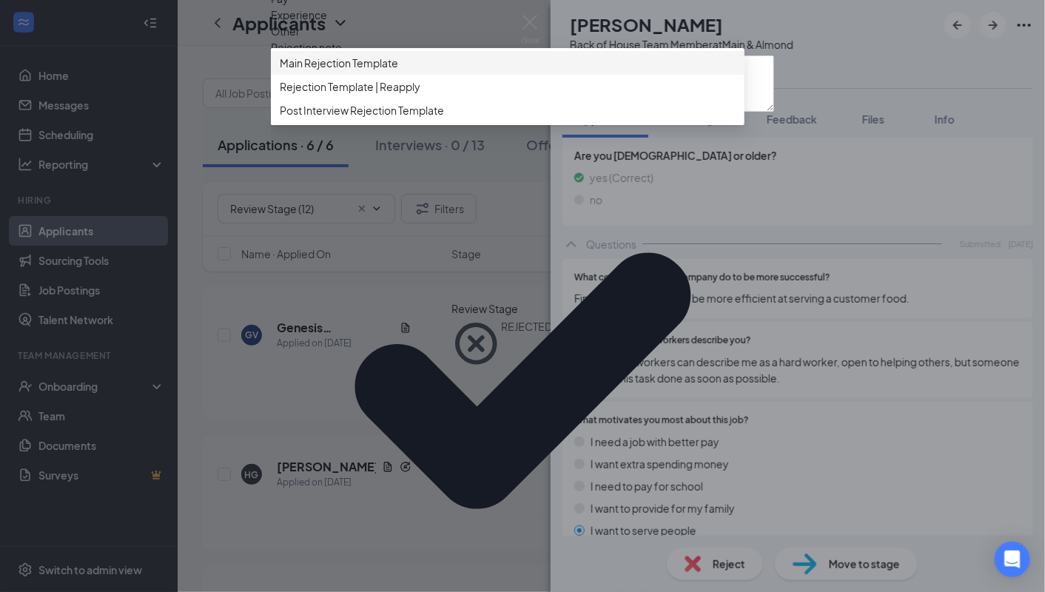
click at [354, 71] on span "Main Rejection Template" at bounding box center [339, 63] width 118 height 16
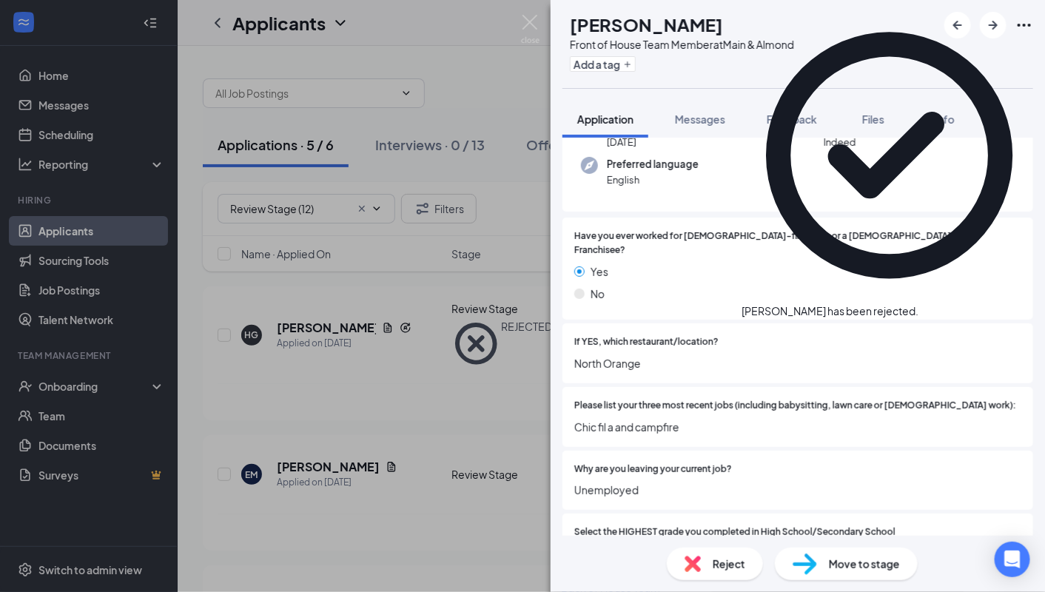
scroll to position [181, 0]
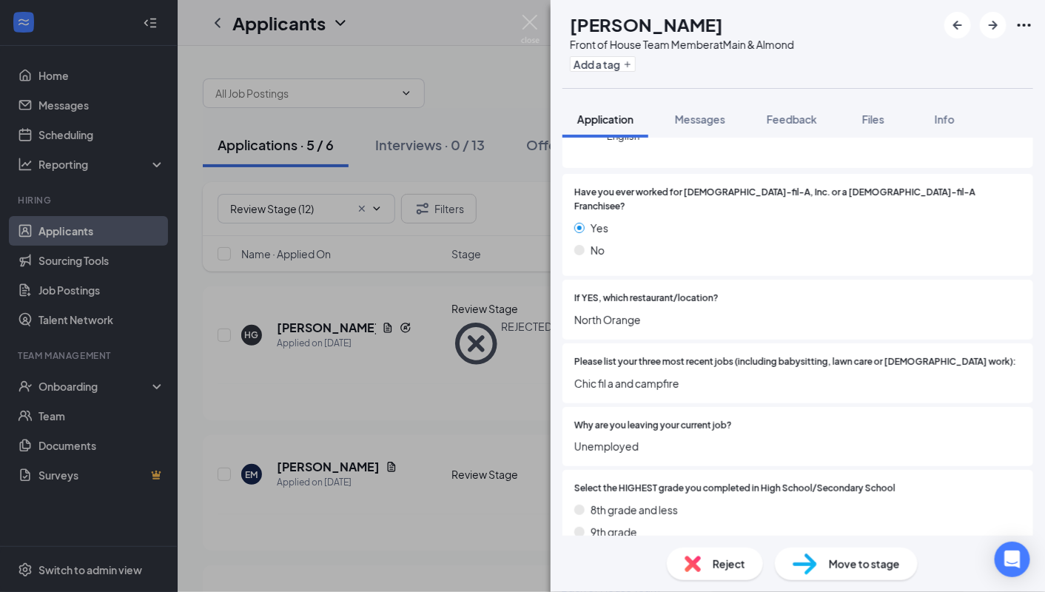
click at [703, 557] on div "Reject" at bounding box center [715, 563] width 96 height 33
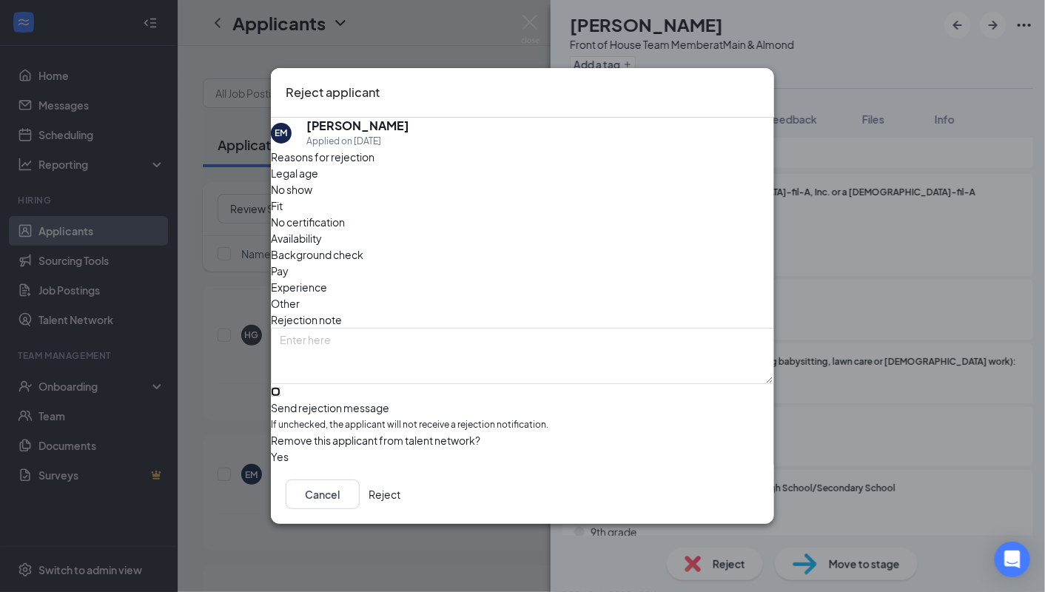
click at [280, 387] on input "Send rejection message If unchecked, the applicant will not receive a rejection…" at bounding box center [276, 392] width 10 height 10
checkbox input "true"
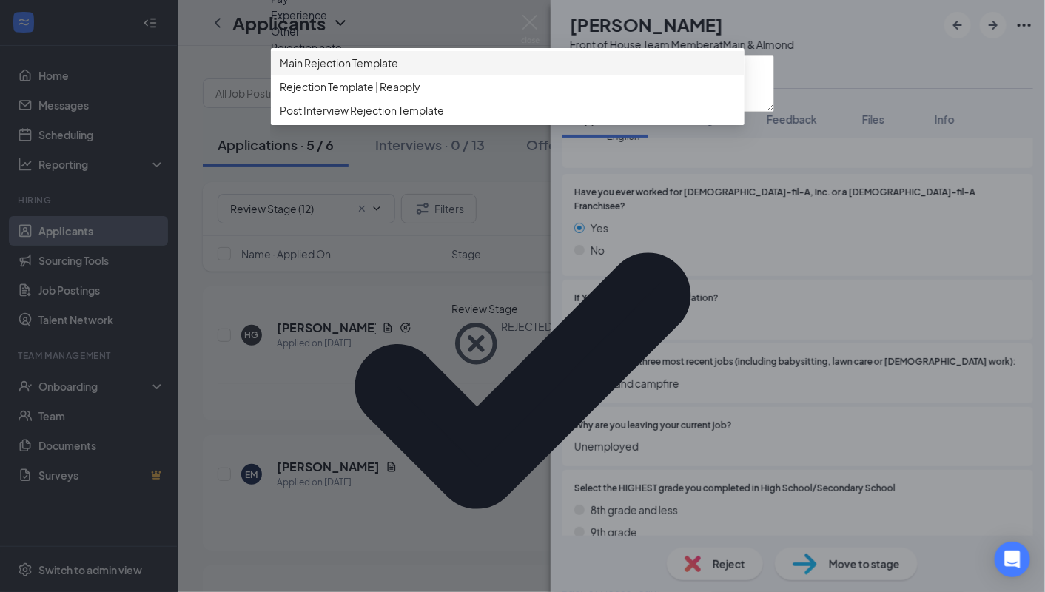
click at [405, 75] on div "Main Rejection Template" at bounding box center [507, 63] width 473 height 24
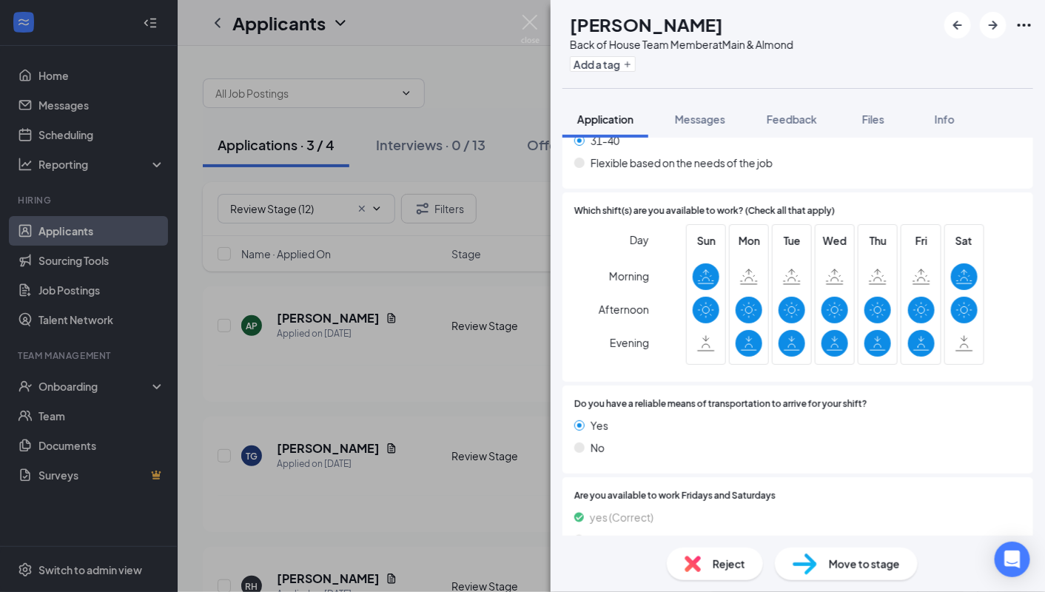
scroll to position [2309, 0]
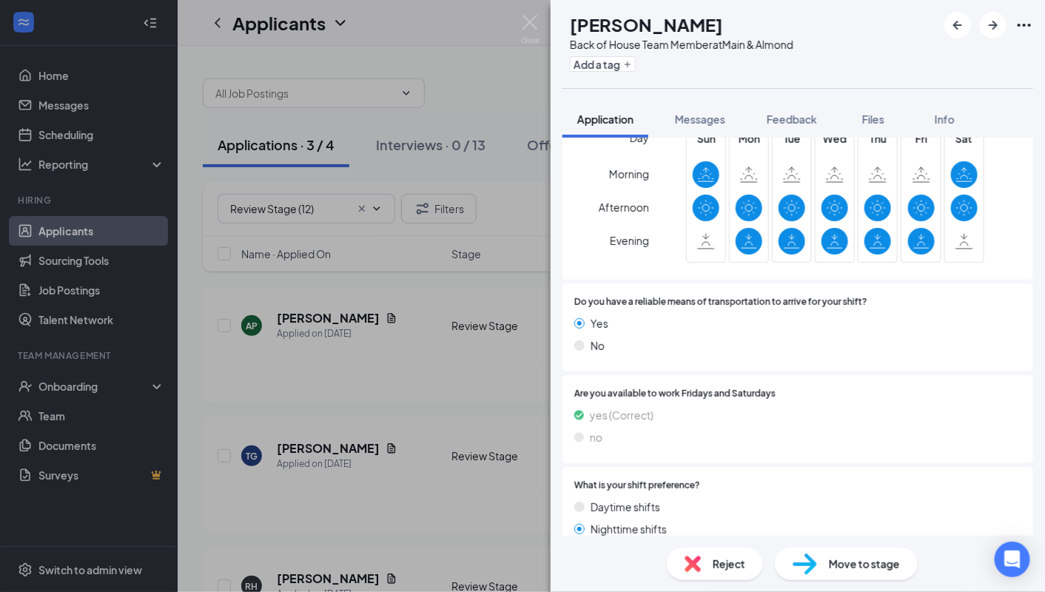
click at [708, 554] on div "Reject" at bounding box center [715, 563] width 96 height 33
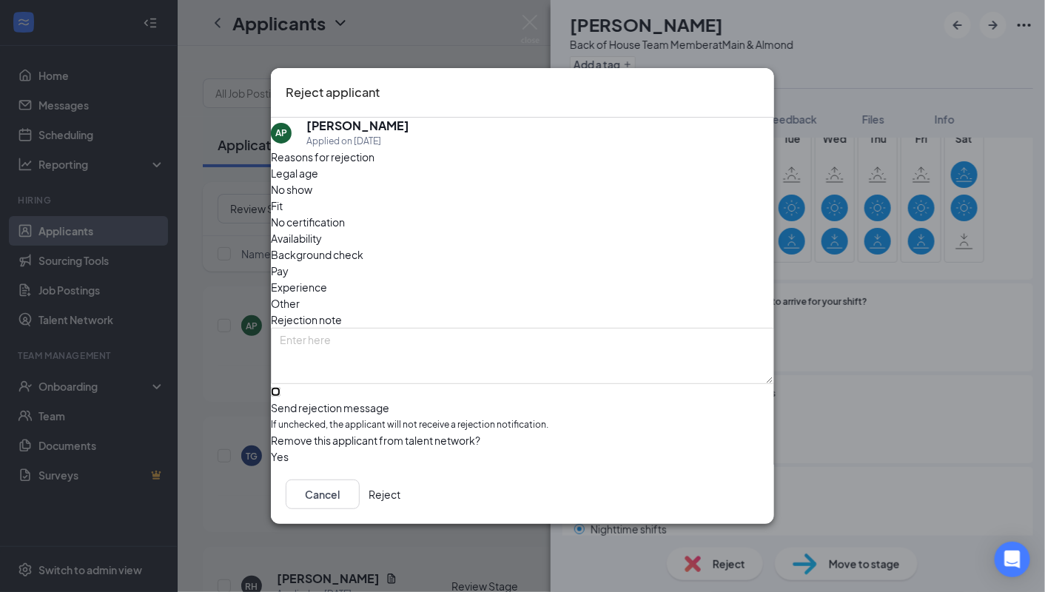
click at [280, 388] on input "Send rejection message If unchecked, the applicant will not receive a rejection…" at bounding box center [276, 392] width 10 height 10
checkbox input "true"
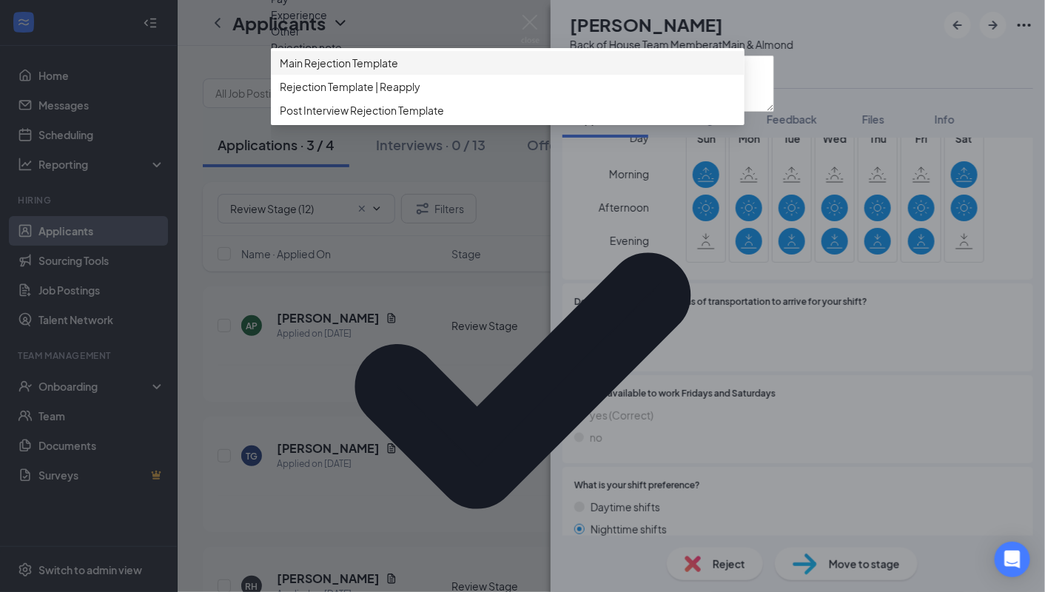
click at [332, 75] on div "Main Rejection Template" at bounding box center [507, 63] width 473 height 24
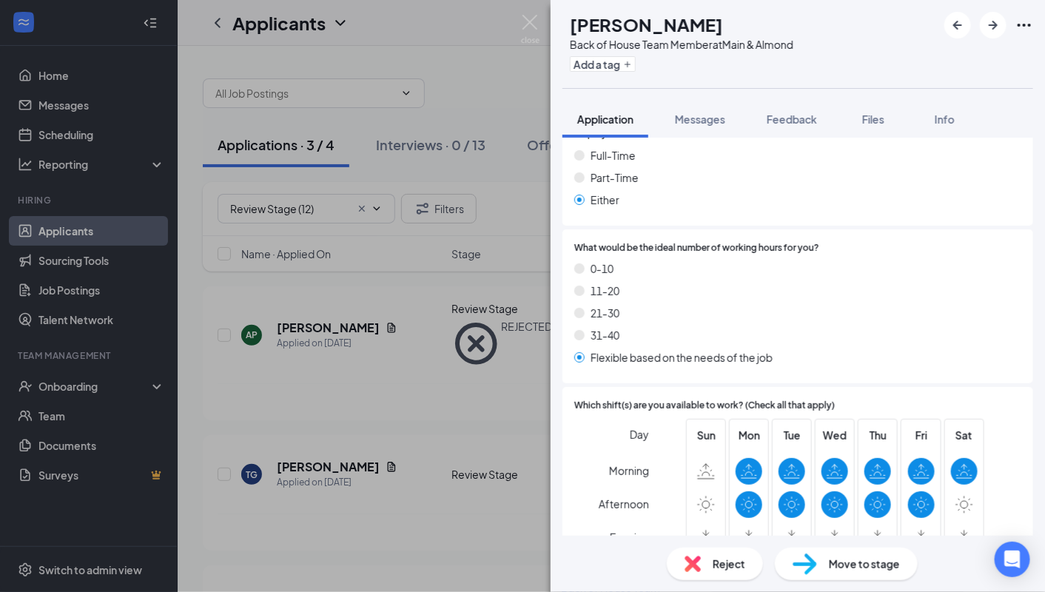
scroll to position [2317, 0]
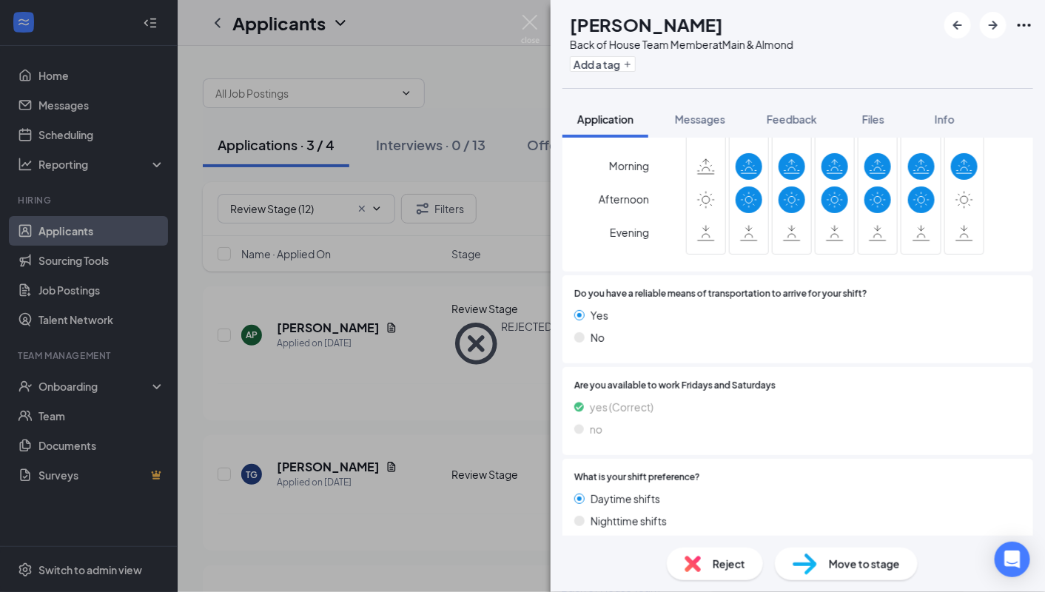
click at [709, 576] on div "Reject" at bounding box center [715, 563] width 96 height 33
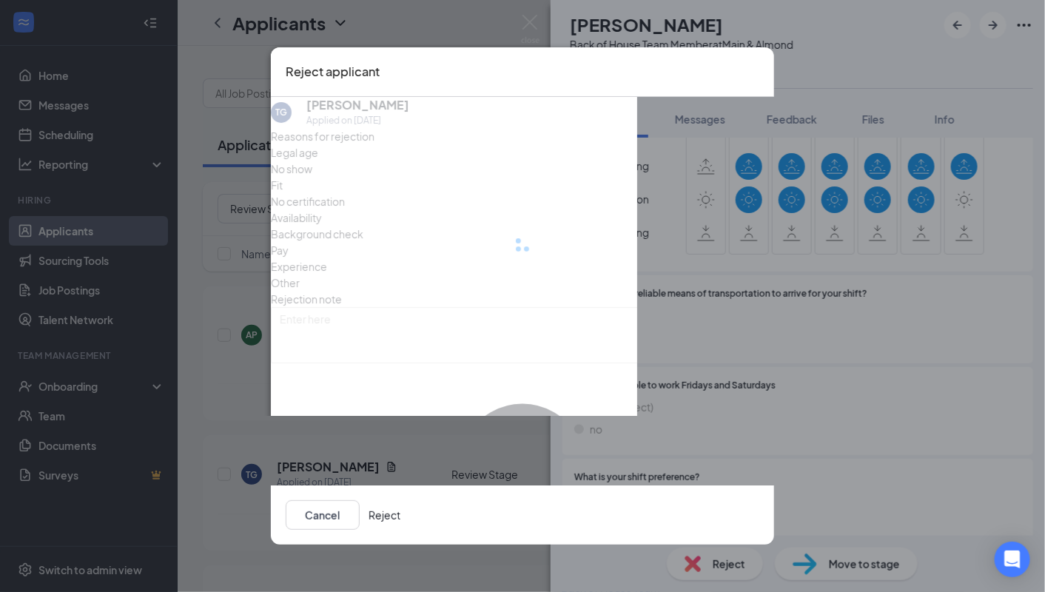
scroll to position [2311, 0]
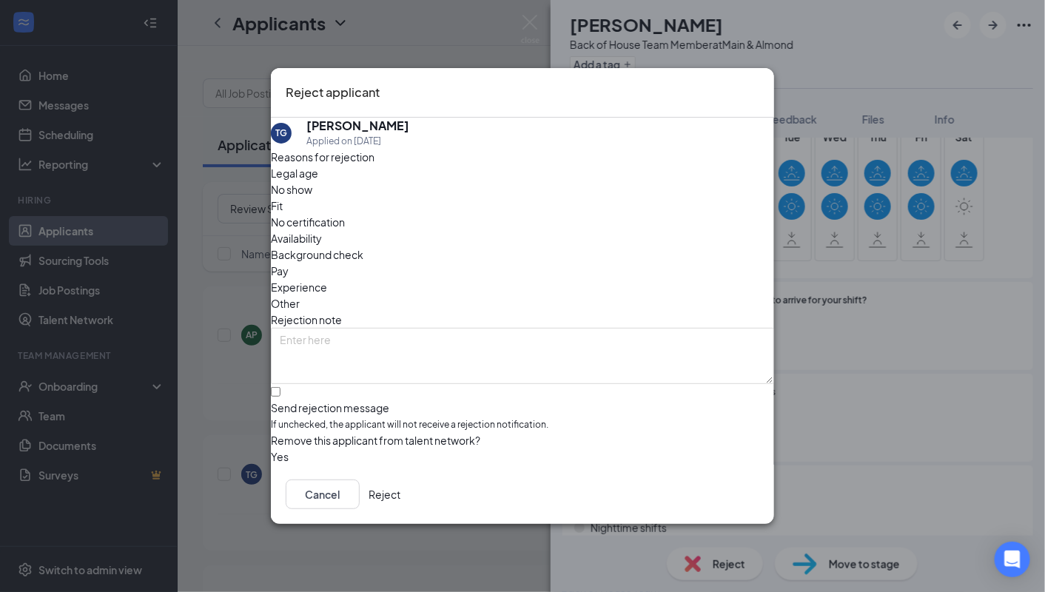
click at [436, 397] on div "Reasons for rejection Legal age No show Fit No certification Availability Backg…" at bounding box center [522, 307] width 503 height 317
click at [280, 387] on input "Send rejection message If unchecked, the applicant will not receive a rejection…" at bounding box center [276, 392] width 10 height 10
checkbox input "true"
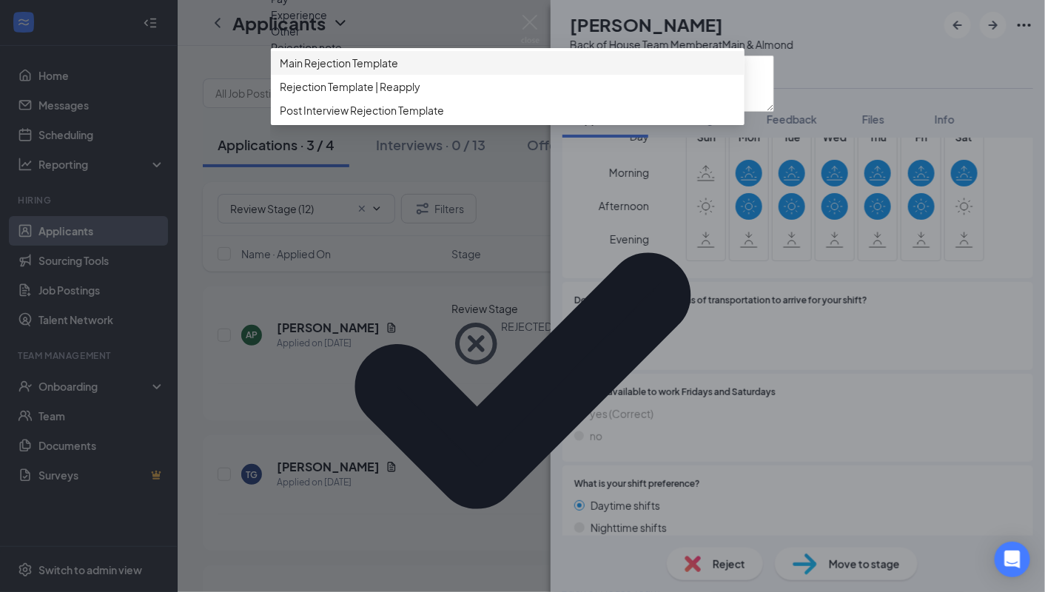
click at [383, 98] on div "Rejection Template | Reapply" at bounding box center [507, 87] width 473 height 24
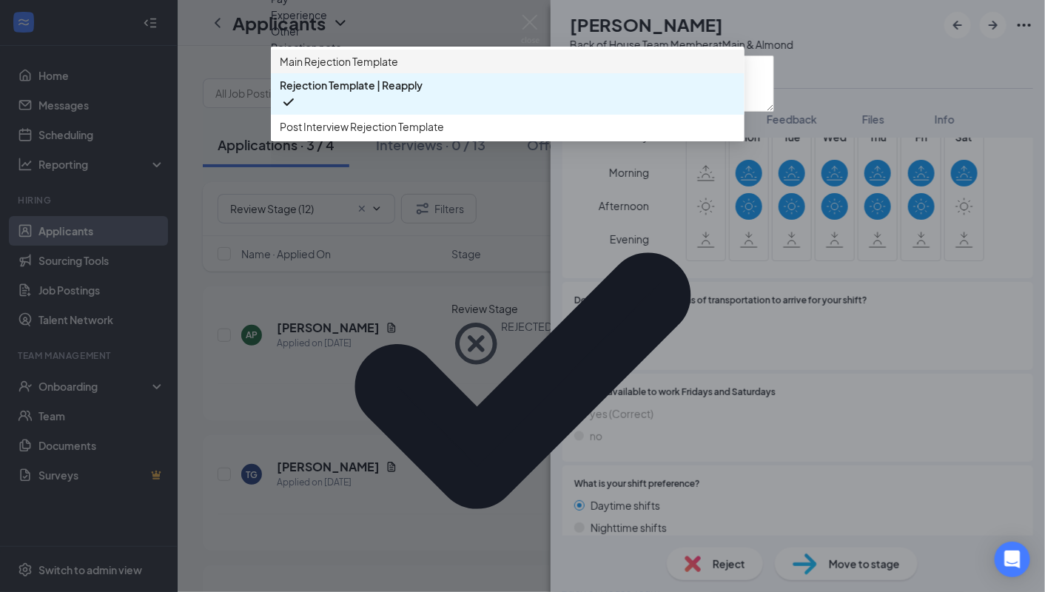
click at [358, 70] on span "Main Rejection Template" at bounding box center [339, 61] width 118 height 16
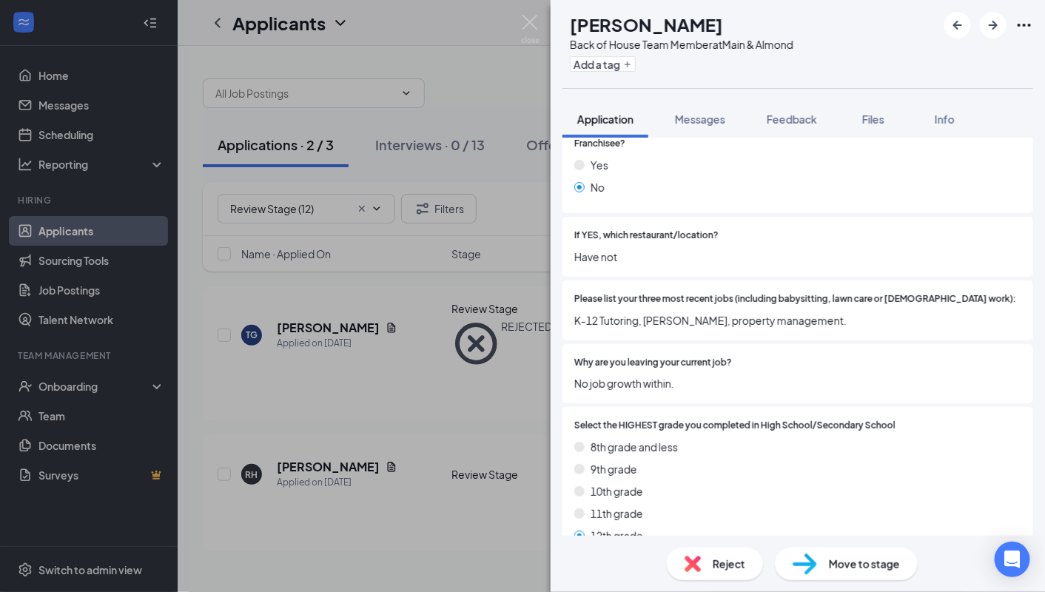
scroll to position [272, 0]
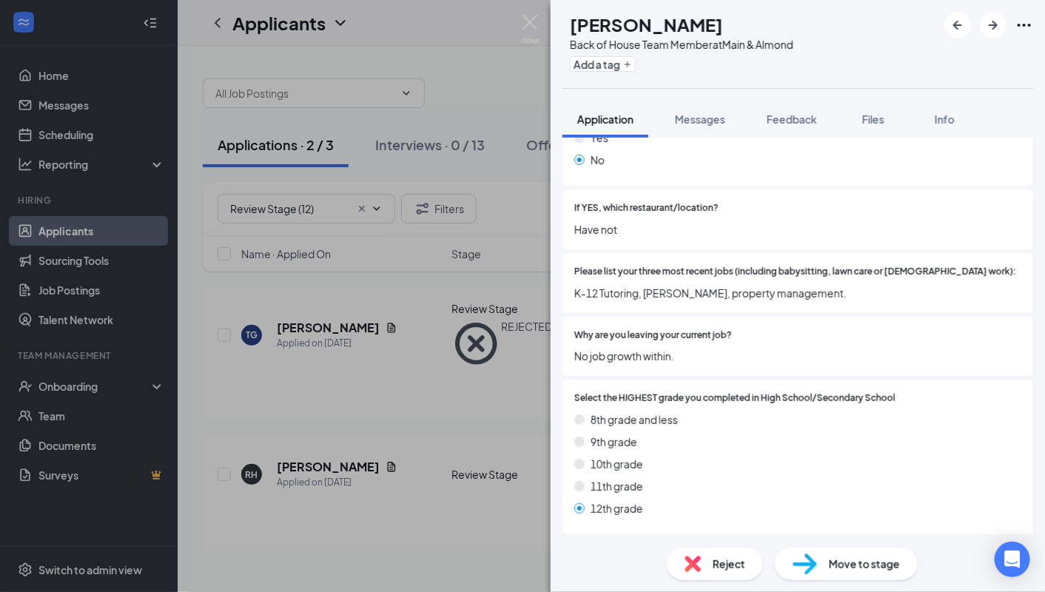
click at [704, 563] on div "Reject" at bounding box center [715, 563] width 96 height 33
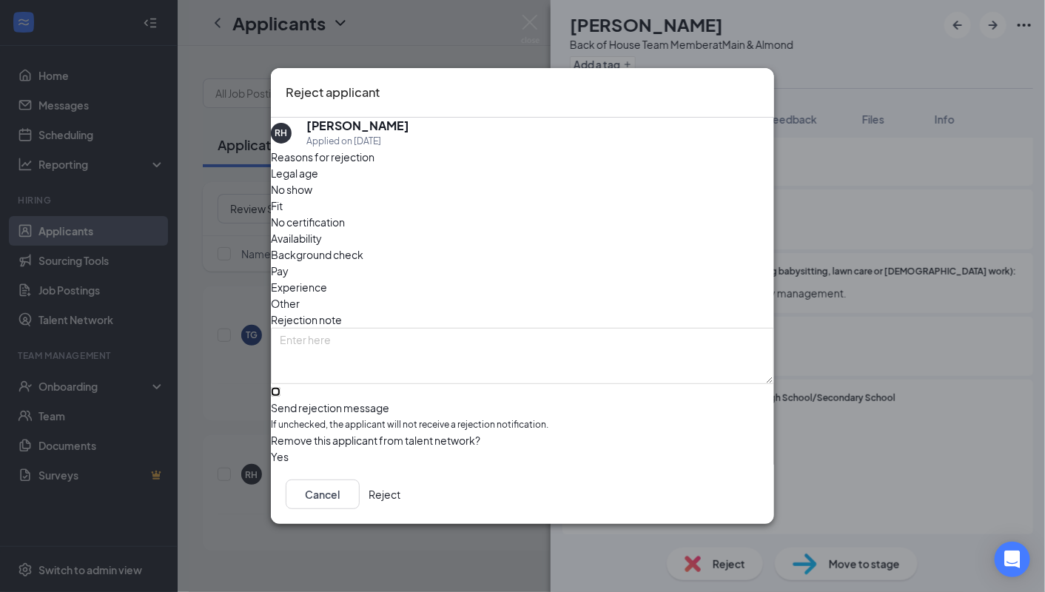
click at [280, 387] on input "Send rejection message If unchecked, the applicant will not receive a rejection…" at bounding box center [276, 392] width 10 height 10
checkbox input "true"
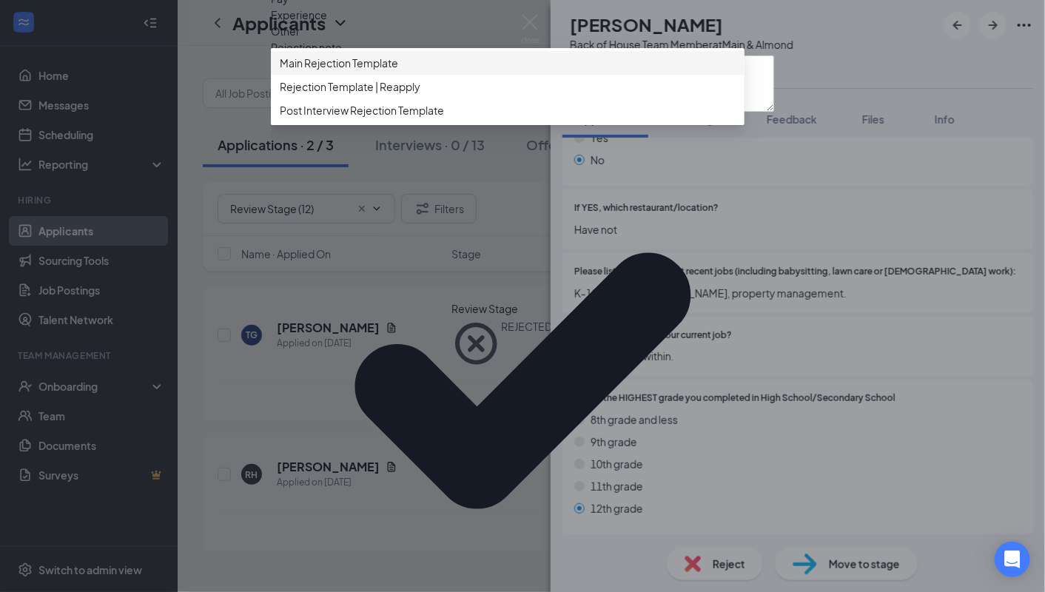
click at [379, 71] on span "Main Rejection Template" at bounding box center [339, 63] width 118 height 16
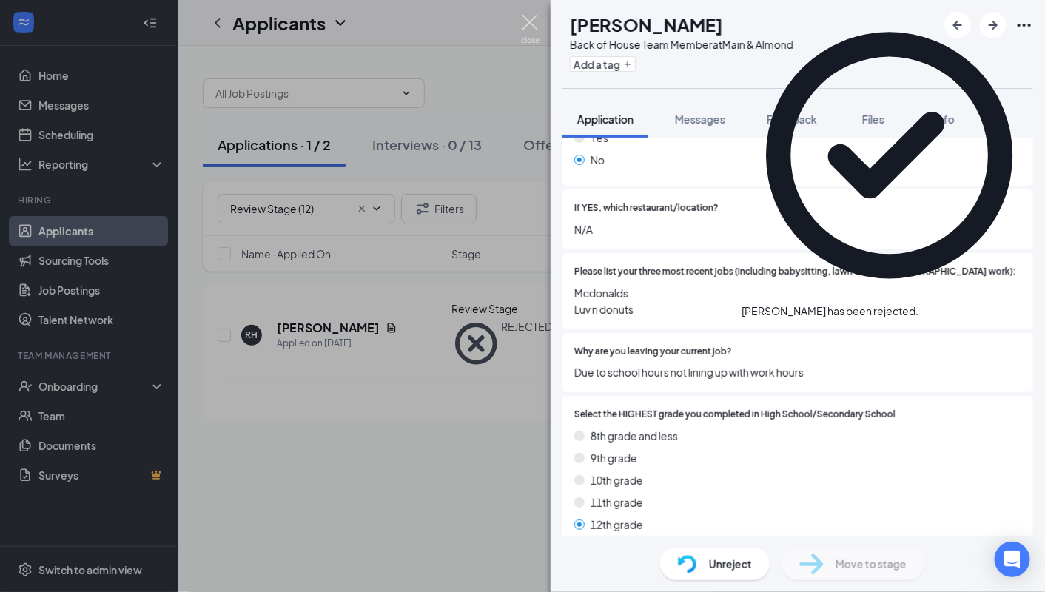
click at [530, 28] on img at bounding box center [530, 29] width 18 height 29
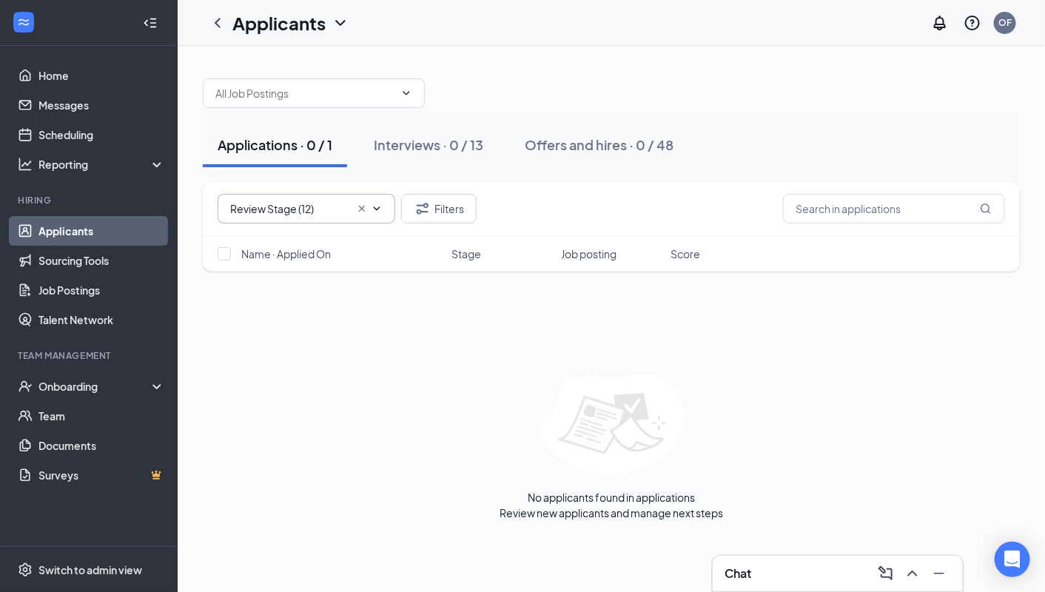
click at [365, 211] on icon "Cross" at bounding box center [362, 209] width 12 height 12
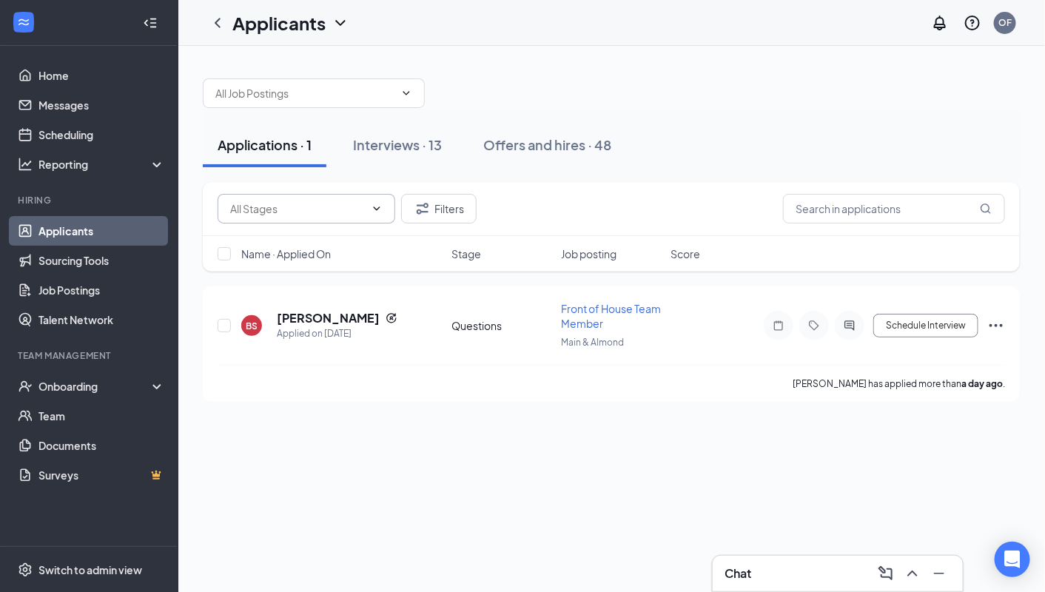
click at [354, 206] on input "text" at bounding box center [297, 208] width 135 height 16
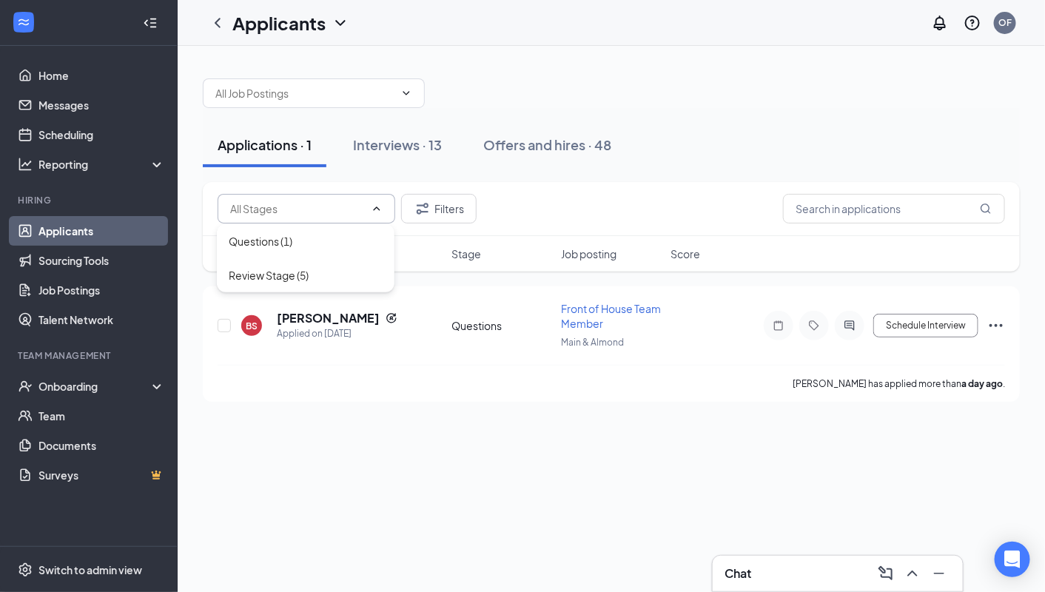
click at [473, 430] on div "Applications · 1 Interviews · 13 Offers and hires · 48 Filters Name · Applied O…" at bounding box center [611, 319] width 867 height 546
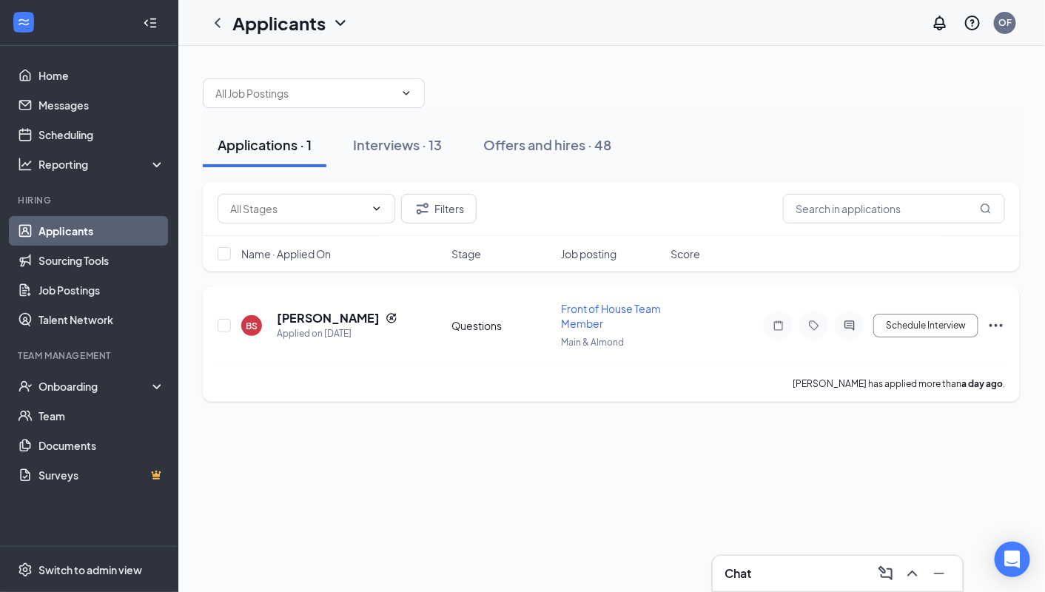
click at [998, 328] on icon "Ellipses" at bounding box center [996, 326] width 18 height 18
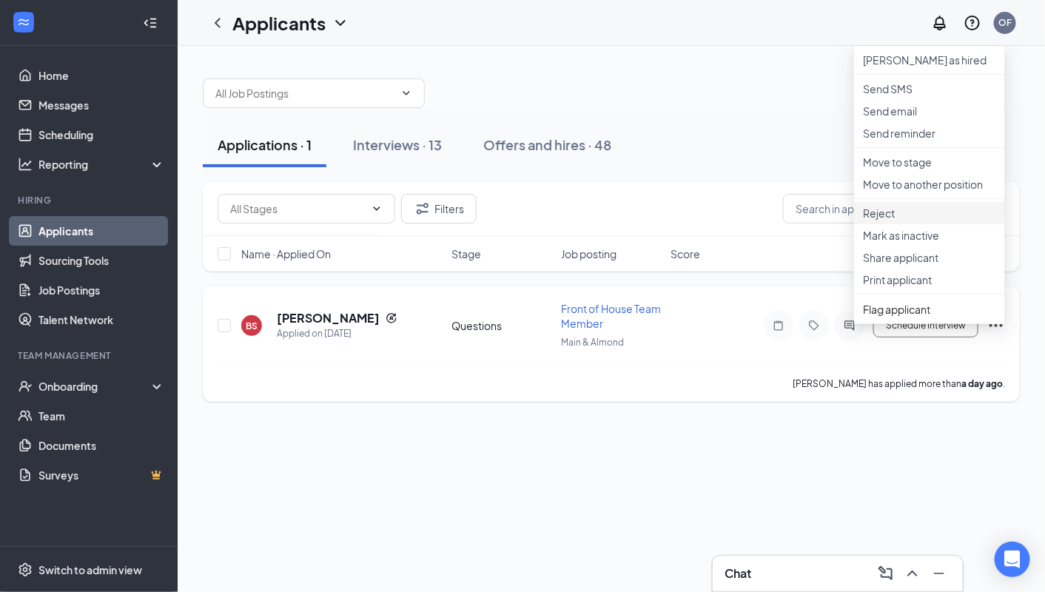
click at [889, 220] on p "Reject" at bounding box center [929, 213] width 133 height 15
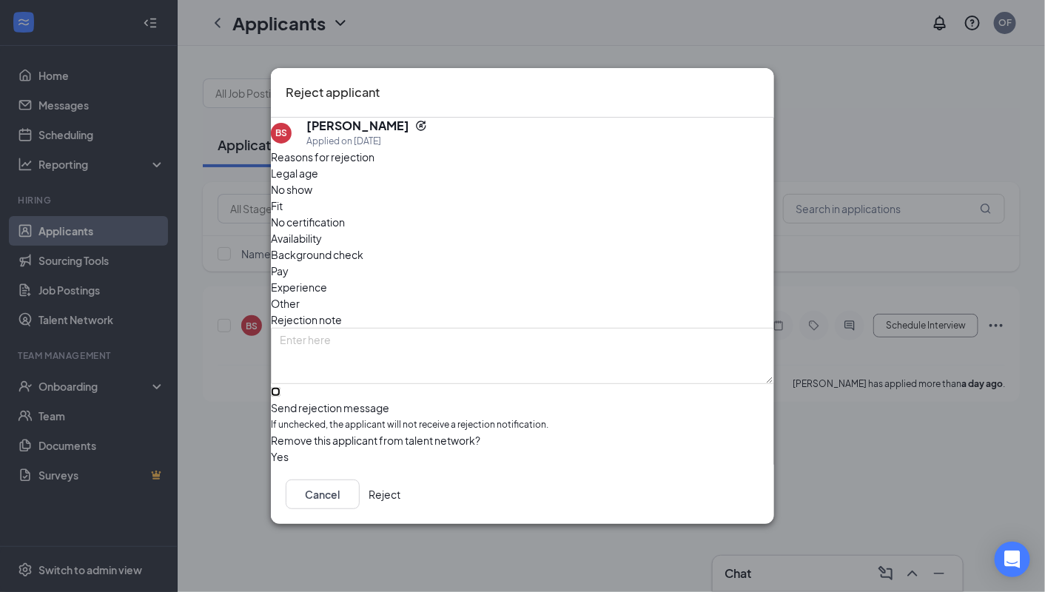
click at [280, 387] on input "Send rejection message If unchecked, the applicant will not receive a rejection…" at bounding box center [276, 392] width 10 height 10
checkbox input "true"
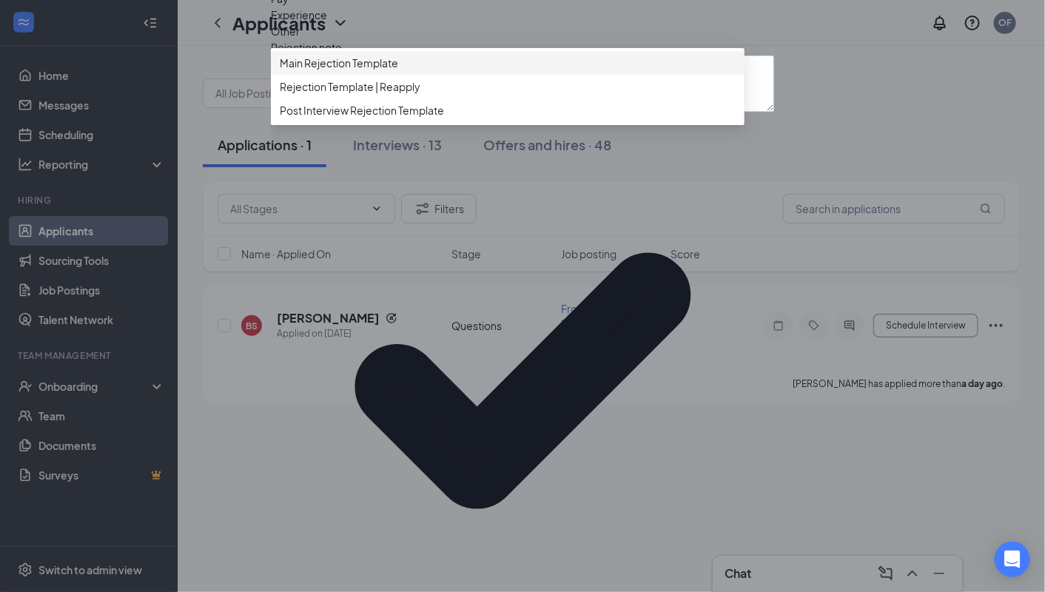
click at [346, 75] on div "Main Rejection Template" at bounding box center [507, 63] width 473 height 24
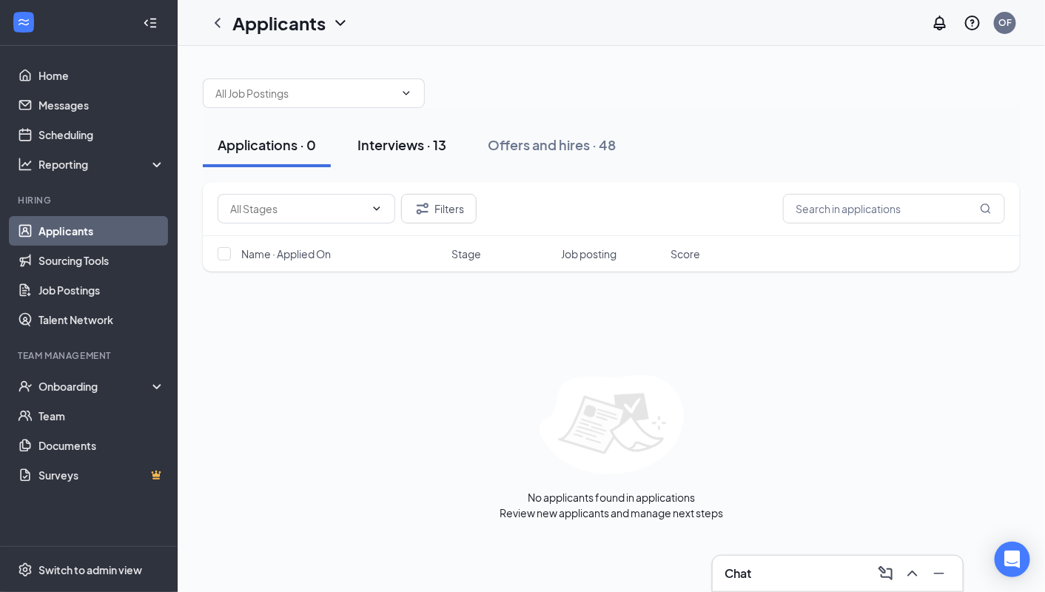
click at [405, 135] on div "Interviews · 13" at bounding box center [401, 144] width 89 height 18
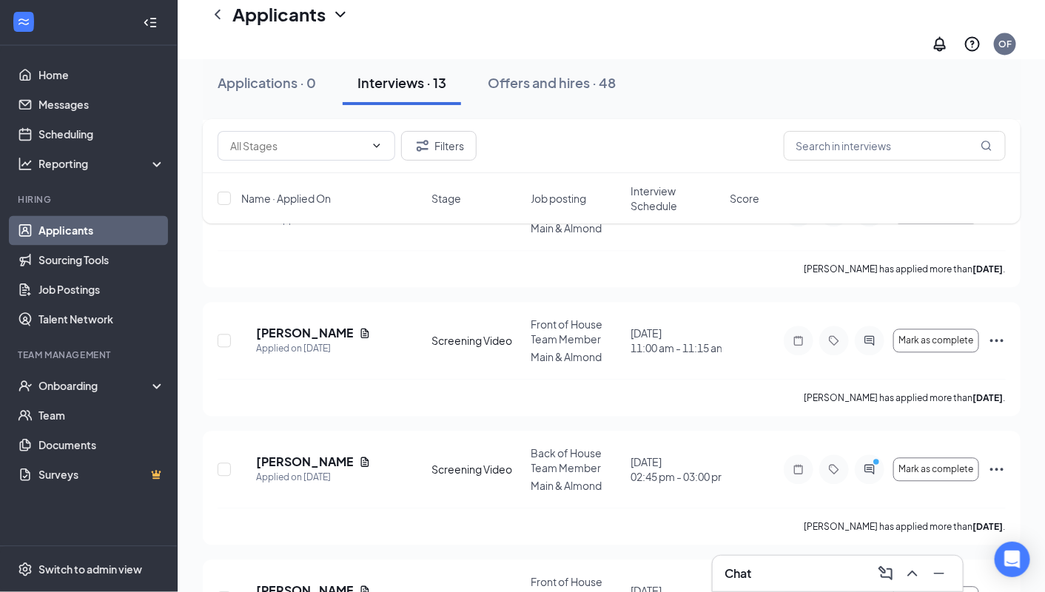
scroll to position [1352, 0]
